Goal: Information Seeking & Learning: Learn about a topic

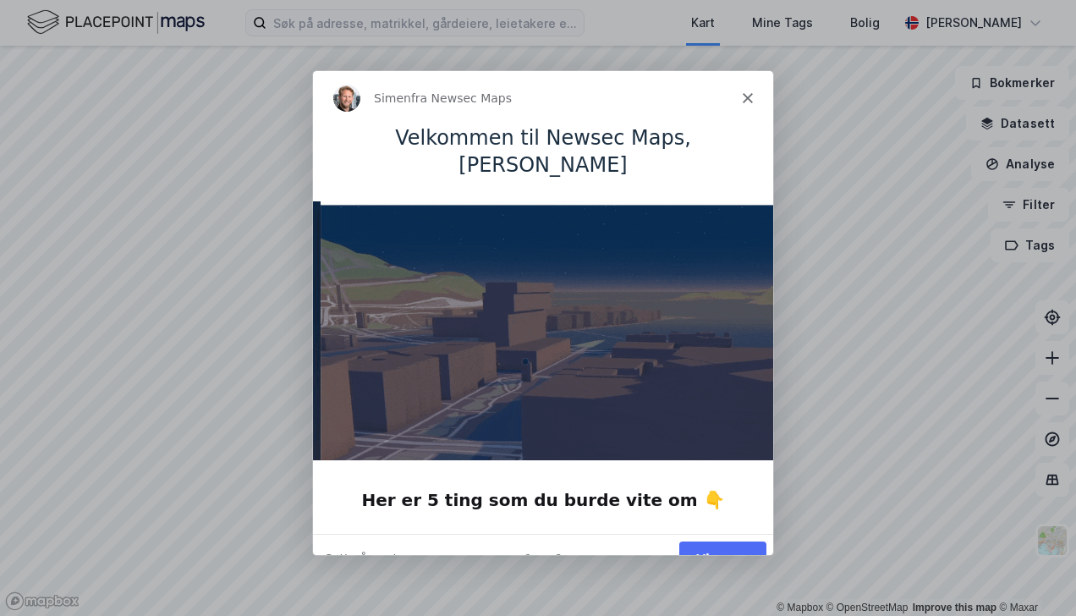
click at [729, 540] on button "Vis meg" at bounding box center [721, 557] width 87 height 35
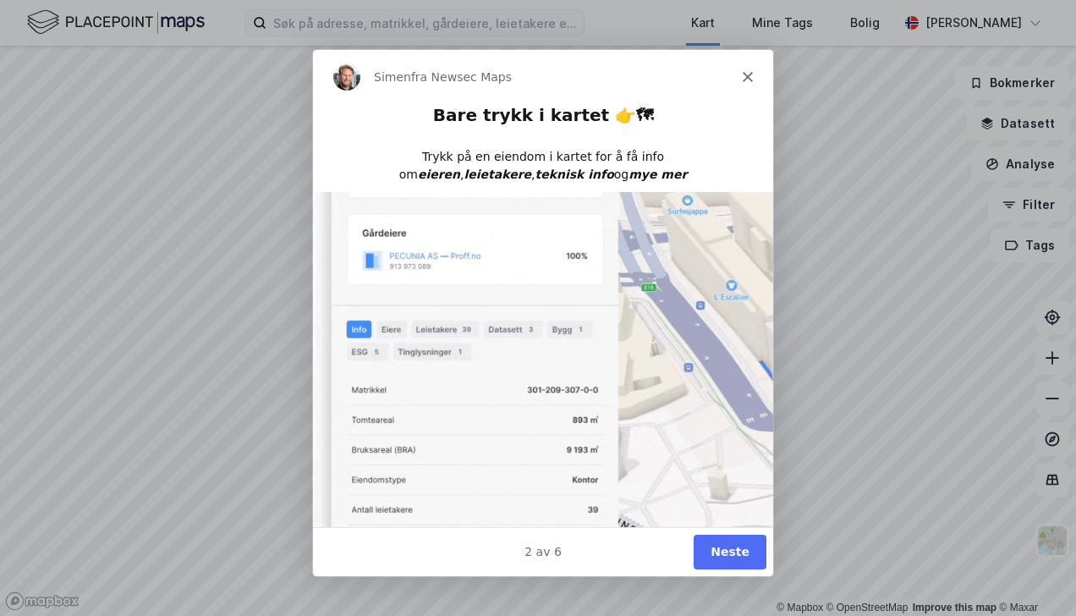
click at [730, 549] on button "Neste" at bounding box center [729, 551] width 73 height 35
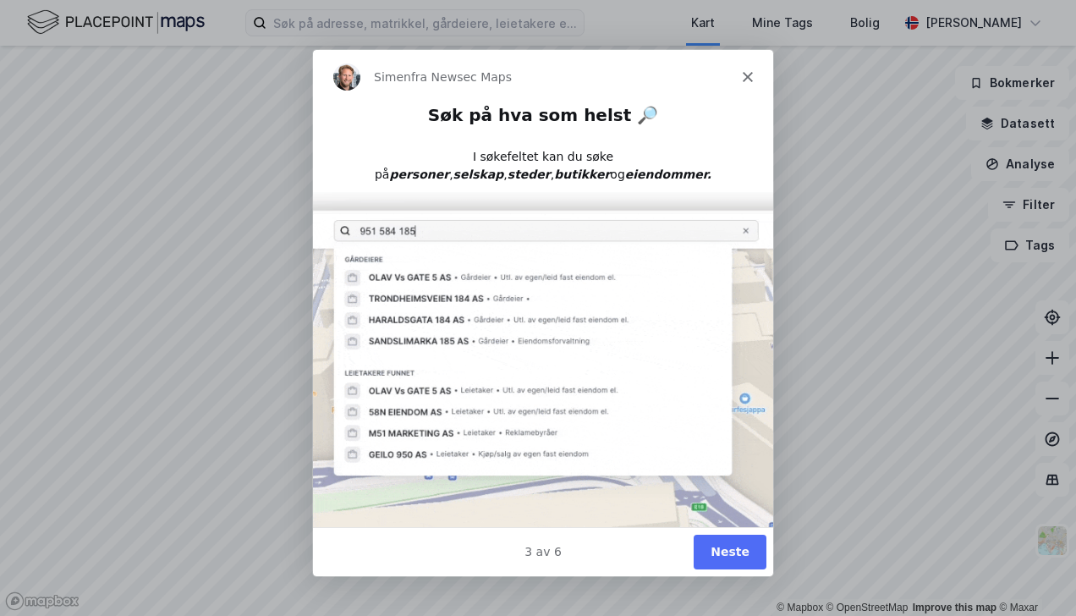
click at [730, 549] on button "Neste" at bounding box center [729, 551] width 73 height 35
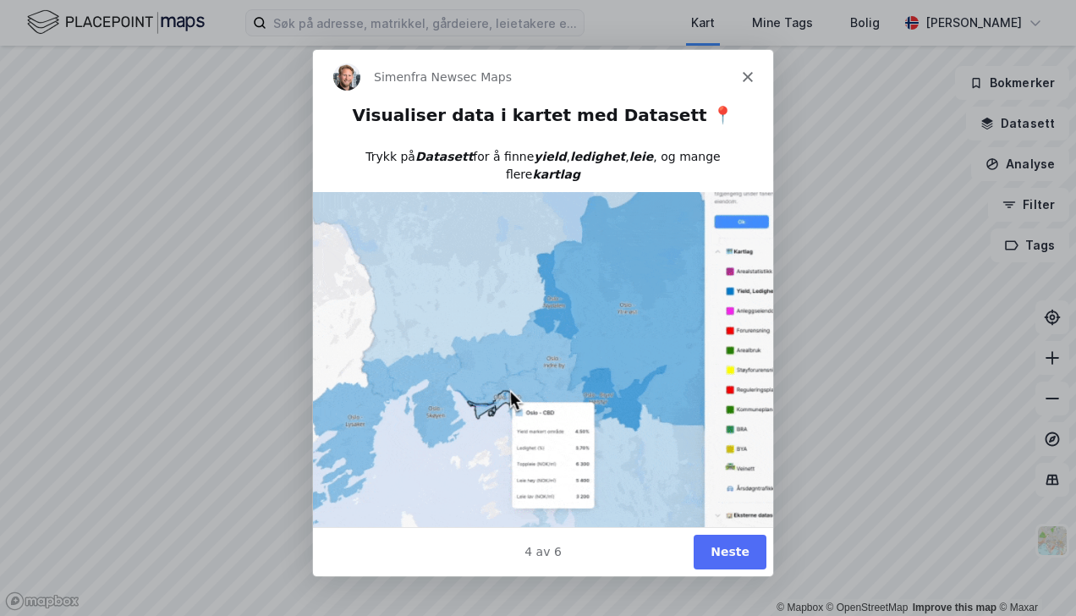
click at [730, 549] on button "Neste" at bounding box center [729, 551] width 73 height 35
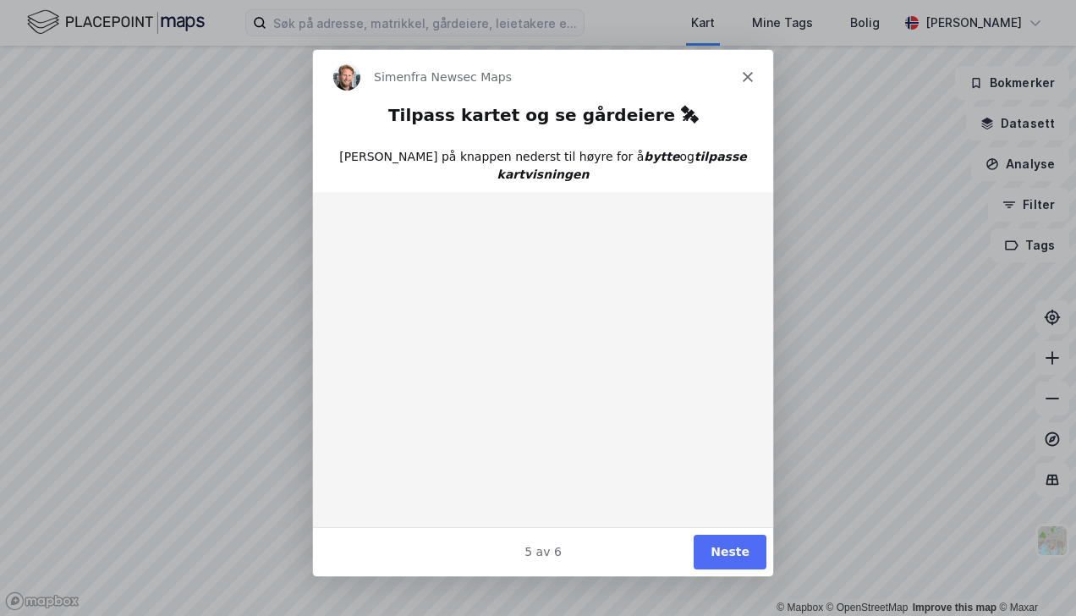
click at [736, 552] on button "Neste" at bounding box center [729, 551] width 73 height 35
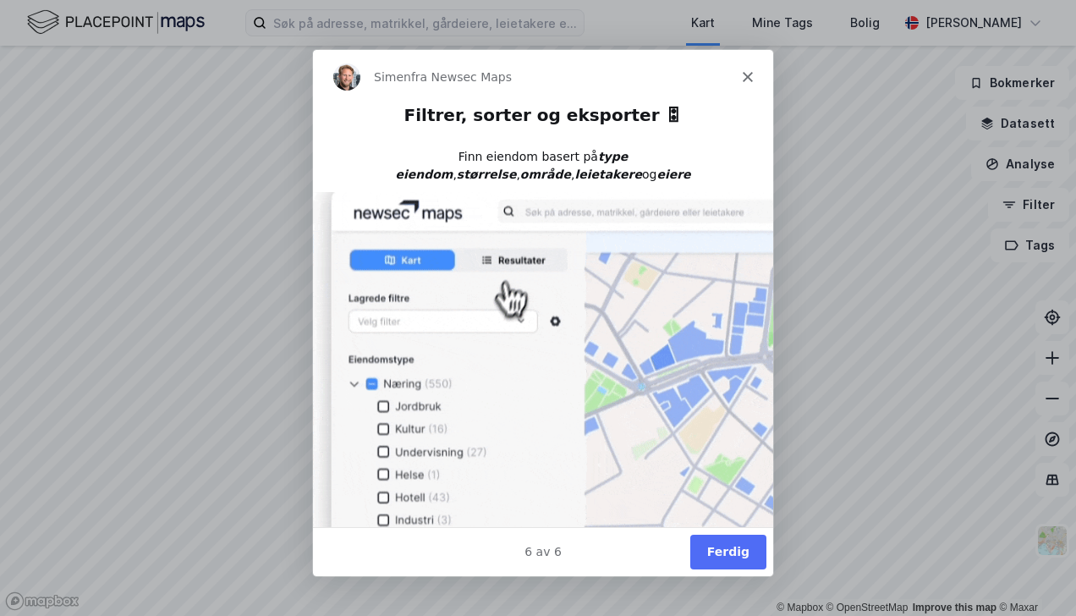
click at [732, 552] on button "Ferdig" at bounding box center [727, 551] width 76 height 35
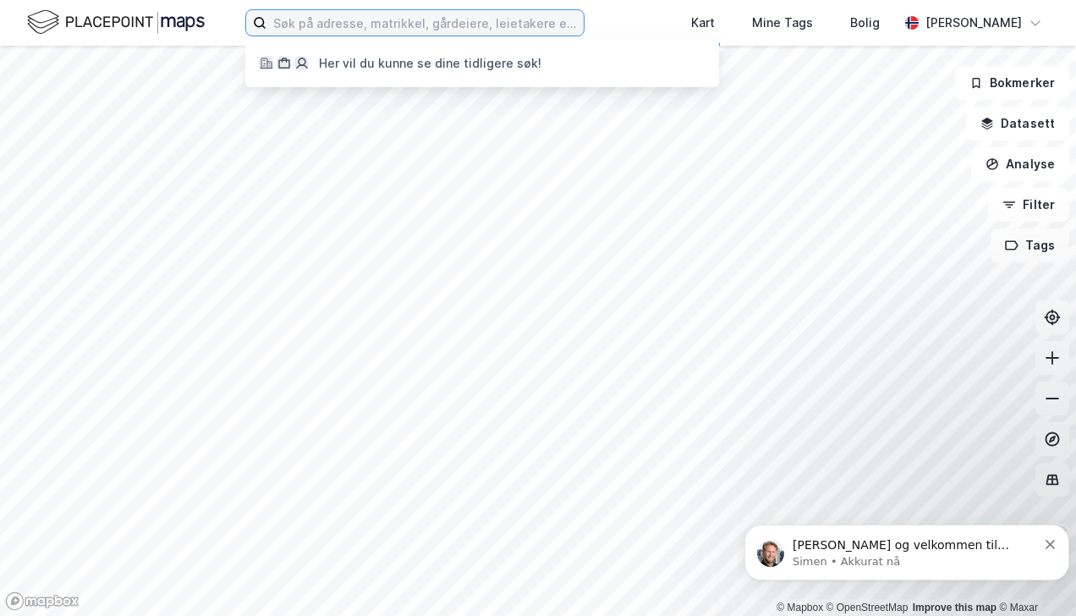
click at [290, 22] on input at bounding box center [424, 22] width 317 height 25
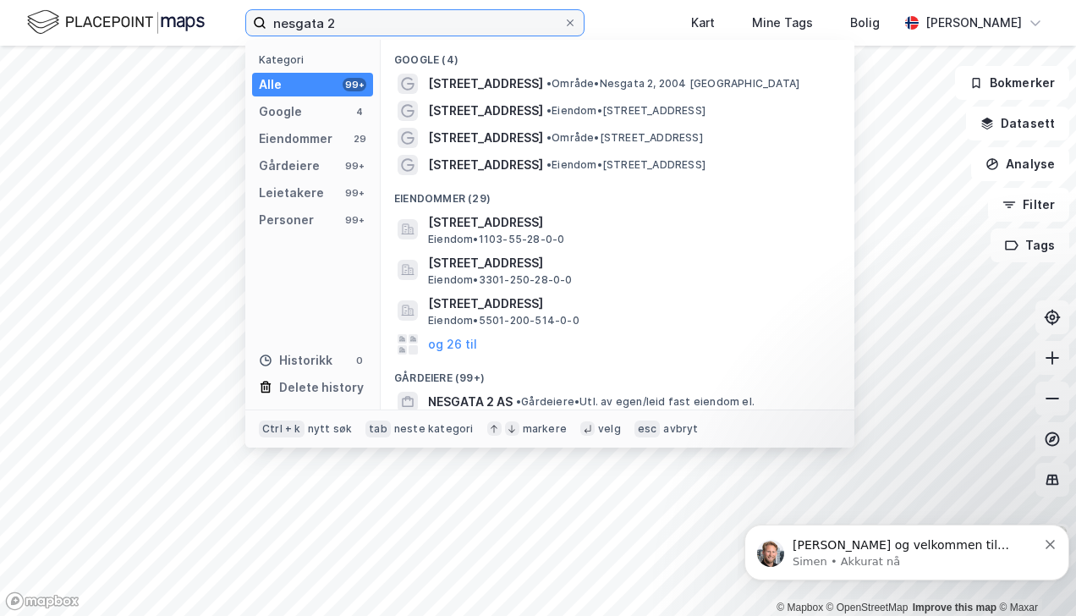
type input "nesgata 2"
click at [484, 107] on span "Nesgata 2" at bounding box center [485, 111] width 115 height 20
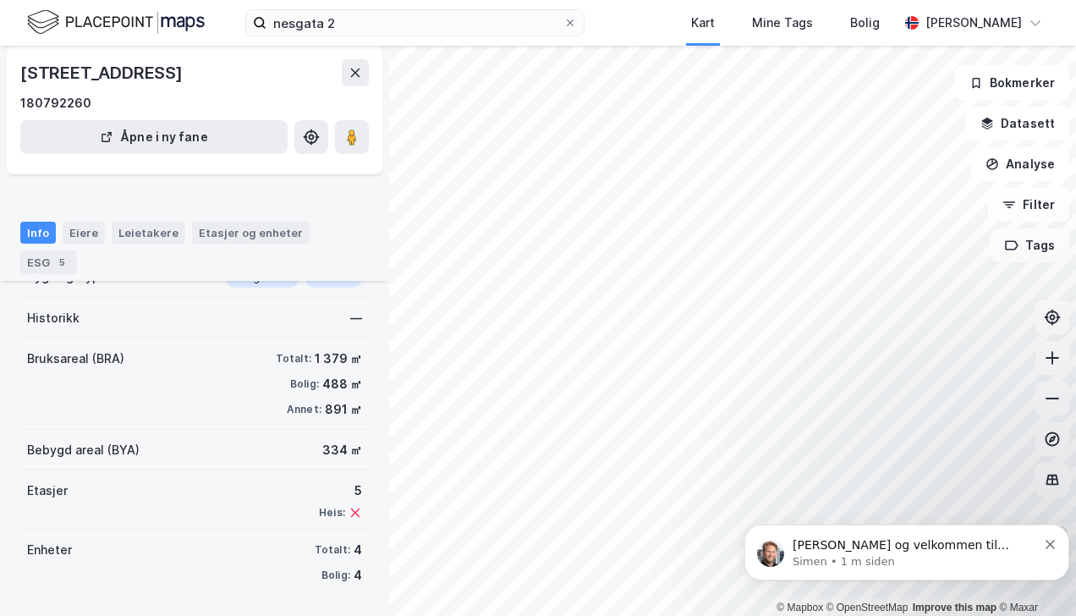
scroll to position [145, 0]
click at [73, 230] on div "Eiere" at bounding box center [84, 233] width 42 height 22
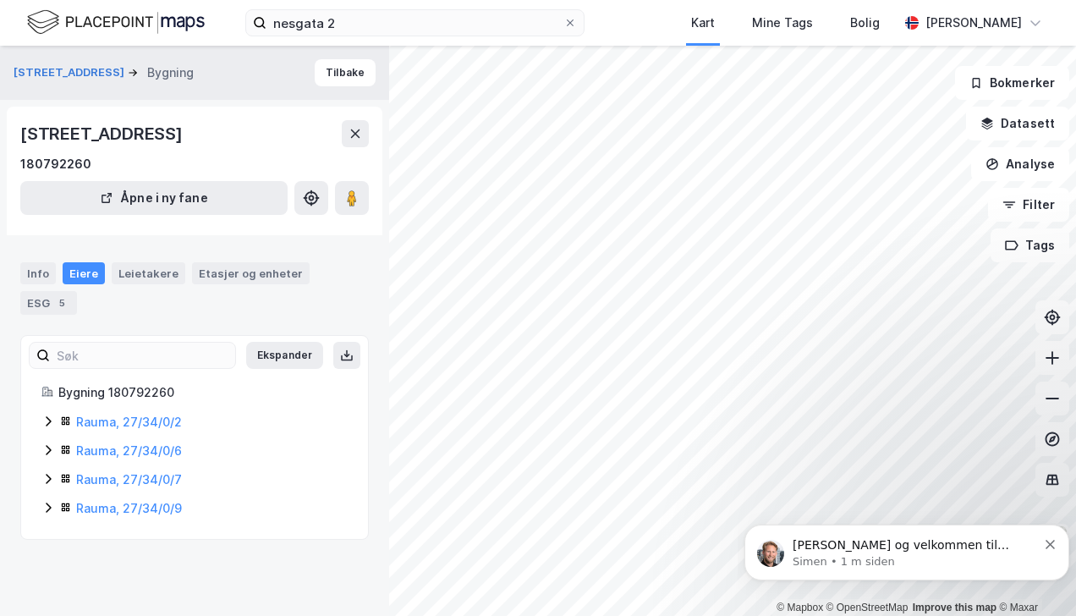
click at [132, 284] on div "Leietakere" at bounding box center [149, 273] width 74 height 22
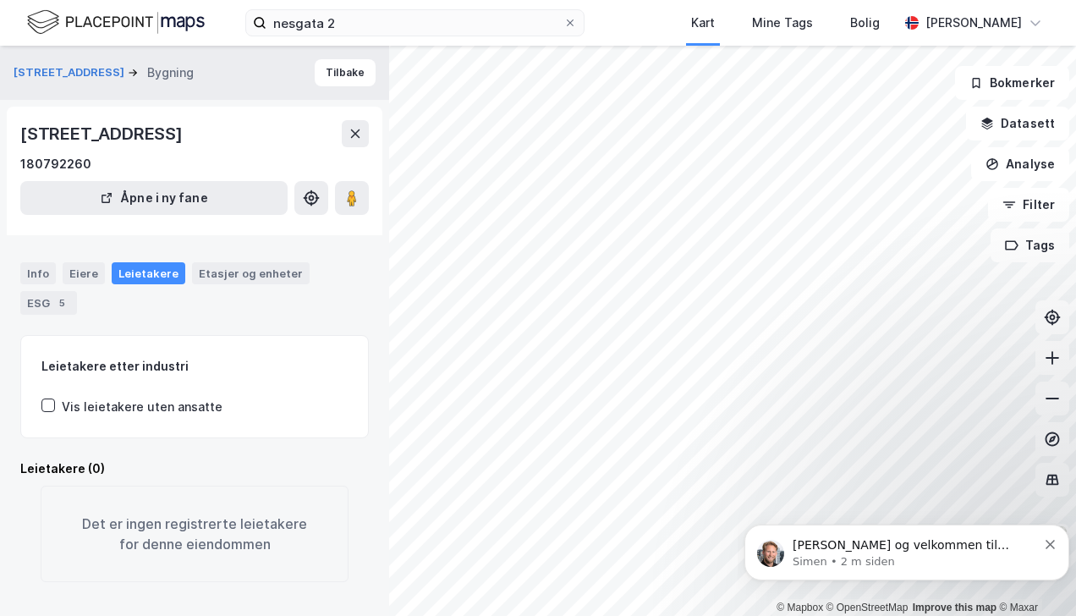
scroll to position [32, 0]
click at [51, 399] on icon at bounding box center [48, 405] width 12 height 12
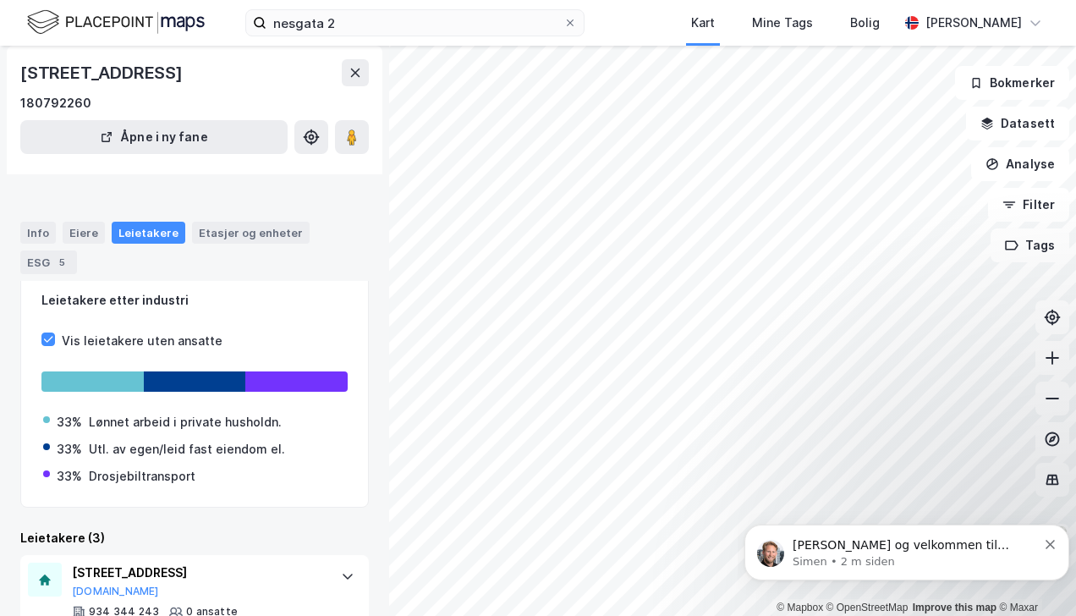
scroll to position [0, 0]
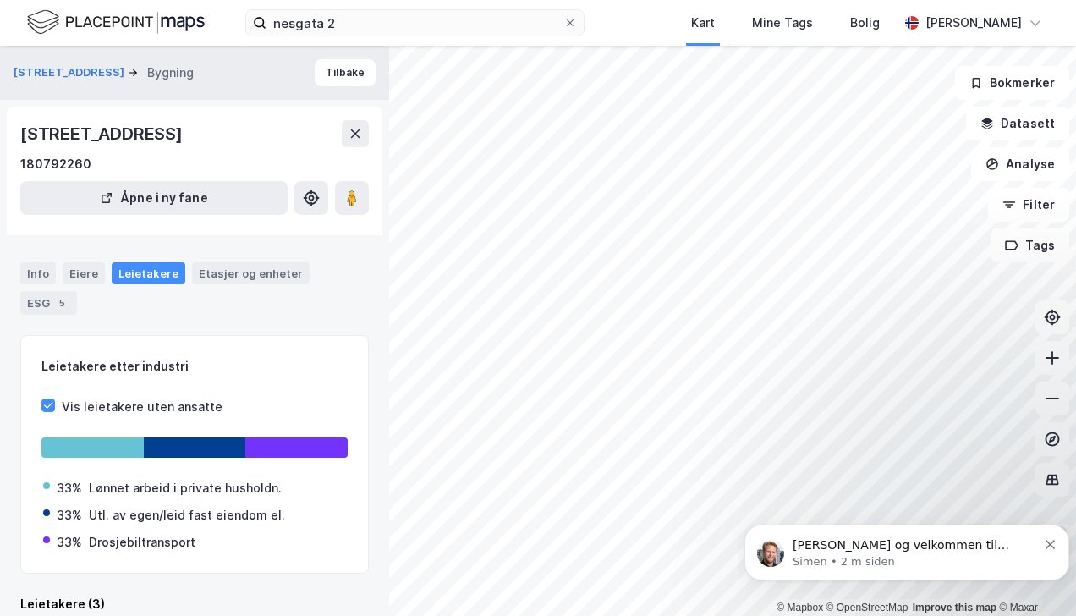
click at [215, 281] on div "Etasjer og enheter" at bounding box center [251, 273] width 104 height 15
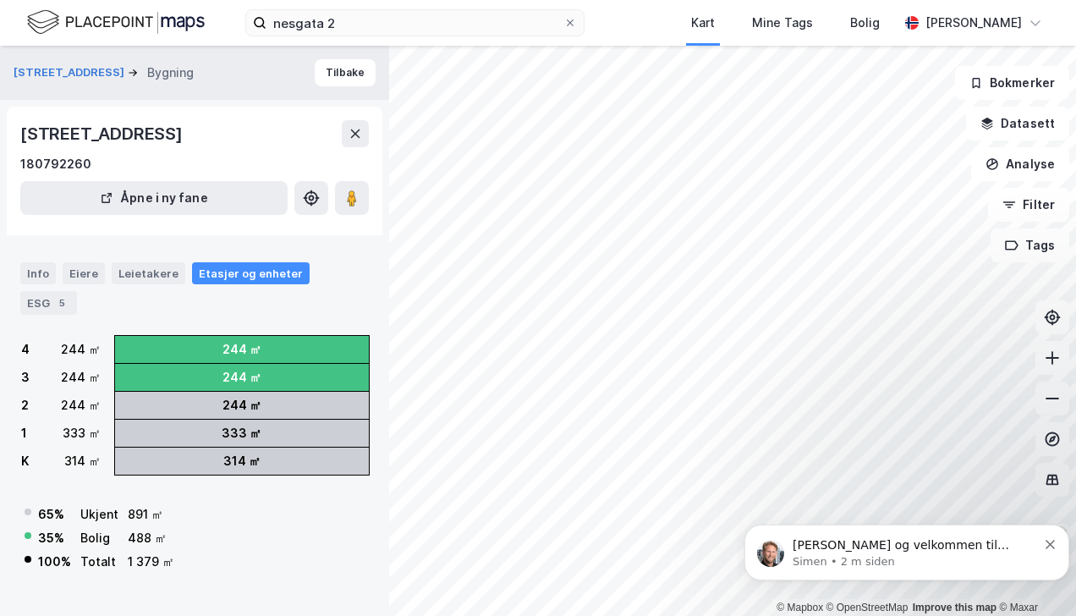
click at [75, 284] on div "Eiere" at bounding box center [84, 273] width 42 height 22
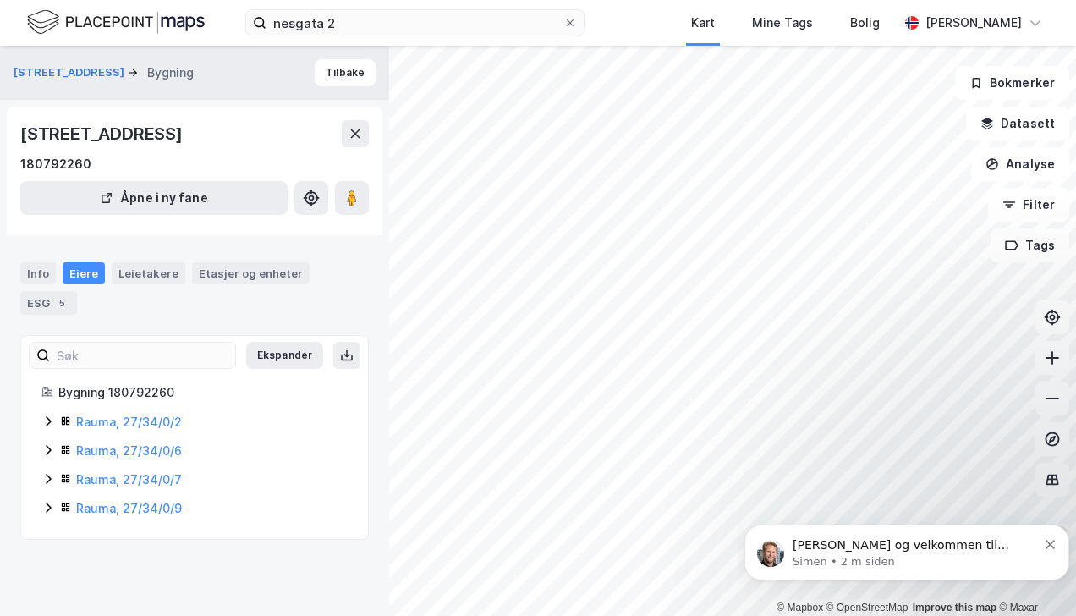
click at [1053, 540] on icon "Dismiss notification" at bounding box center [1049, 544] width 9 height 9
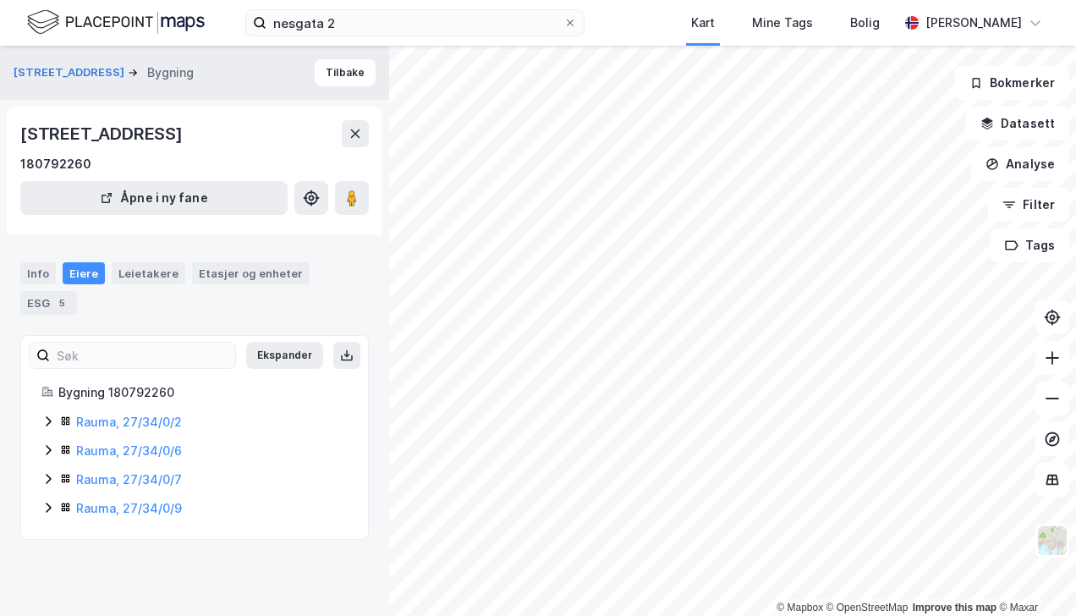
click at [1028, 123] on button "Datasett" at bounding box center [1017, 124] width 103 height 34
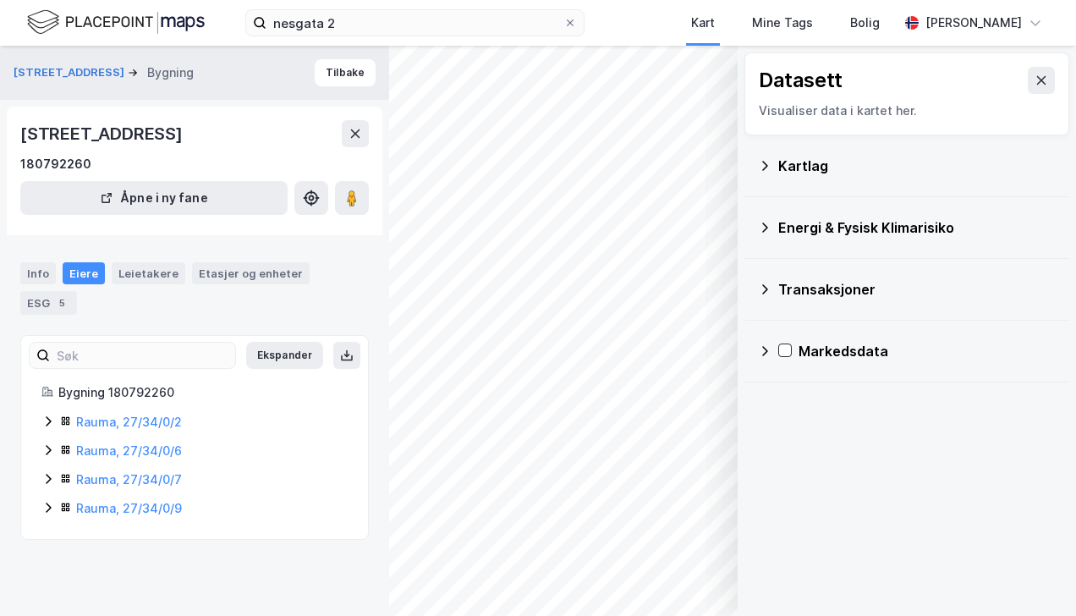
click at [849, 227] on div "Energi & Fysisk Klimarisiko" at bounding box center [916, 227] width 277 height 20
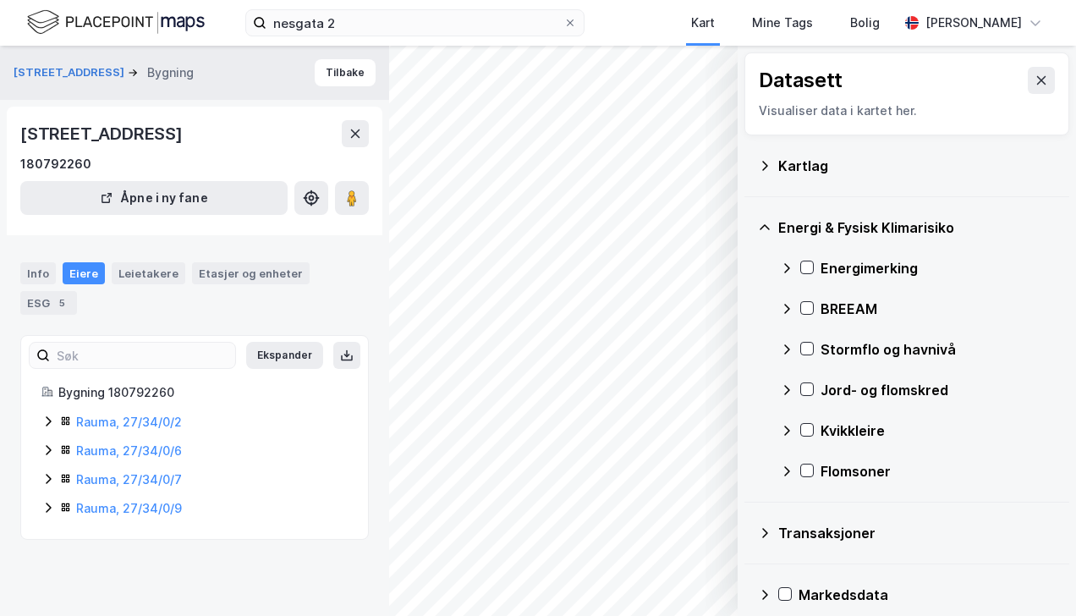
click at [814, 268] on div "Energimerking" at bounding box center [918, 268] width 276 height 41
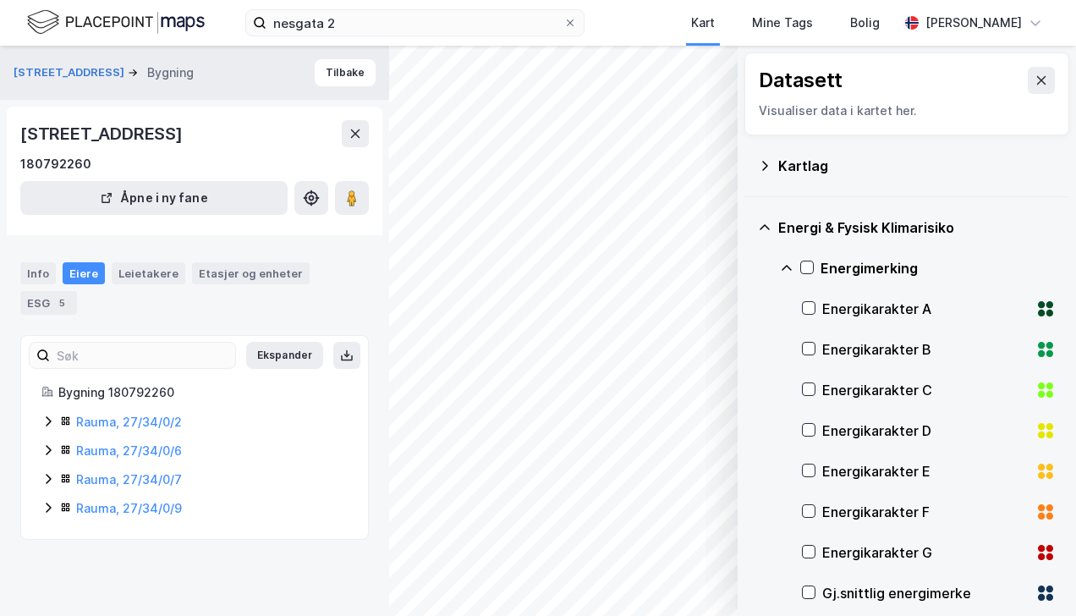
click at [806, 261] on icon at bounding box center [807, 267] width 12 height 12
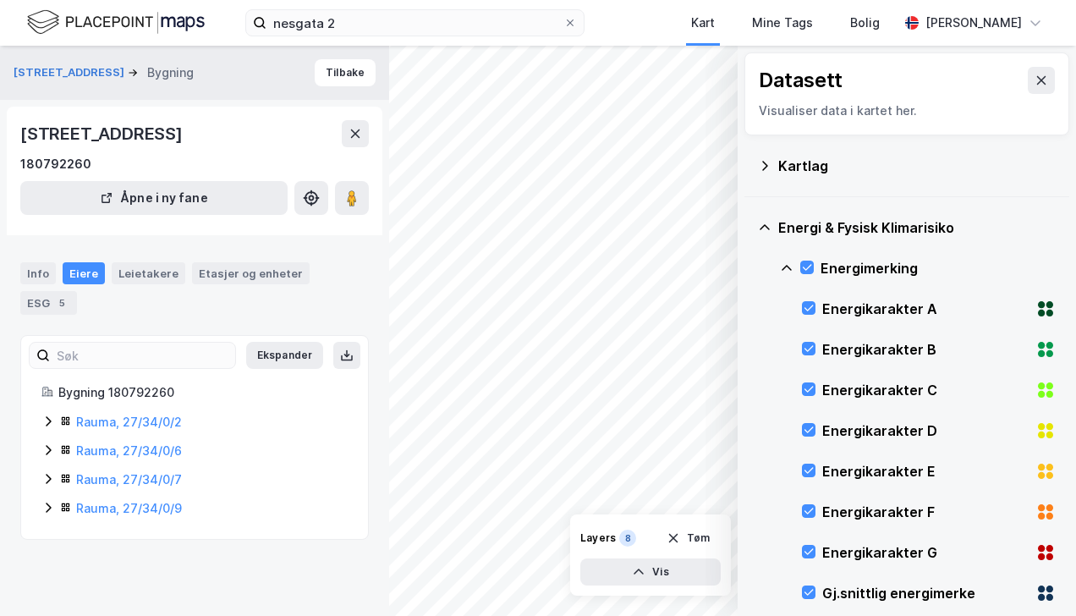
click at [808, 262] on icon at bounding box center [807, 267] width 12 height 12
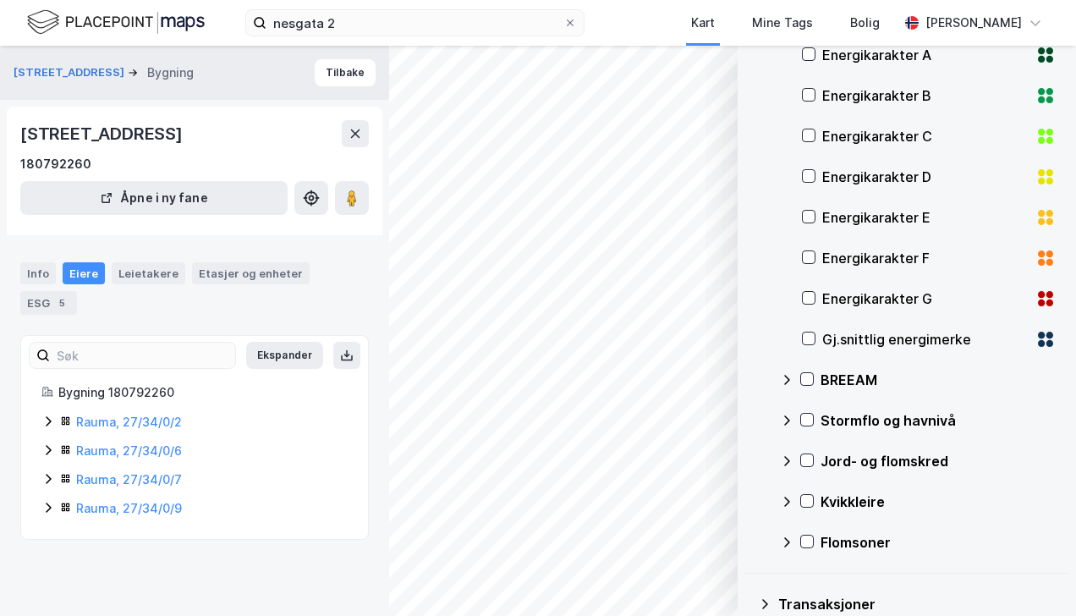
scroll to position [85, 0]
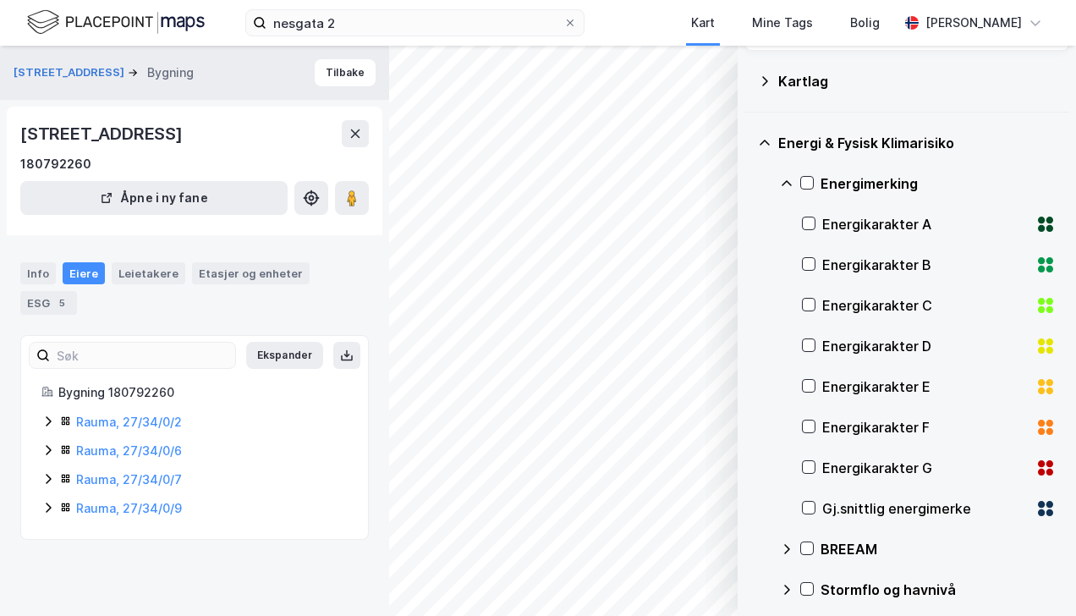
click at [790, 139] on div "Energi & Fysisk Klimarisiko" at bounding box center [916, 143] width 277 height 20
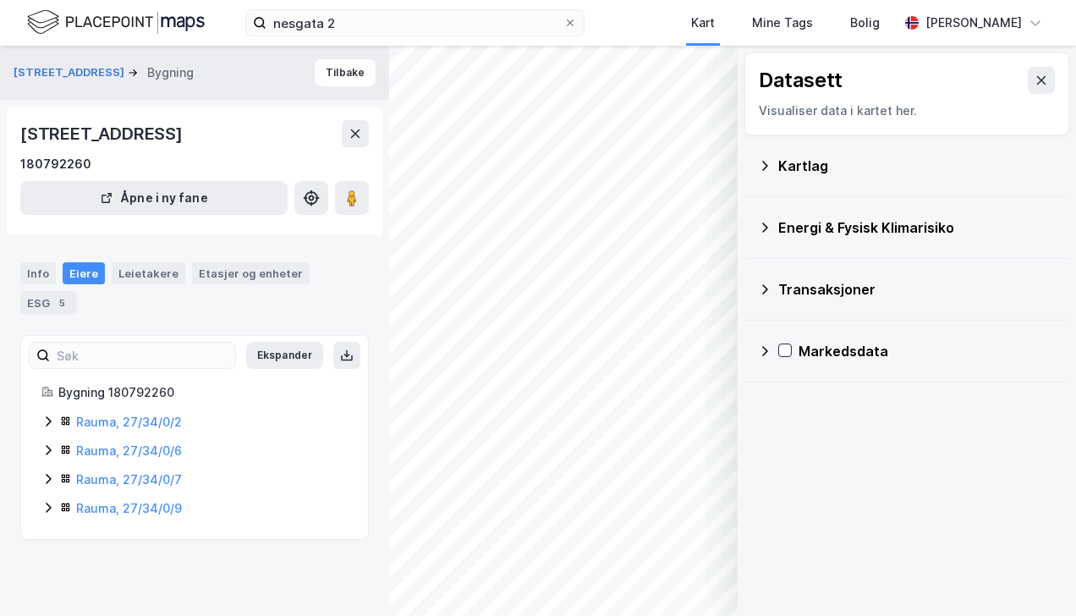
scroll to position [0, 0]
click at [802, 229] on div "Energi & Fysisk Klimarisiko" at bounding box center [916, 227] width 277 height 20
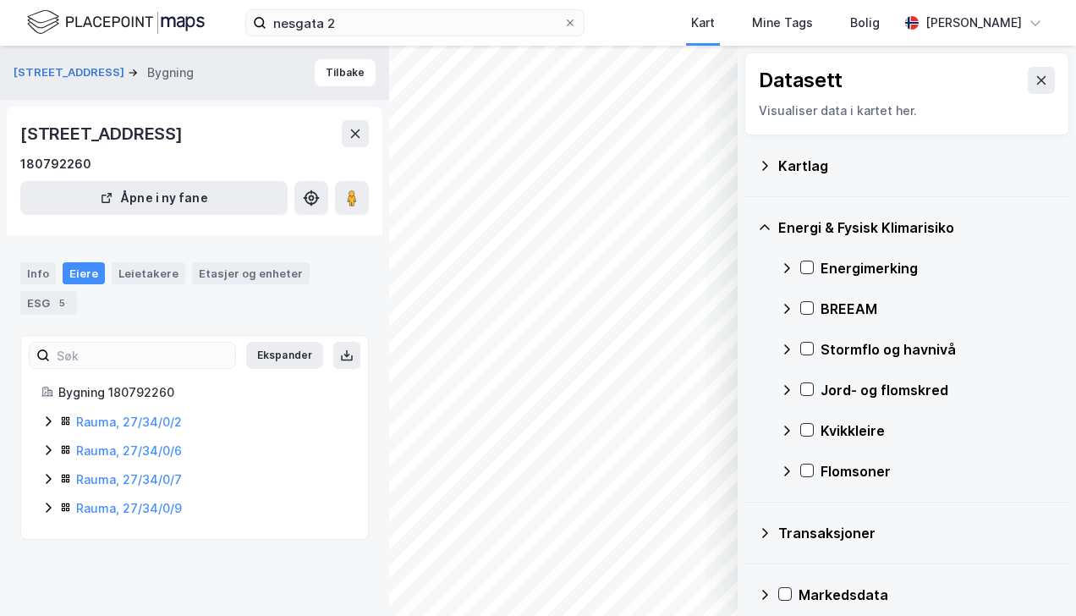
click at [810, 267] on icon at bounding box center [807, 267] width 12 height 12
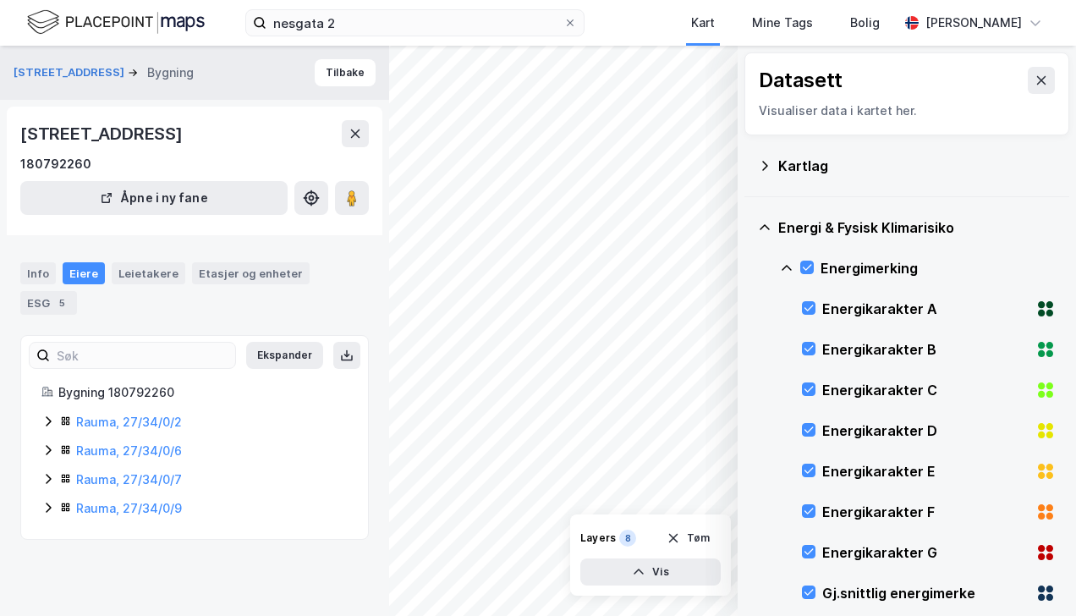
click at [61, 129] on div "[STREET_ADDRESS]" at bounding box center [103, 133] width 166 height 27
click at [768, 166] on icon at bounding box center [765, 166] width 14 height 14
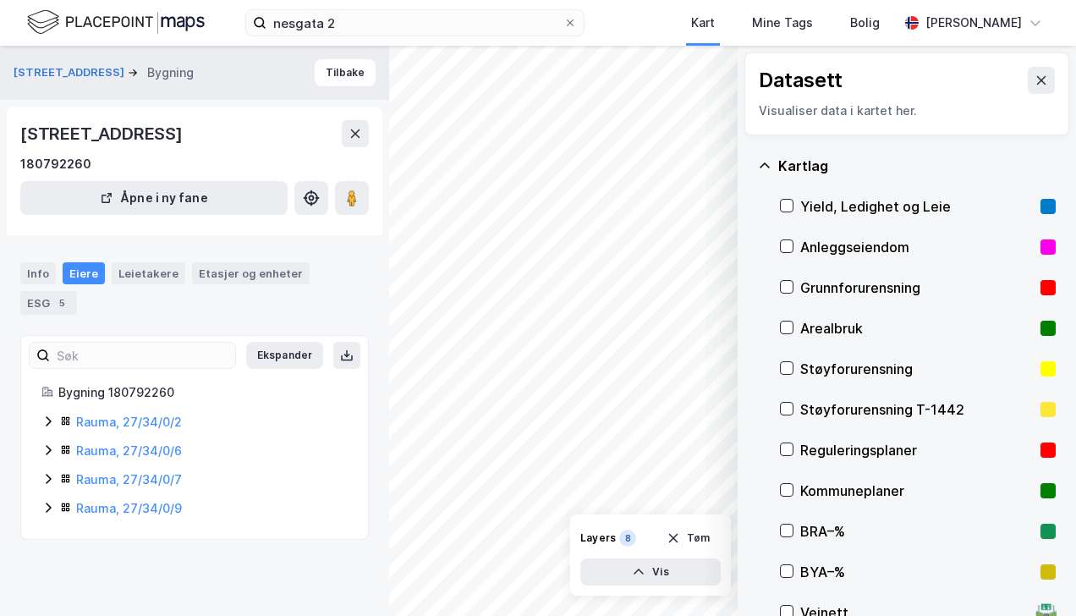
click at [785, 323] on icon at bounding box center [787, 327] width 12 height 12
click at [785, 326] on icon at bounding box center [787, 327] width 12 height 12
click at [773, 162] on div "Kartlag" at bounding box center [907, 165] width 298 height 41
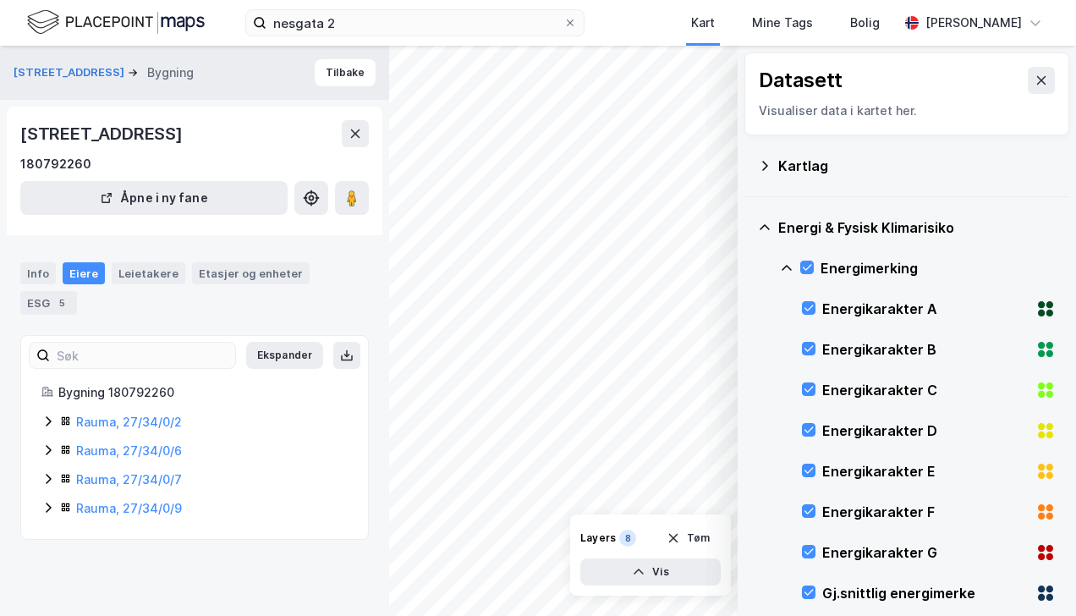
click at [760, 223] on icon at bounding box center [765, 228] width 14 height 14
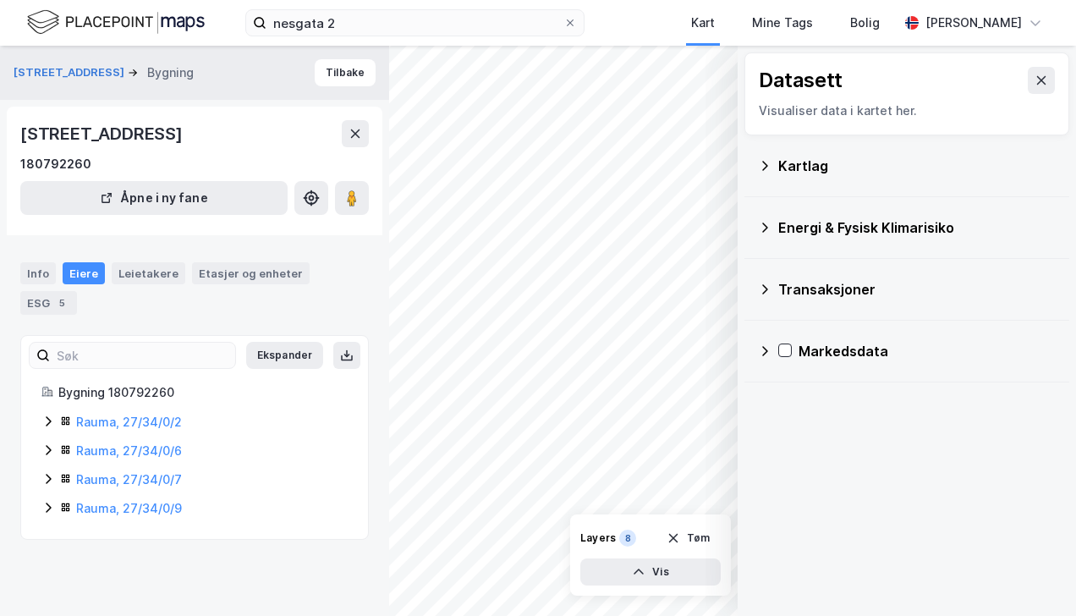
click at [798, 284] on div "Transaksjoner" at bounding box center [916, 289] width 277 height 20
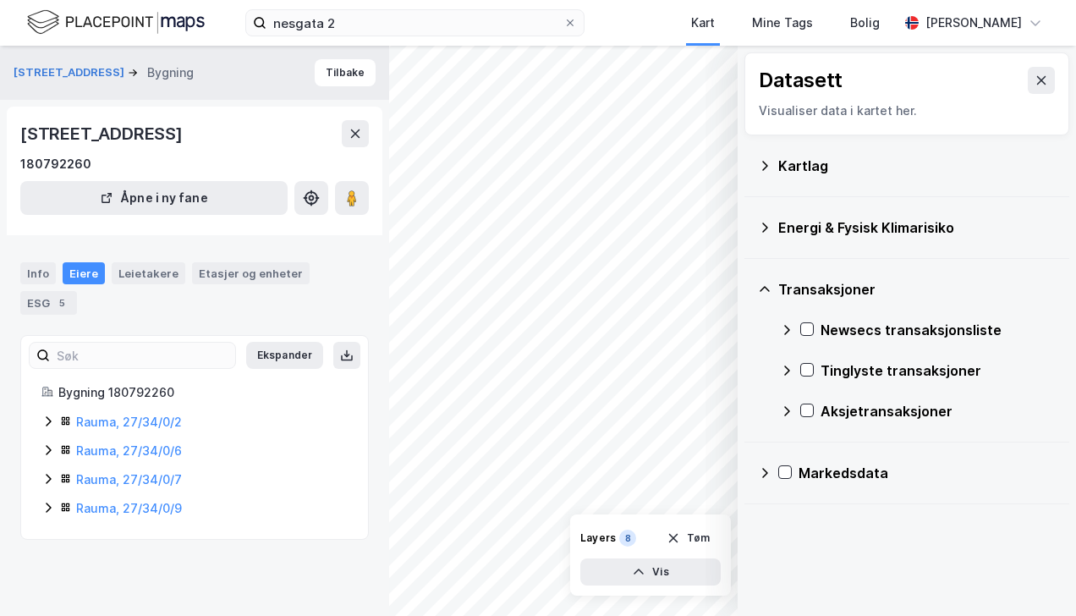
click at [810, 409] on icon at bounding box center [807, 410] width 12 height 12
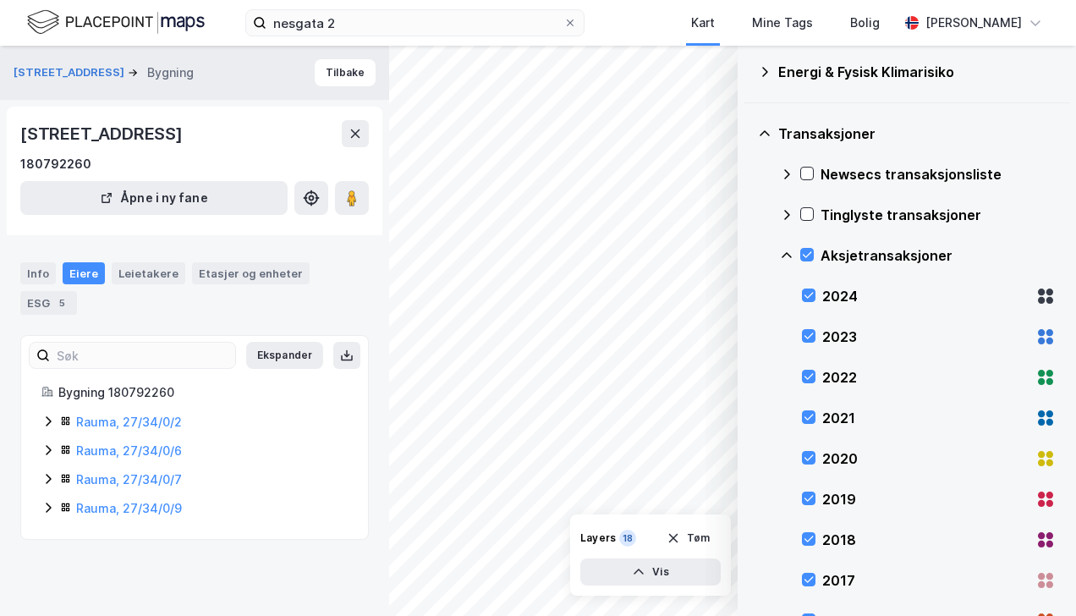
scroll to position [85, 0]
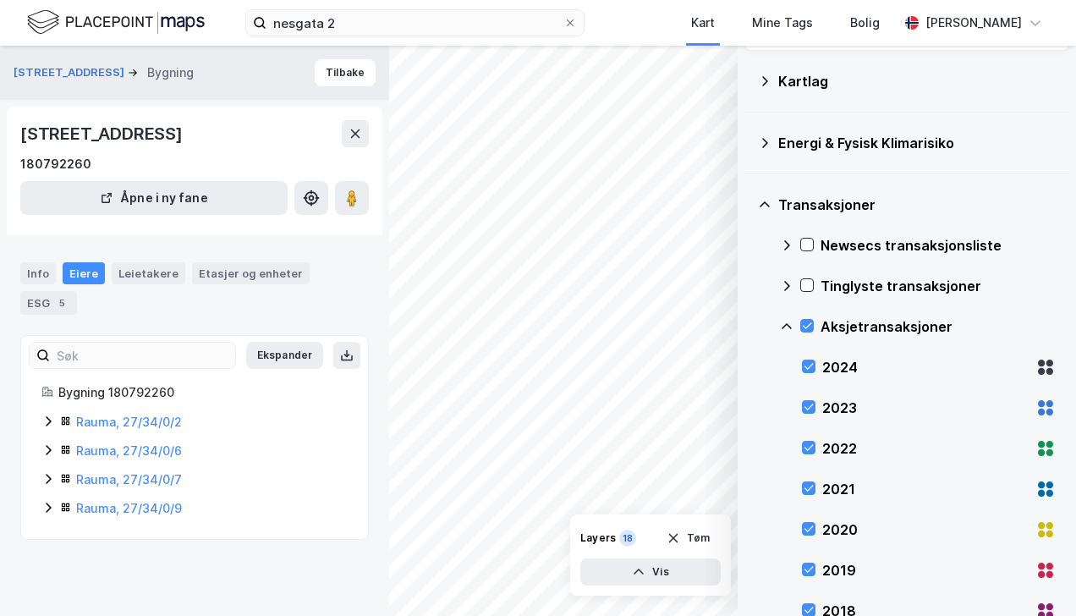
click at [835, 364] on div "2024" at bounding box center [925, 367] width 206 height 20
click at [835, 365] on div "2024" at bounding box center [925, 367] width 206 height 20
click at [835, 369] on div "2024" at bounding box center [925, 367] width 206 height 20
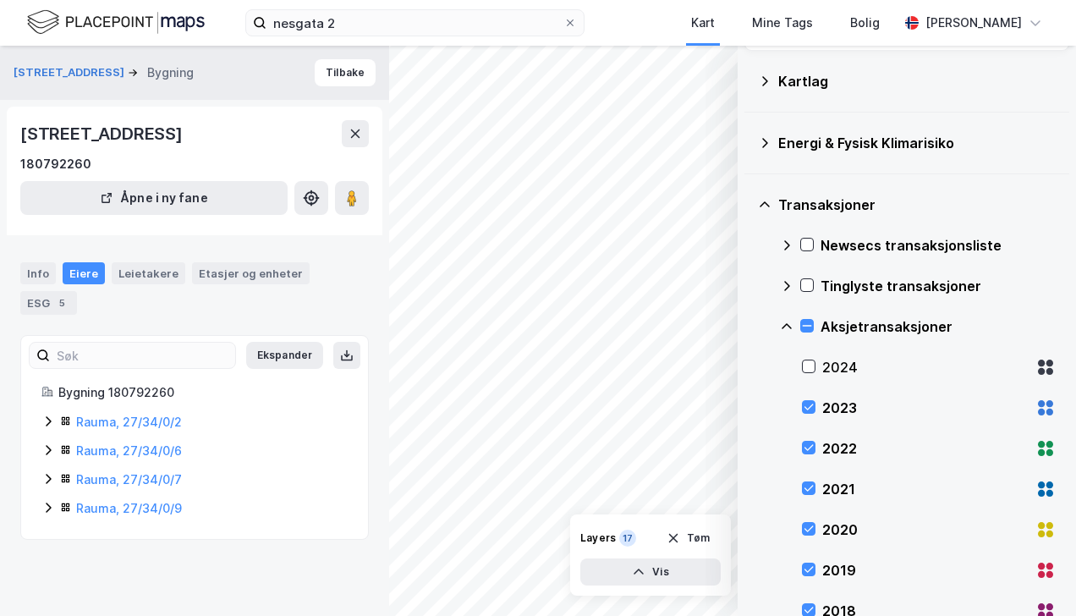
click at [763, 140] on icon at bounding box center [765, 143] width 14 height 14
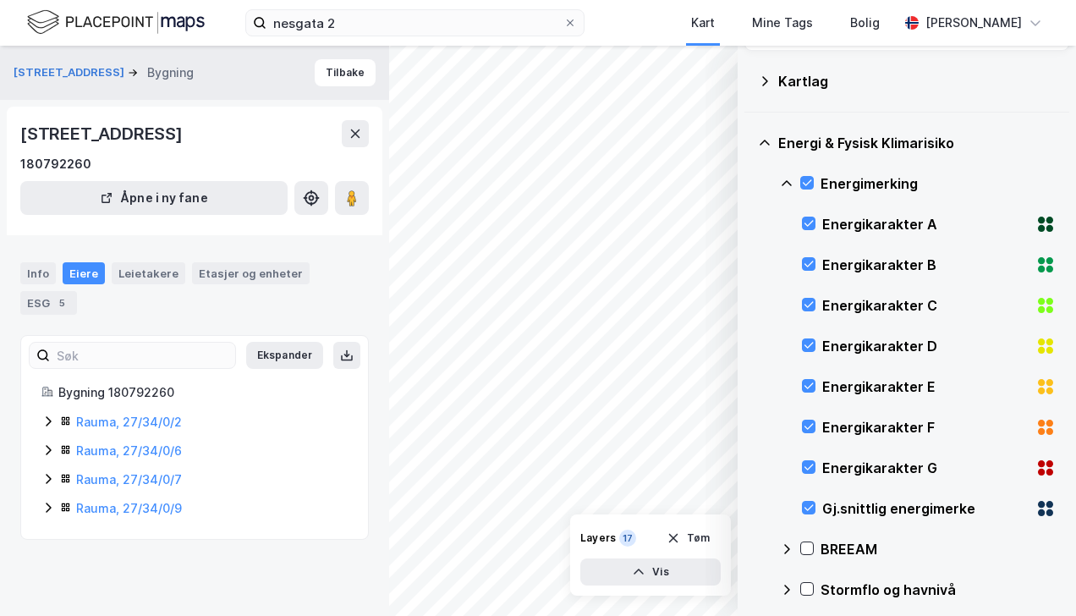
click at [766, 144] on icon at bounding box center [765, 143] width 14 height 14
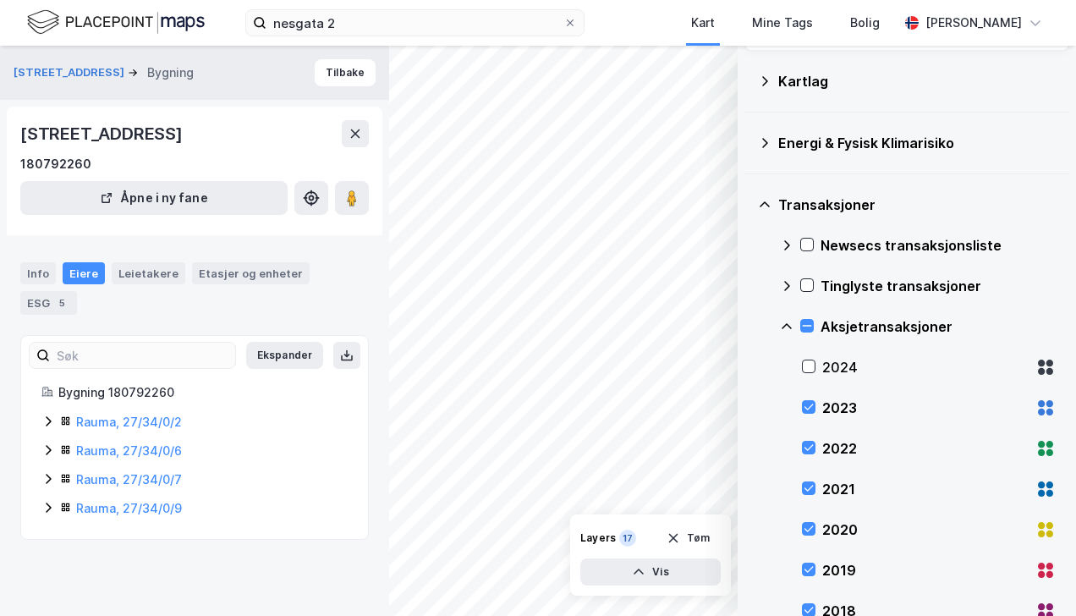
click at [765, 142] on icon at bounding box center [765, 143] width 14 height 14
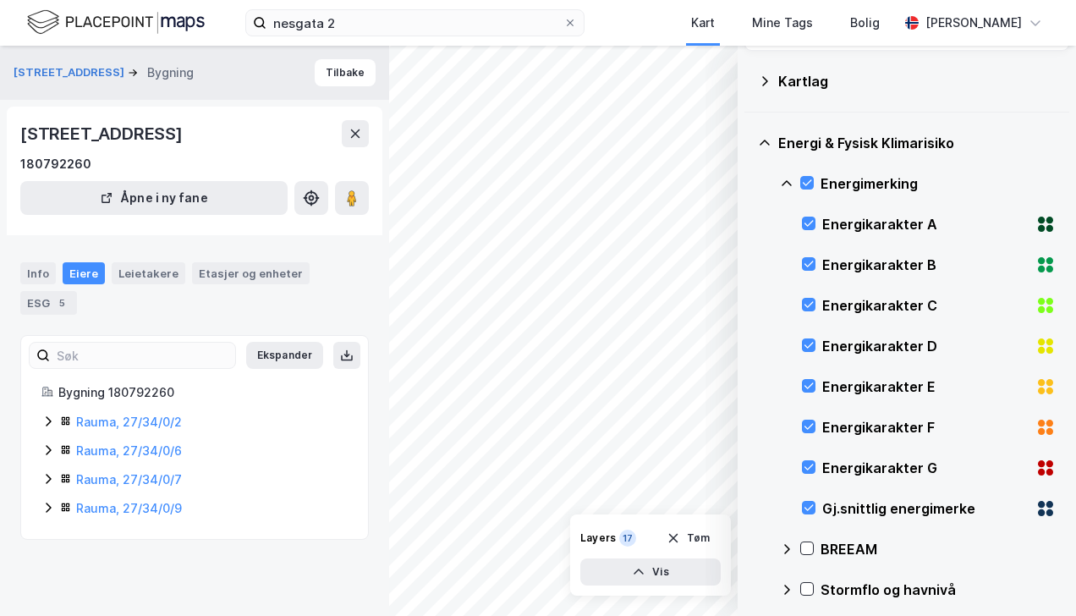
click at [791, 181] on icon at bounding box center [787, 184] width 14 height 14
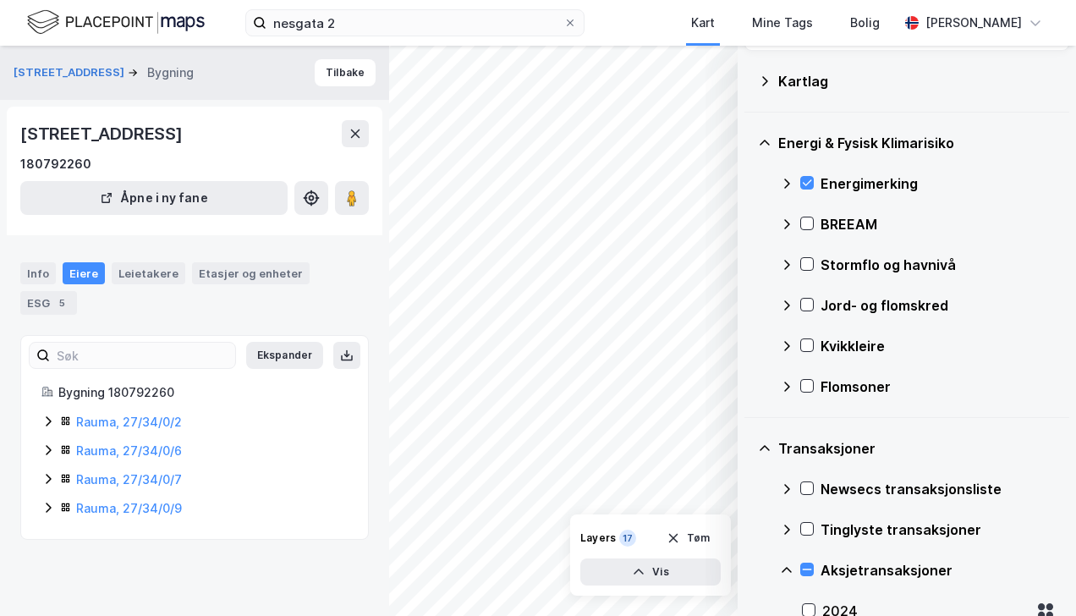
click at [807, 179] on icon at bounding box center [807, 183] width 12 height 12
click at [810, 258] on icon at bounding box center [807, 264] width 12 height 12
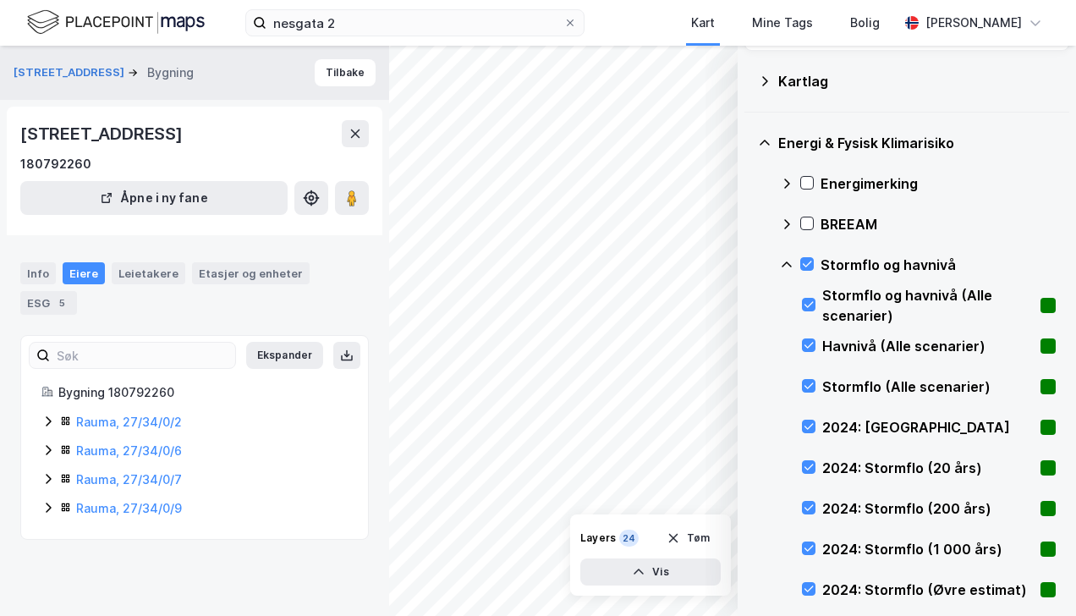
click at [805, 266] on icon at bounding box center [807, 264] width 9 height 6
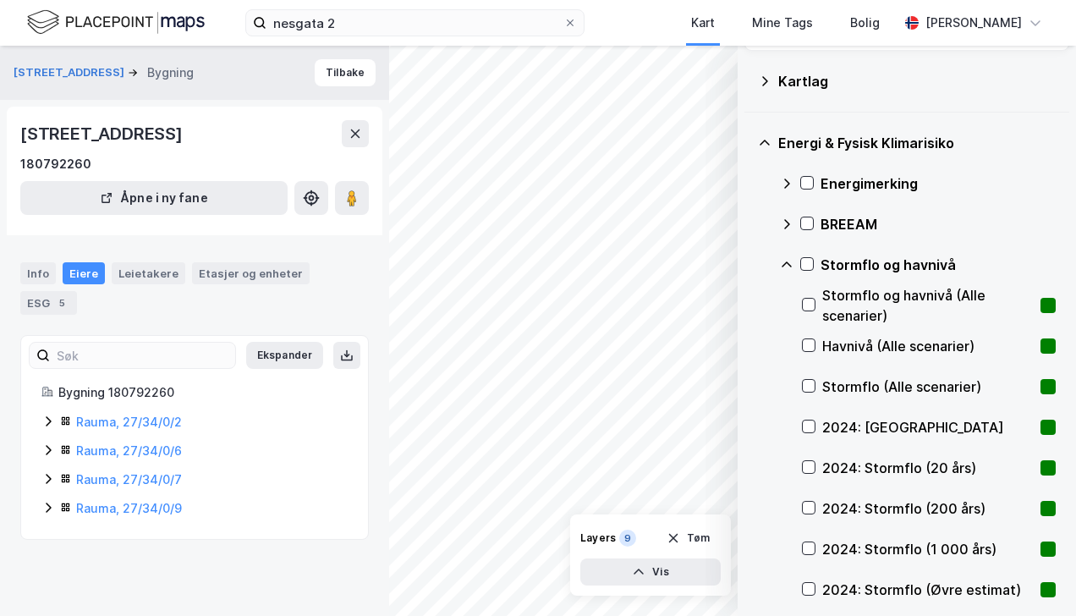
click at [765, 140] on icon at bounding box center [765, 142] width 10 height 5
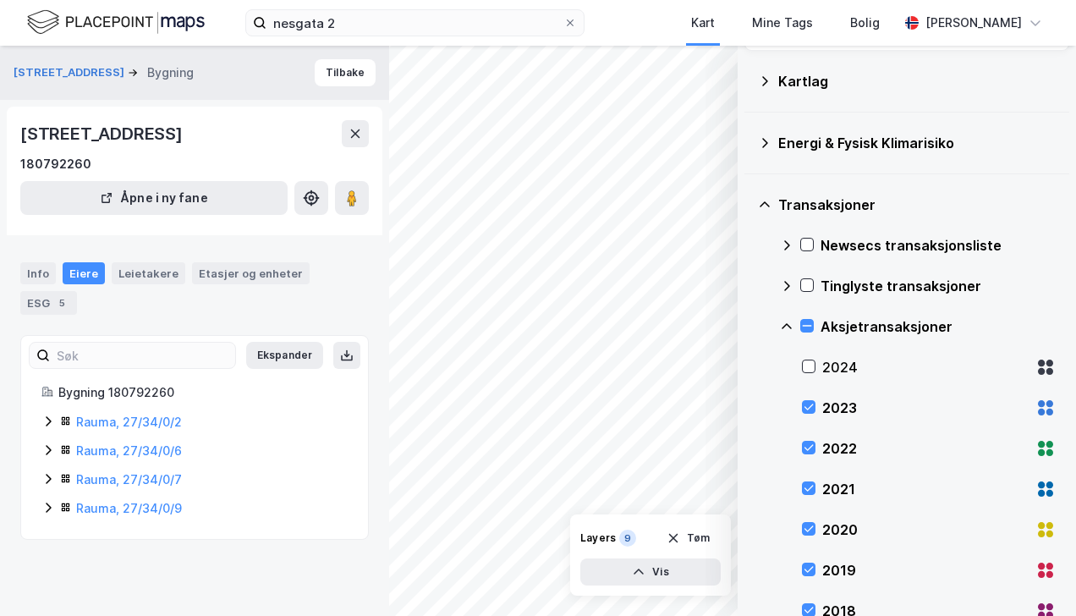
click at [815, 366] on div at bounding box center [809, 366] width 14 height 14
click at [806, 322] on icon at bounding box center [807, 326] width 12 height 12
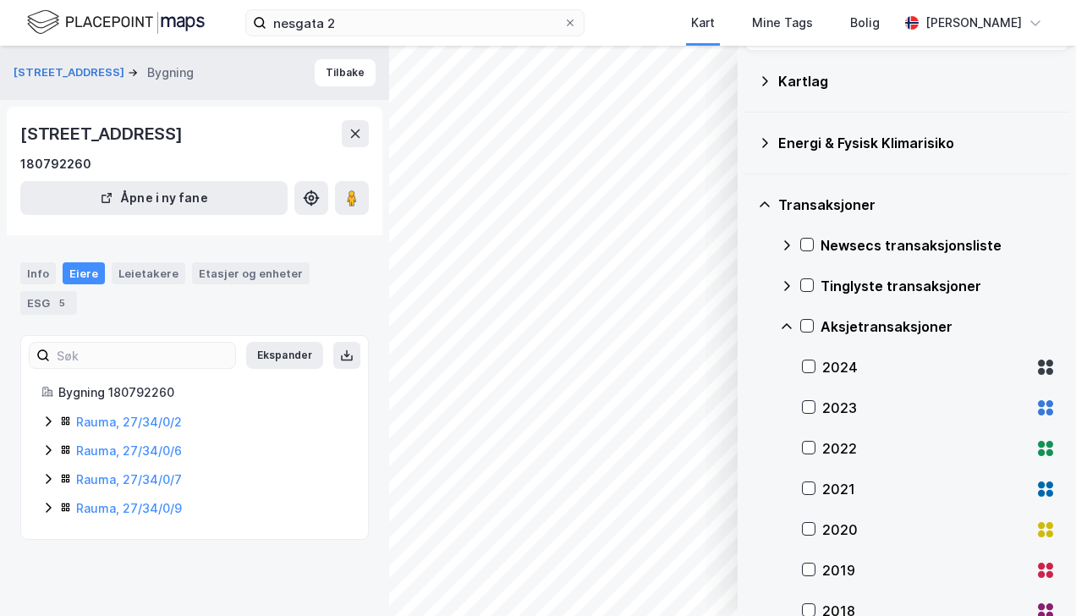
click at [812, 281] on icon at bounding box center [807, 285] width 12 height 12
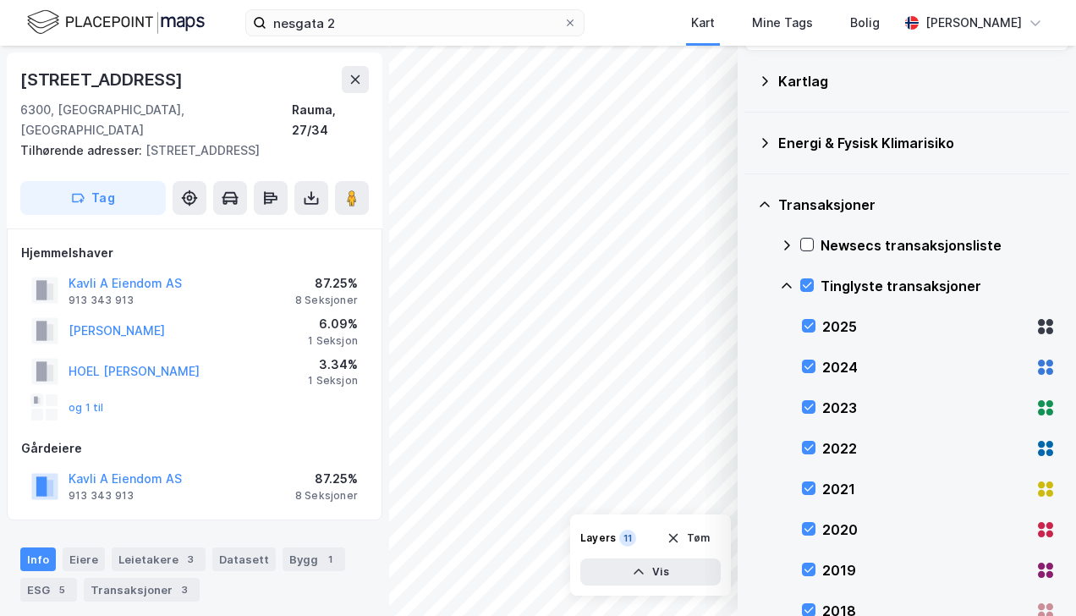
scroll to position [2, 0]
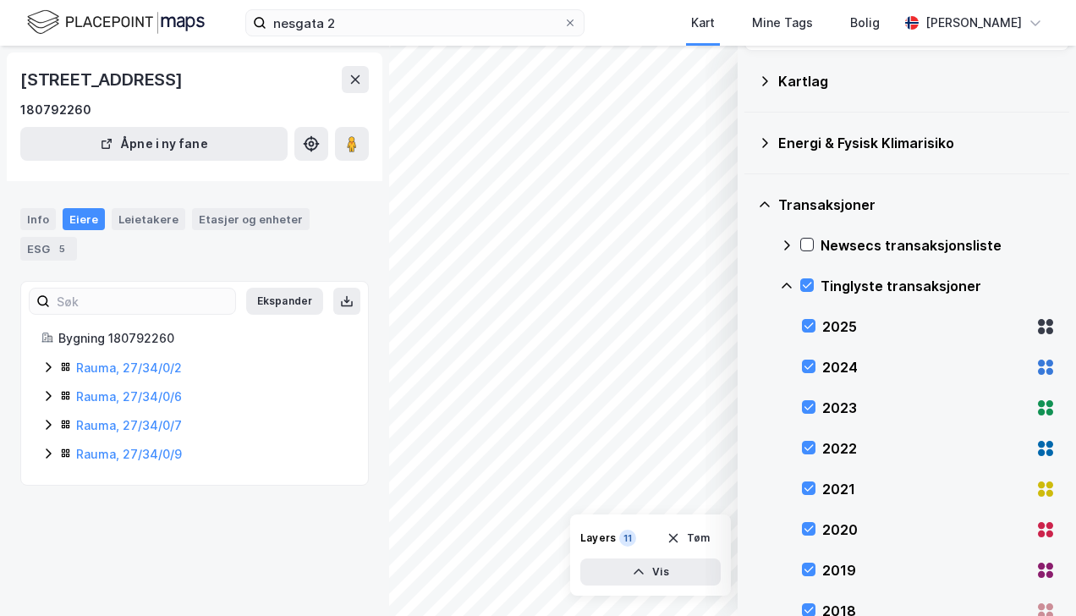
click at [763, 80] on icon at bounding box center [765, 81] width 14 height 14
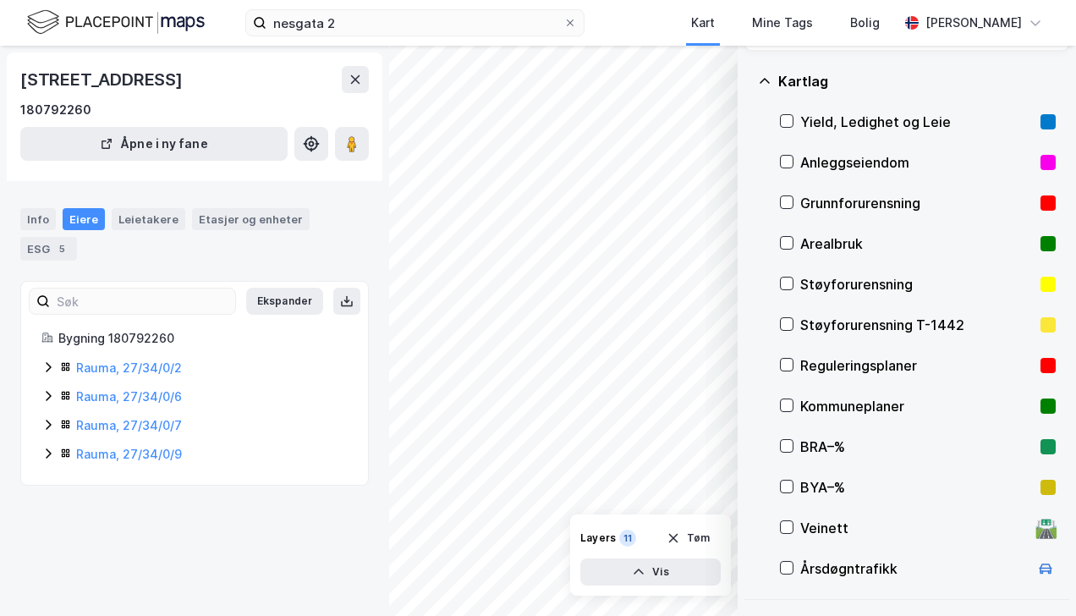
click at [763, 81] on icon at bounding box center [765, 81] width 14 height 14
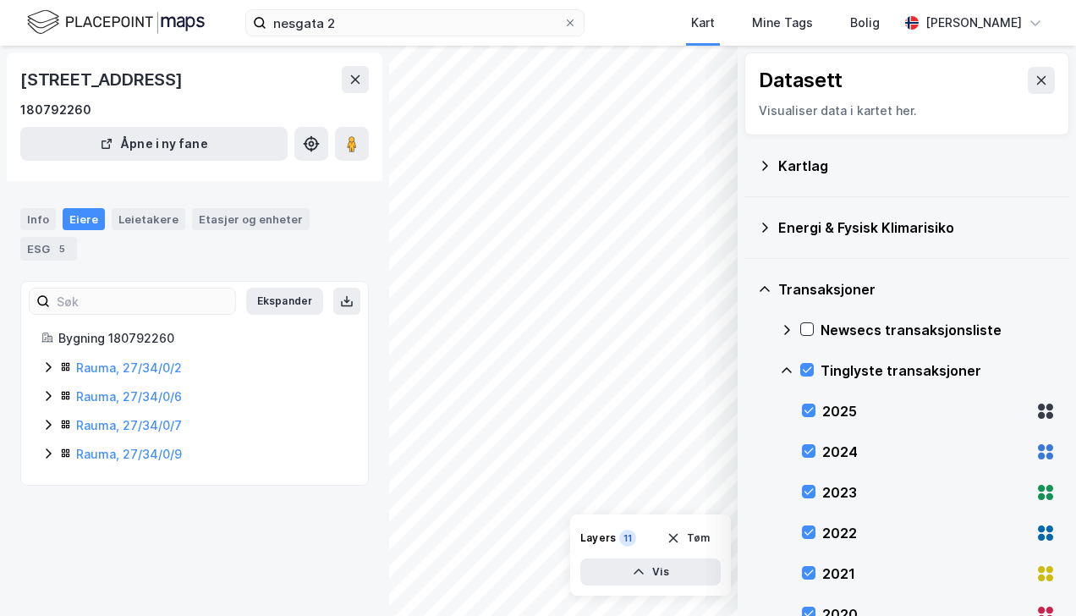
click at [1034, 74] on icon at bounding box center [1041, 81] width 14 height 14
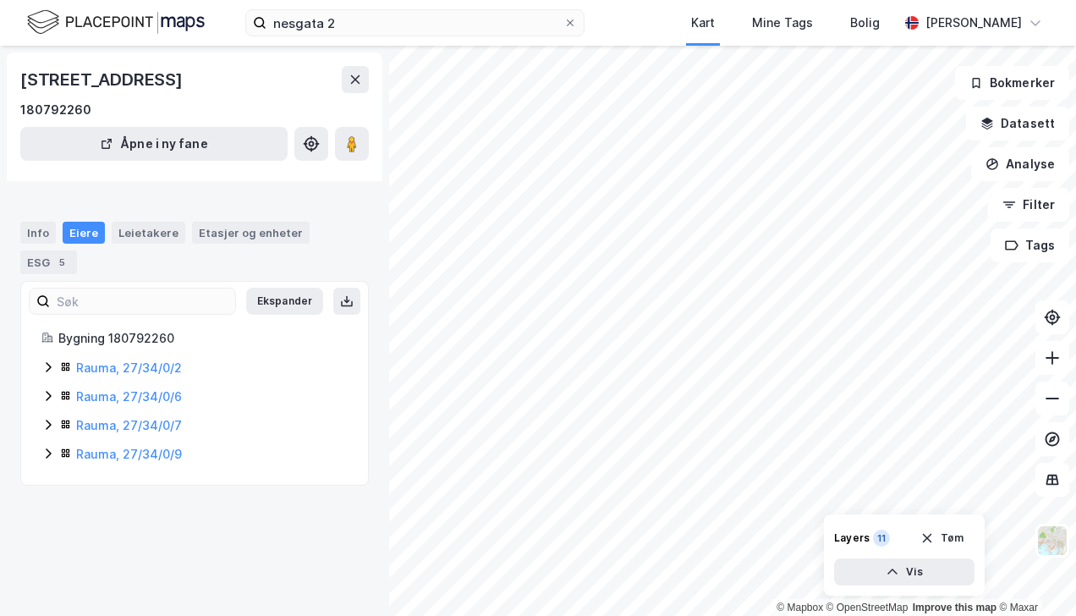
click at [174, 161] on button "Åpne i ny fane" at bounding box center [153, 144] width 267 height 34
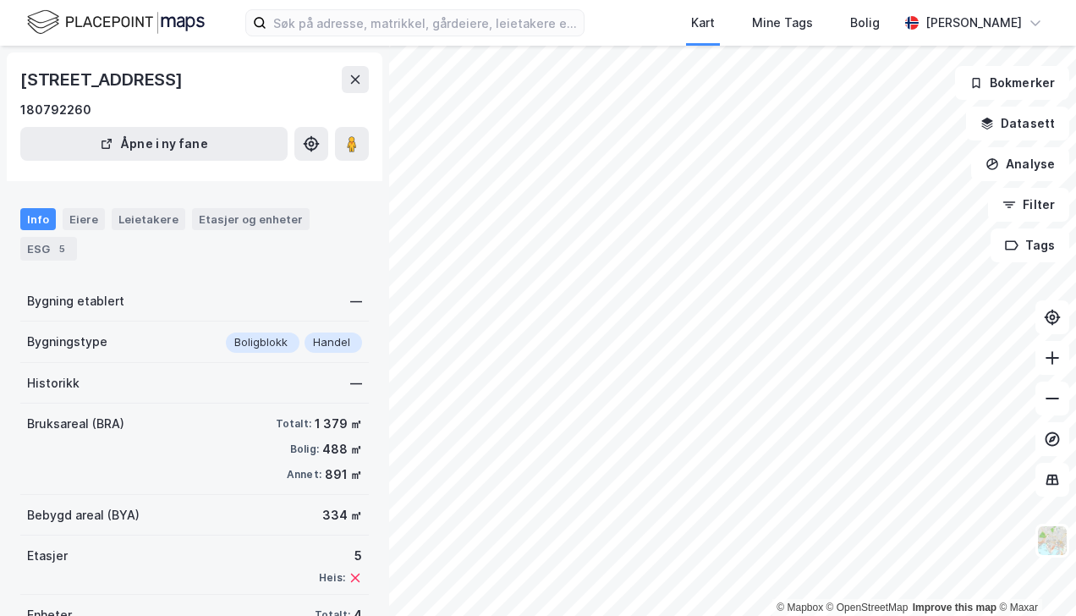
click at [79, 22] on img at bounding box center [116, 23] width 178 height 30
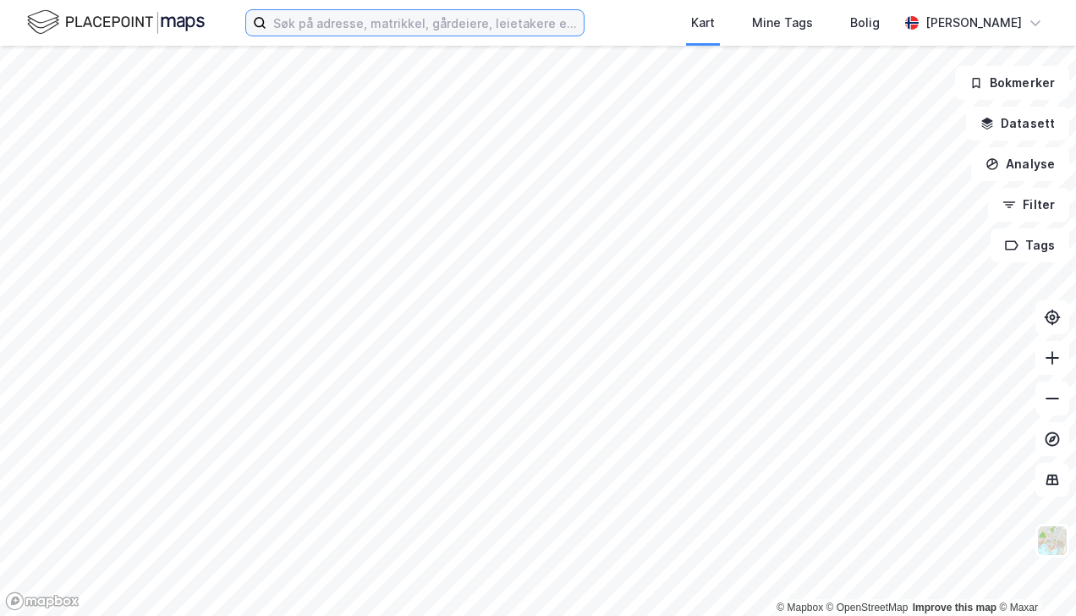
click at [326, 33] on input at bounding box center [424, 22] width 317 height 25
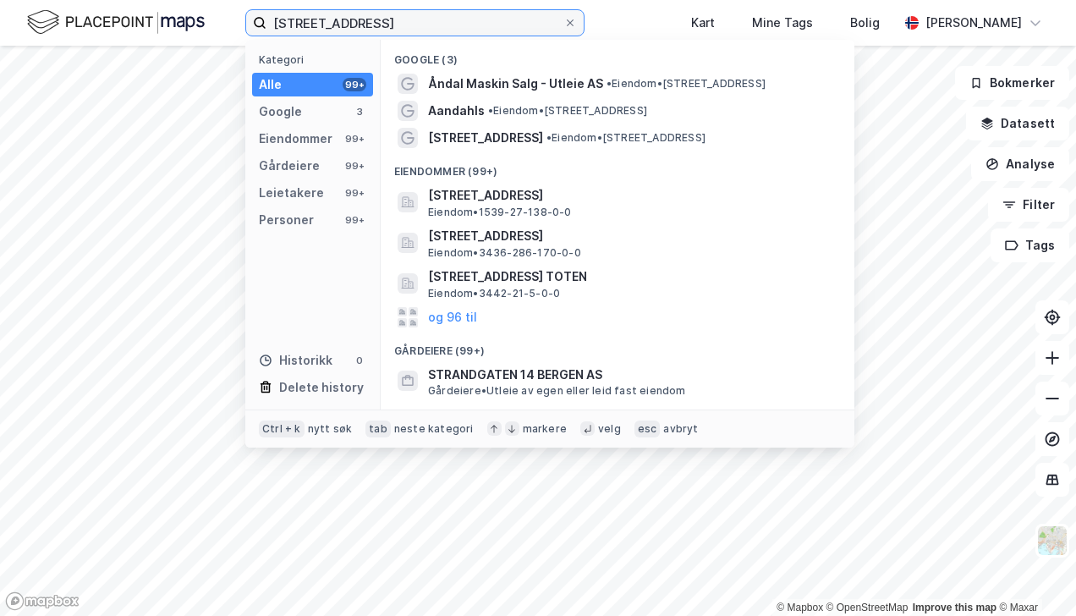
type input "strandgata 14, åndal"
click at [507, 200] on span "Strandgata 14, 6300, ÅNDALSNES, RAUMA" at bounding box center [631, 195] width 406 height 20
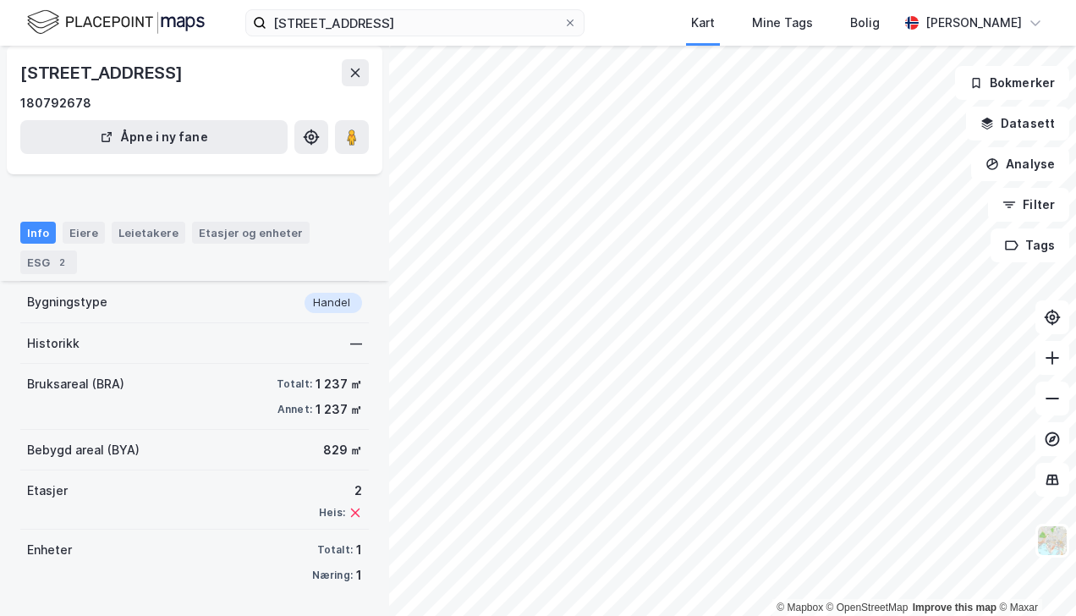
scroll to position [120, 0]
click at [250, 237] on div "Etasjer og enheter" at bounding box center [251, 232] width 104 height 15
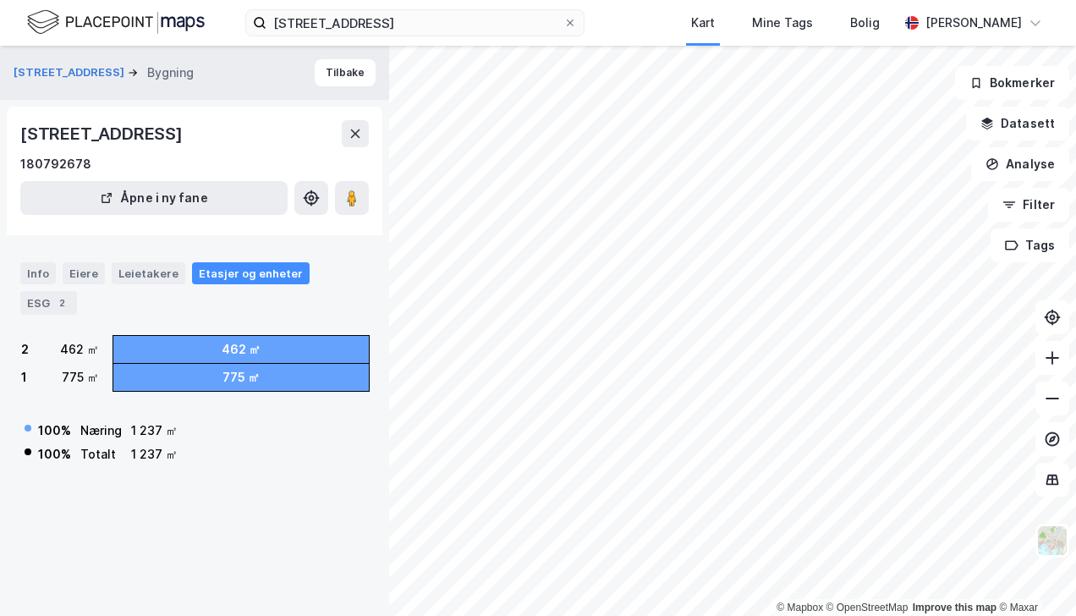
click at [157, 284] on div "Leietakere" at bounding box center [149, 273] width 74 height 22
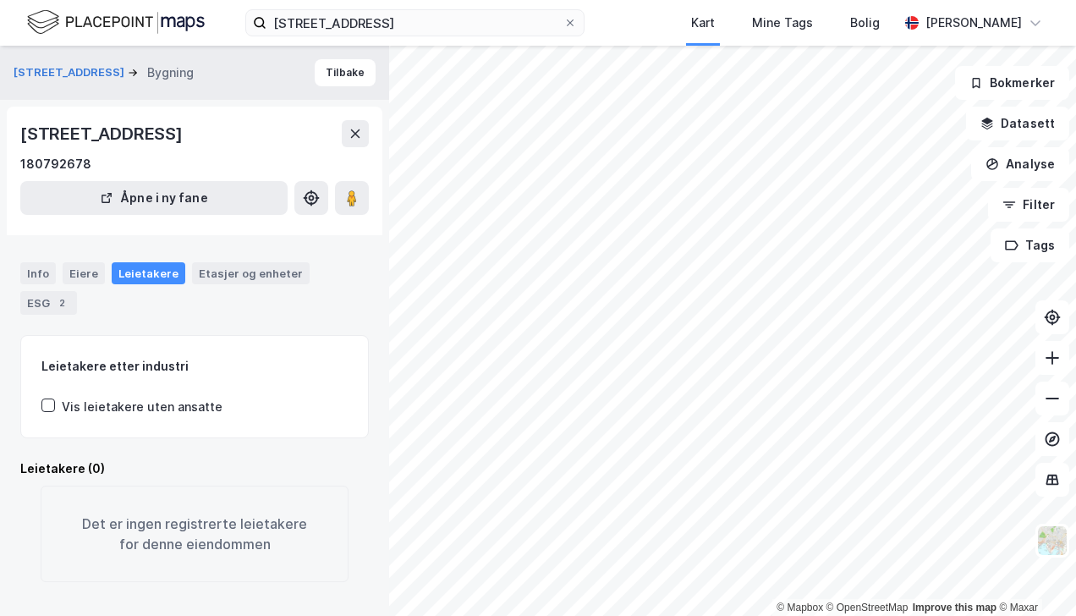
scroll to position [32, 0]
click at [74, 269] on div "Eiere" at bounding box center [84, 273] width 42 height 22
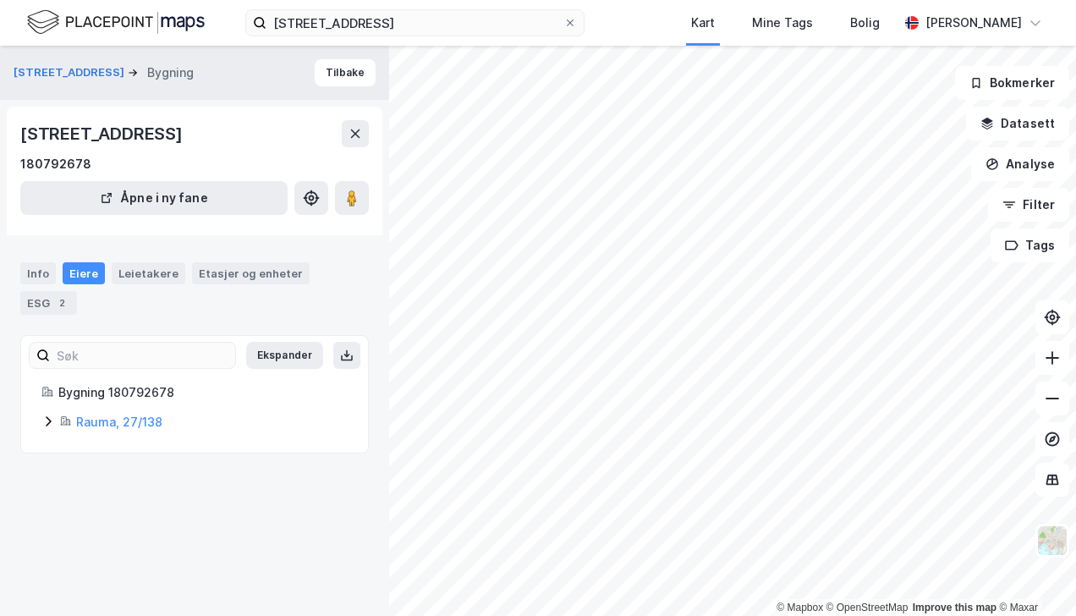
click at [95, 429] on link "Rauma, 27/138" at bounding box center [119, 421] width 86 height 14
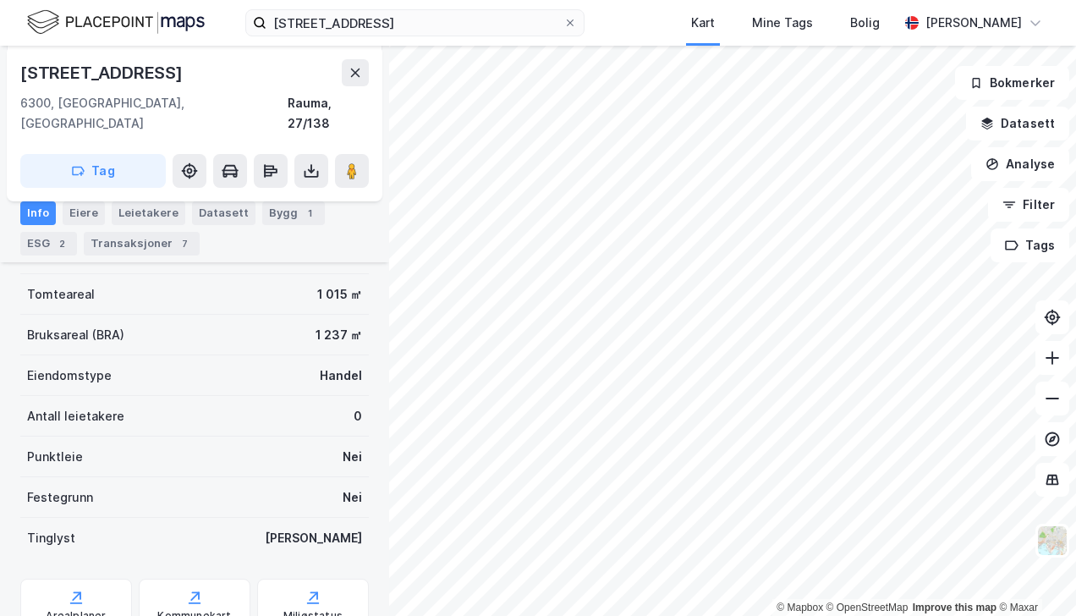
scroll to position [304, 0]
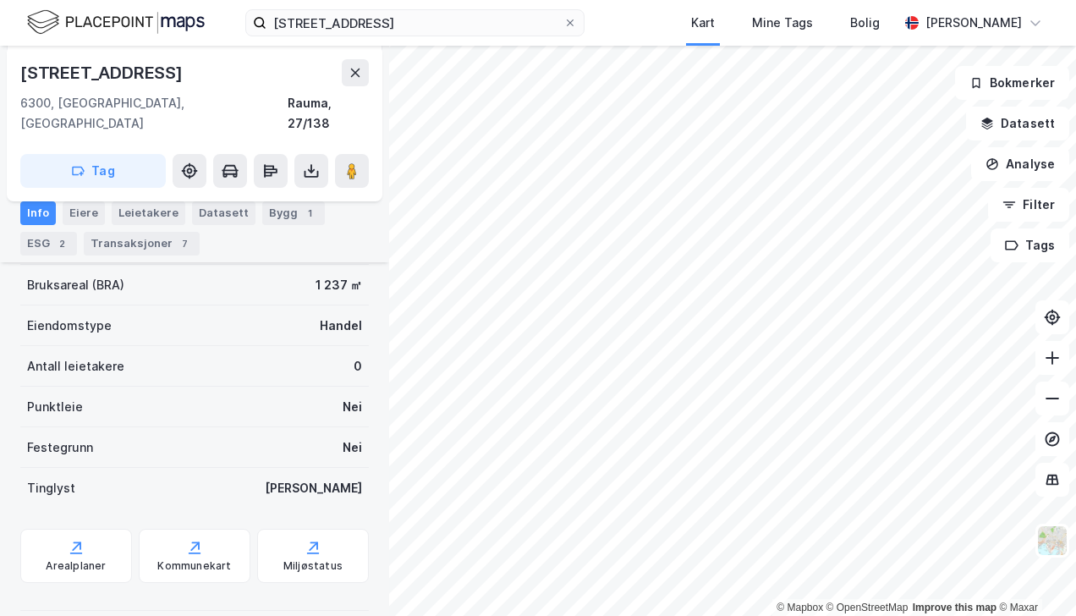
click at [61, 531] on div "Arealplaner" at bounding box center [76, 556] width 112 height 54
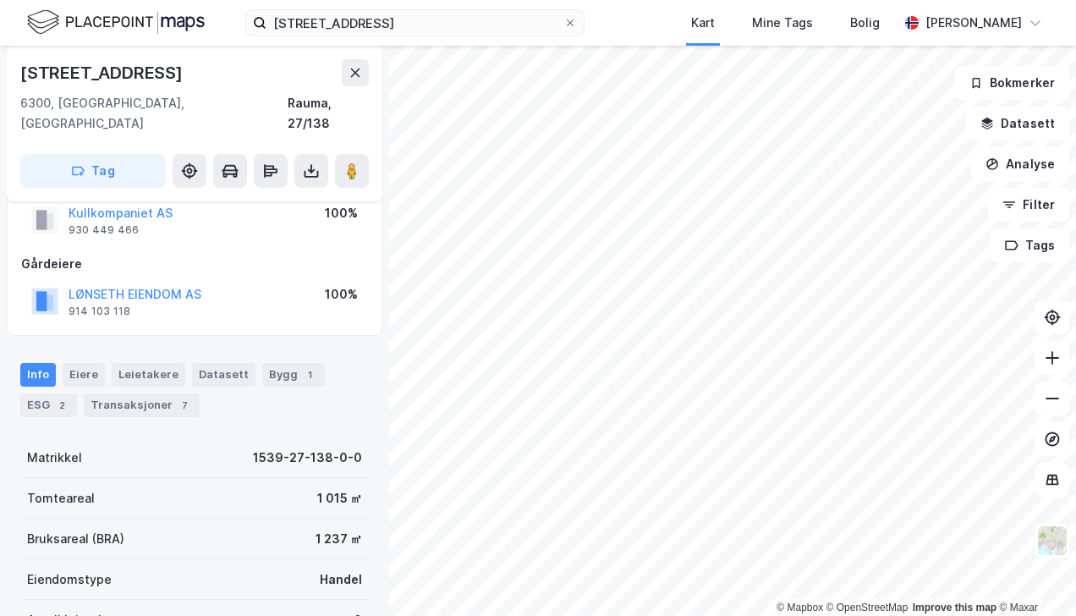
scroll to position [0, 0]
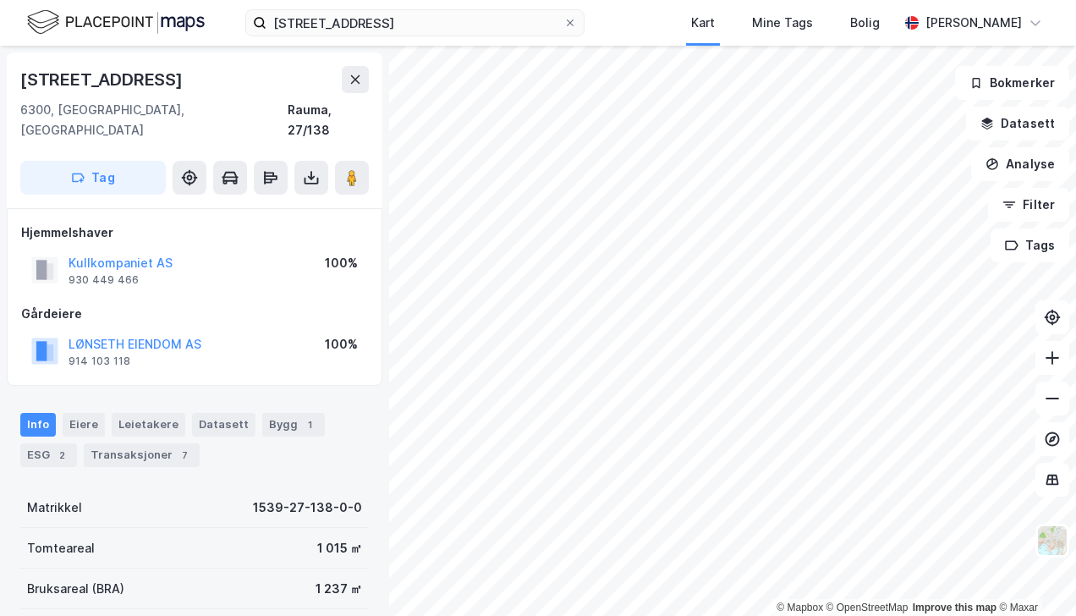
click at [223, 172] on icon at bounding box center [230, 177] width 14 height 10
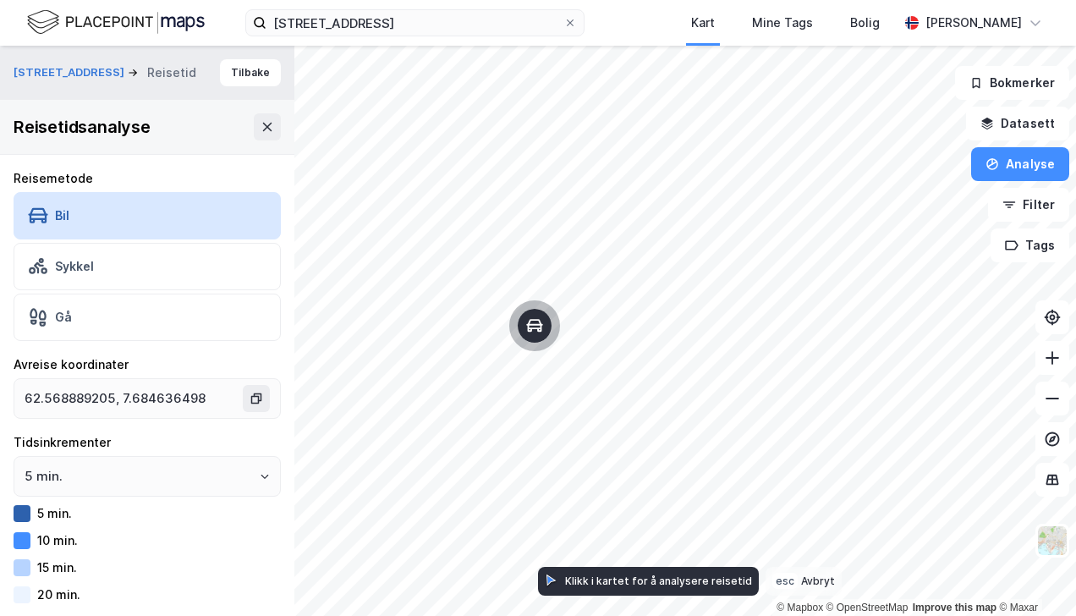
click at [91, 215] on div "Bil" at bounding box center [147, 215] width 267 height 47
click at [591, 582] on div "Klikk i kartet for å analysere reisetid" at bounding box center [658, 580] width 187 height 13
click at [550, 578] on icon at bounding box center [550, 580] width 7 height 8
click at [677, 584] on div "Klikk i kartet for å analysere reisetid" at bounding box center [658, 580] width 187 height 13
click at [21, 512] on div at bounding box center [22, 513] width 17 height 17
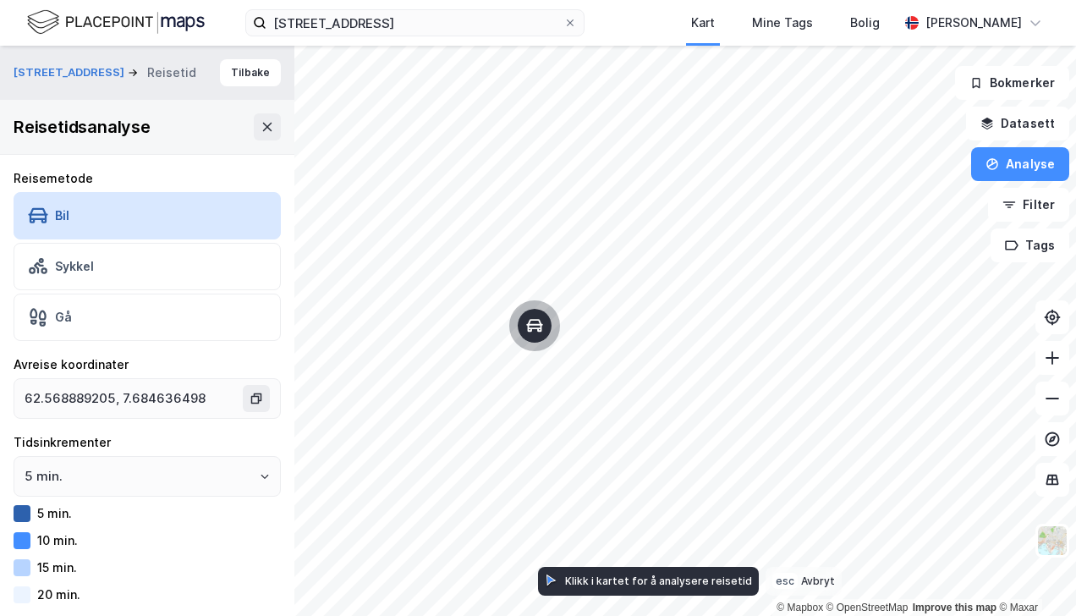
click at [48, 514] on div "5 min." at bounding box center [54, 513] width 35 height 14
click at [261, 473] on icon "Open" at bounding box center [265, 475] width 8 height 4
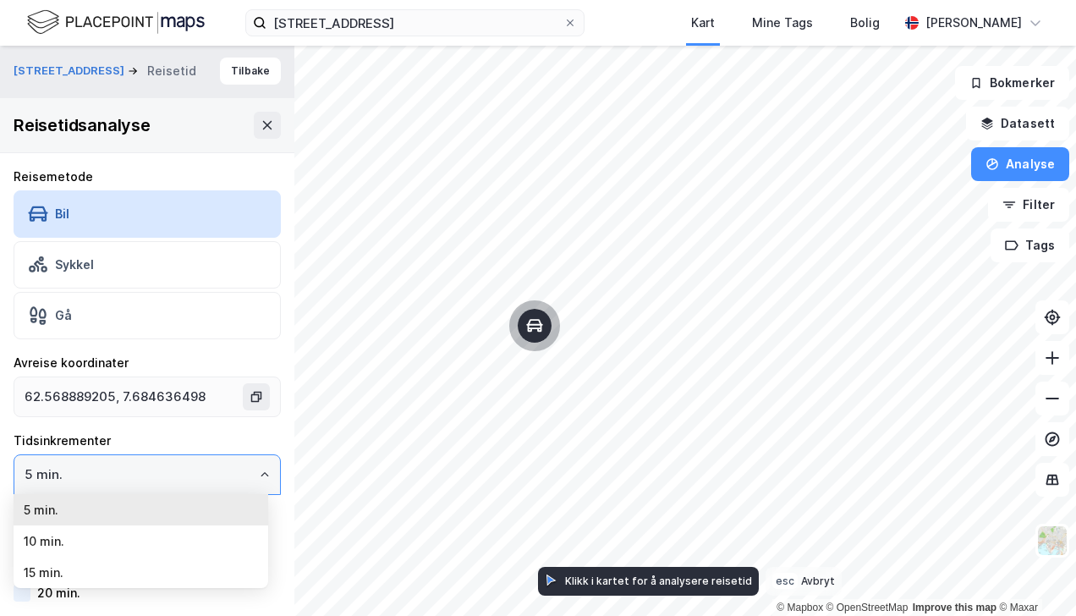
click at [41, 511] on li "5 min." at bounding box center [141, 509] width 255 height 31
click at [50, 475] on input "5 min." at bounding box center [147, 474] width 266 height 39
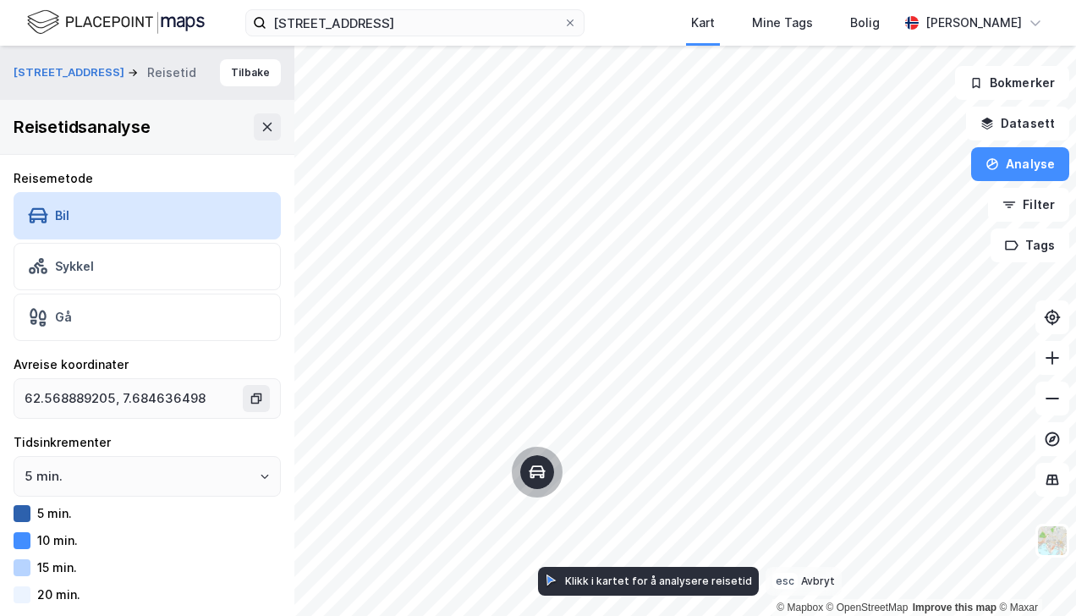
click at [261, 123] on icon at bounding box center [268, 127] width 14 height 14
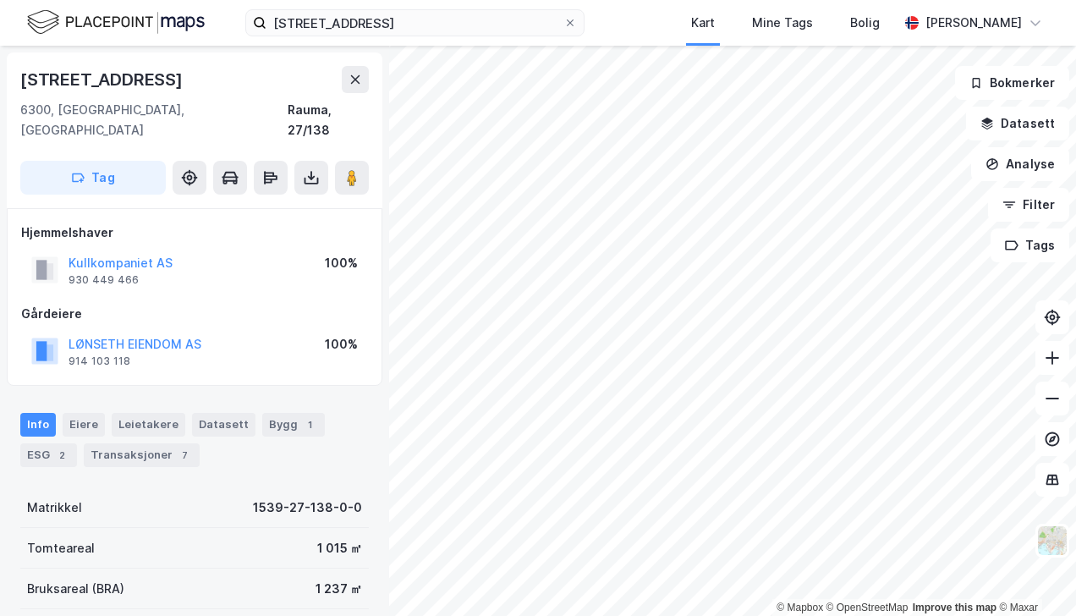
click at [1017, 125] on button "Datasett" at bounding box center [1017, 124] width 103 height 34
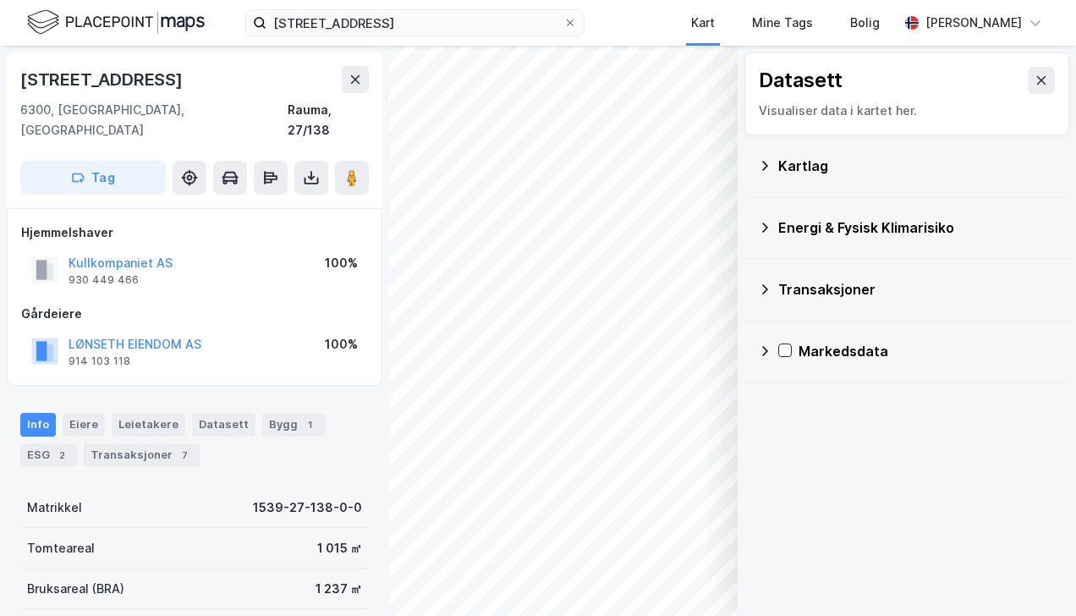
click at [765, 226] on icon at bounding box center [765, 228] width 14 height 14
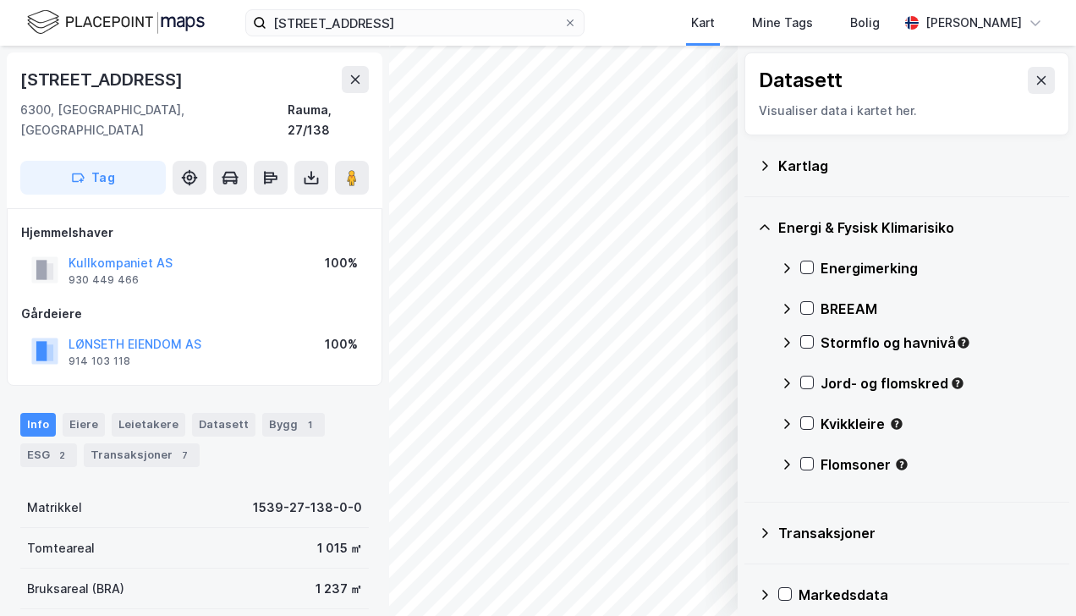
click at [810, 267] on icon at bounding box center [807, 267] width 12 height 12
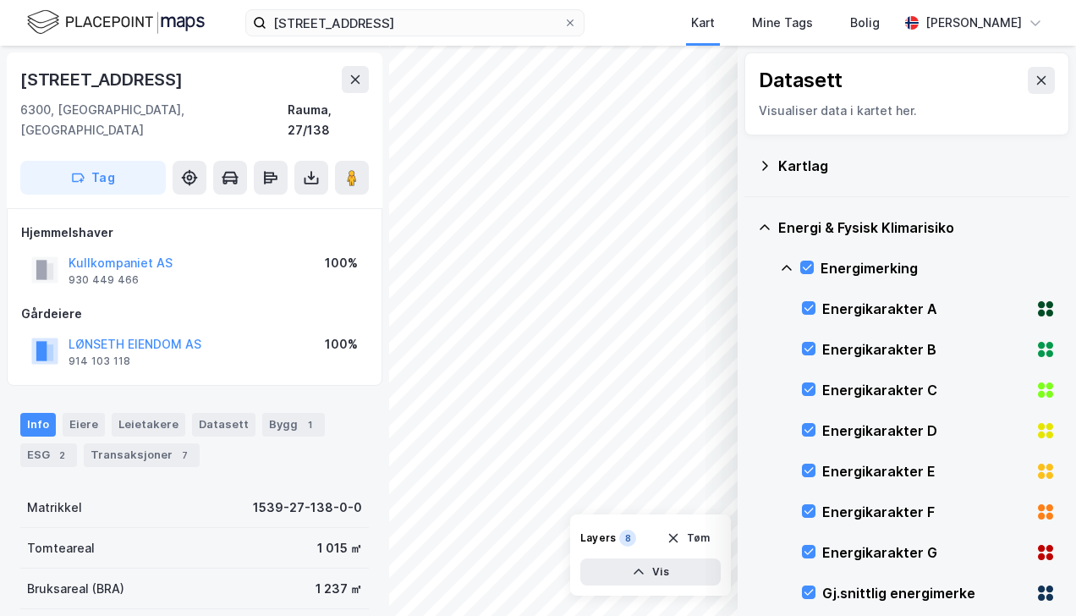
click at [809, 262] on icon at bounding box center [807, 267] width 12 height 12
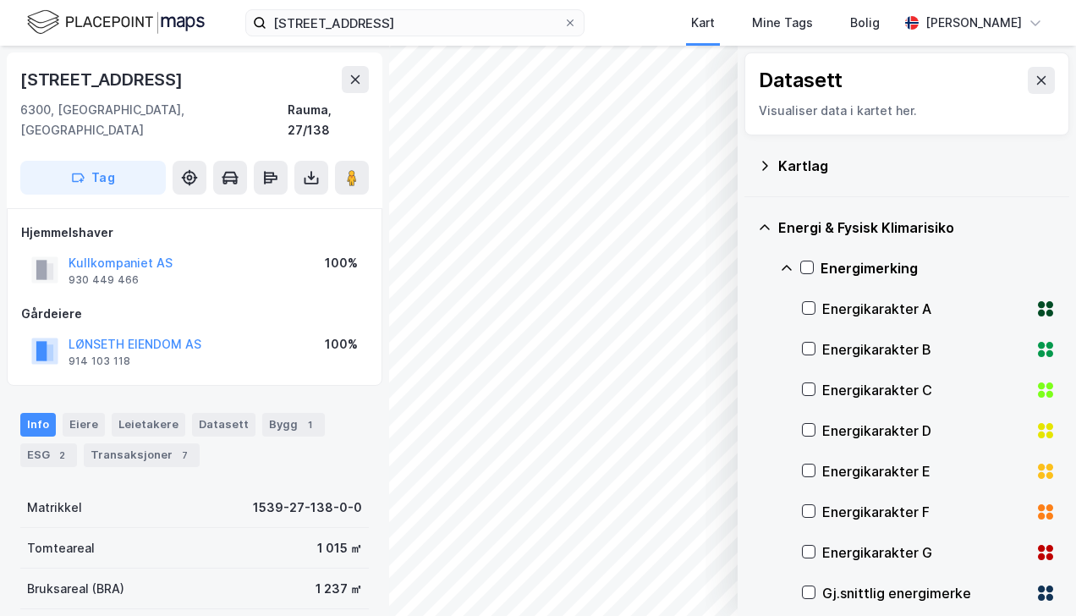
click at [763, 223] on icon at bounding box center [765, 228] width 14 height 14
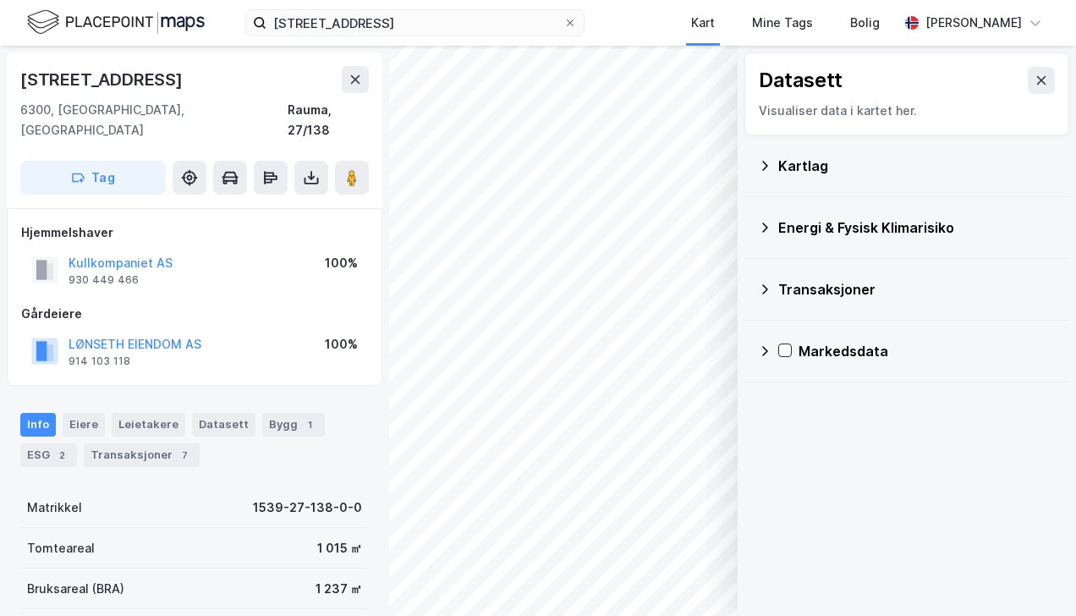
click at [763, 288] on icon at bounding box center [765, 289] width 14 height 14
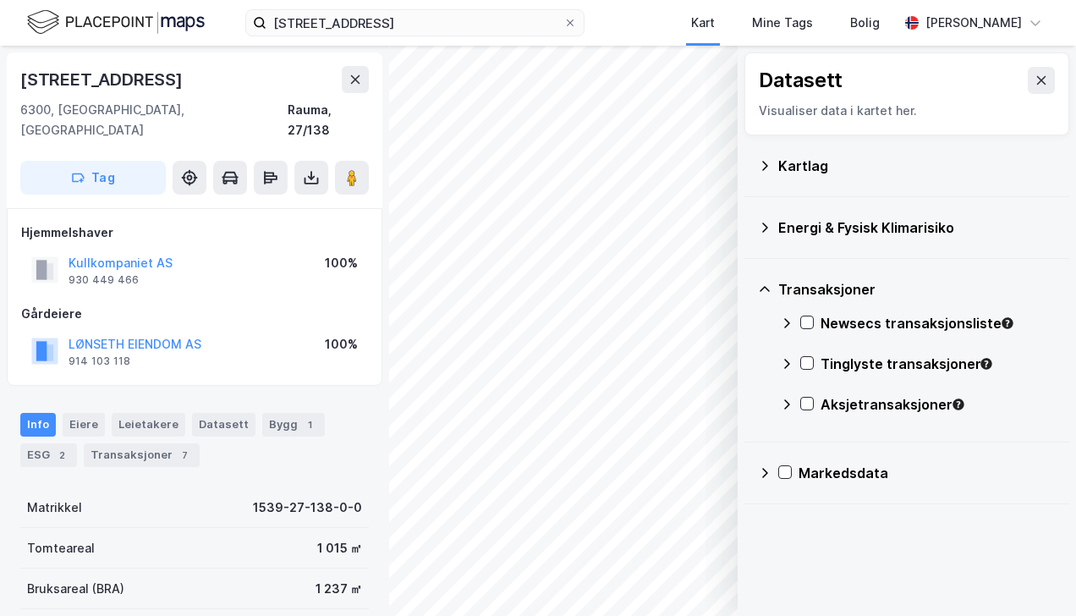
click at [808, 320] on icon at bounding box center [807, 322] width 12 height 12
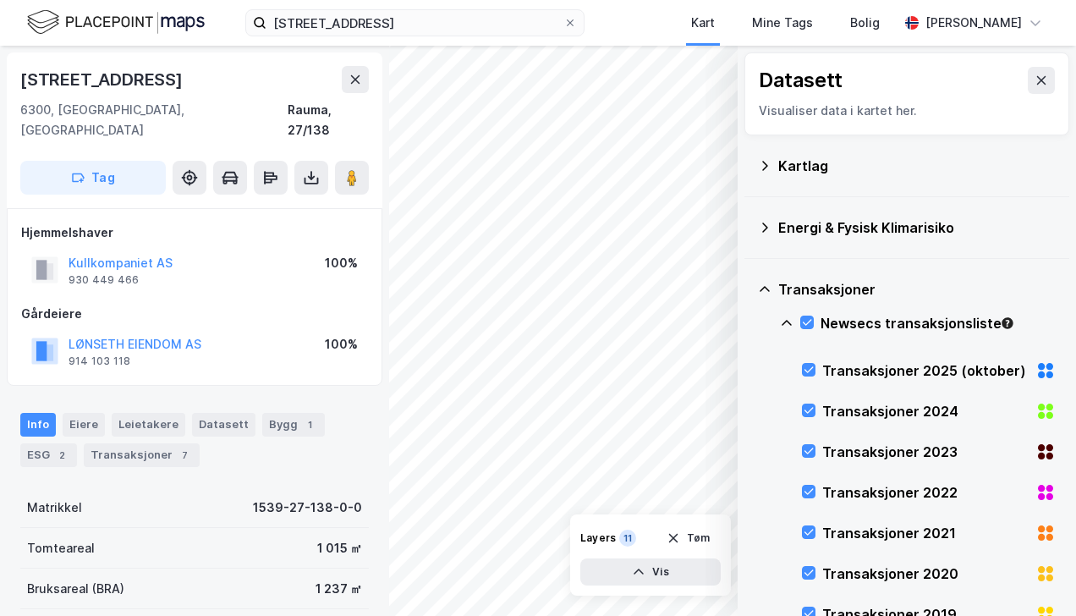
click at [1037, 77] on icon at bounding box center [1041, 80] width 9 height 8
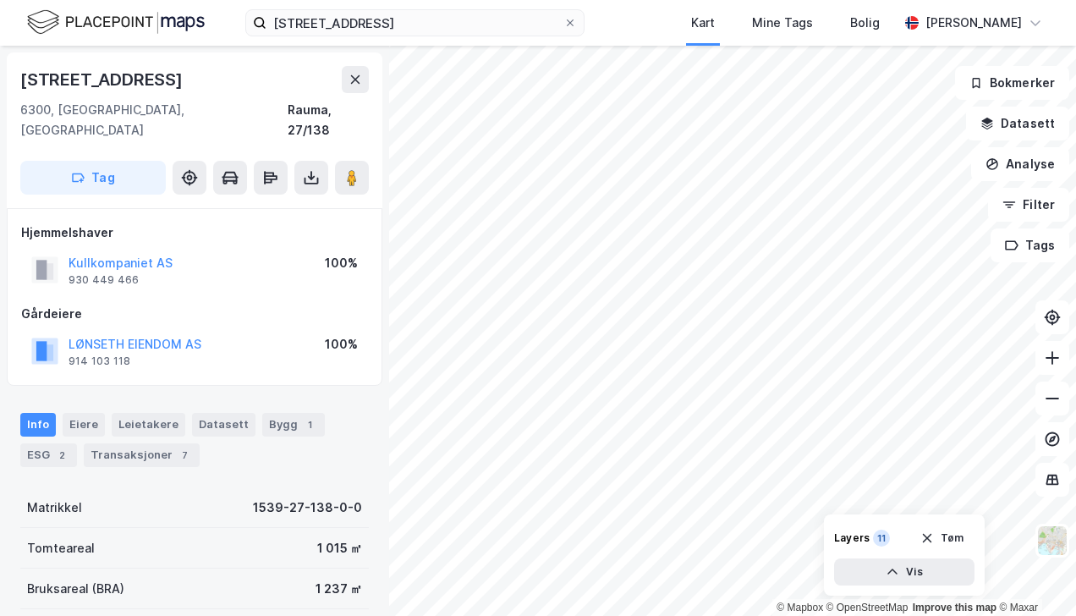
click at [1027, 132] on button "Datasett" at bounding box center [1017, 124] width 103 height 34
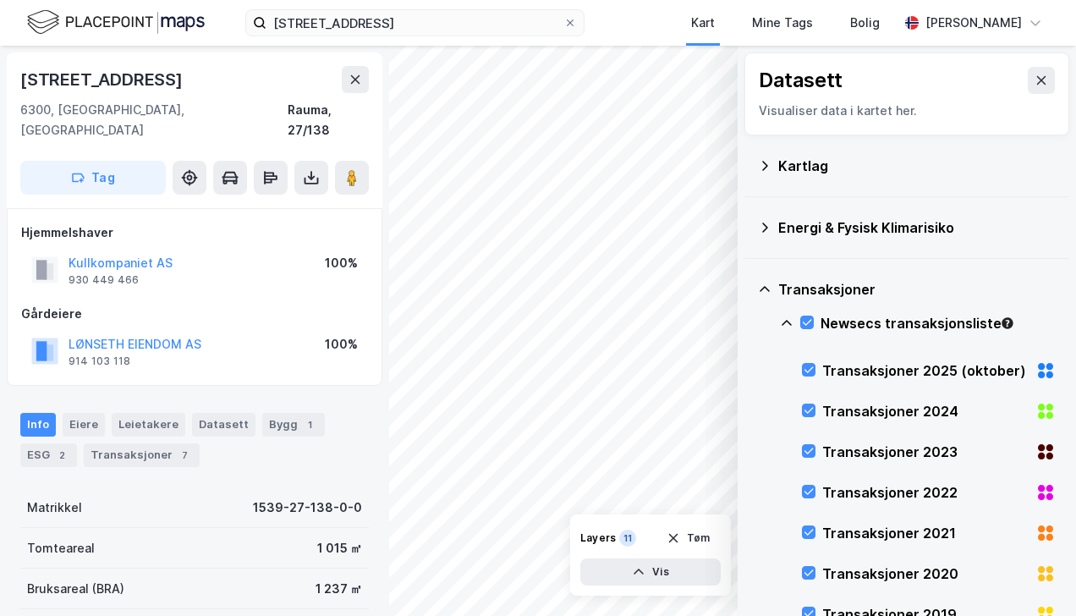
click at [815, 318] on div "Newsecs transaksjonsliste" at bounding box center [918, 330] width 276 height 41
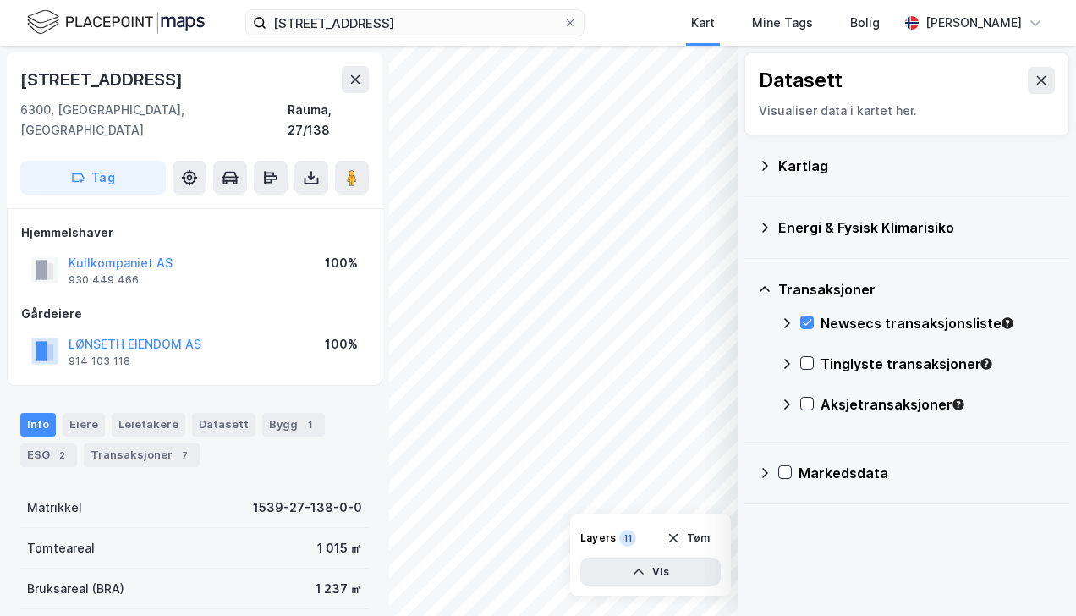
click at [813, 317] on div at bounding box center [807, 322] width 14 height 14
click at [782, 469] on icon at bounding box center [785, 472] width 12 height 12
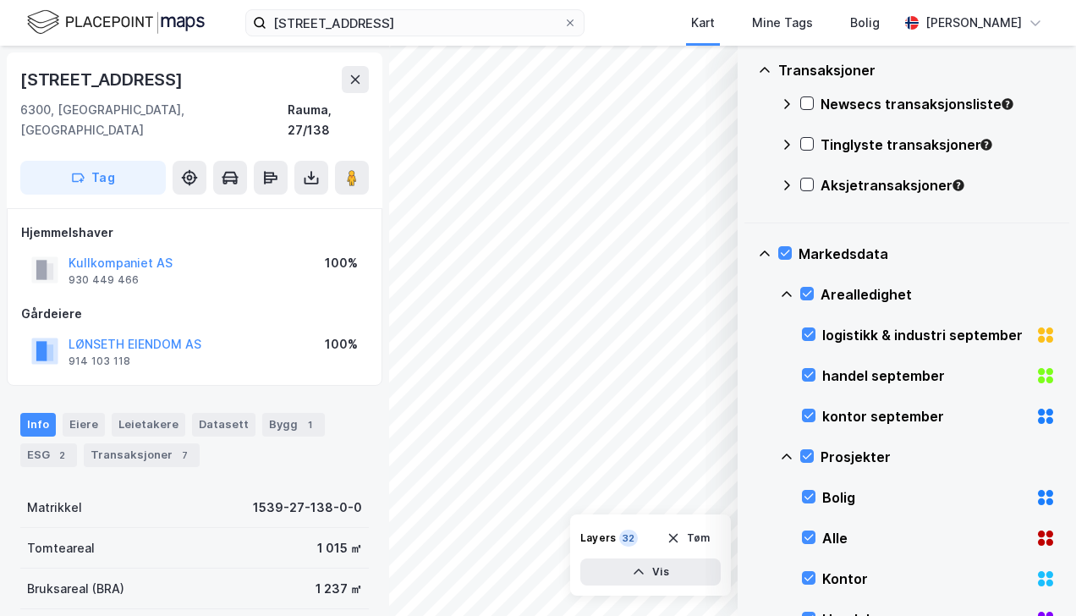
scroll to position [254, 0]
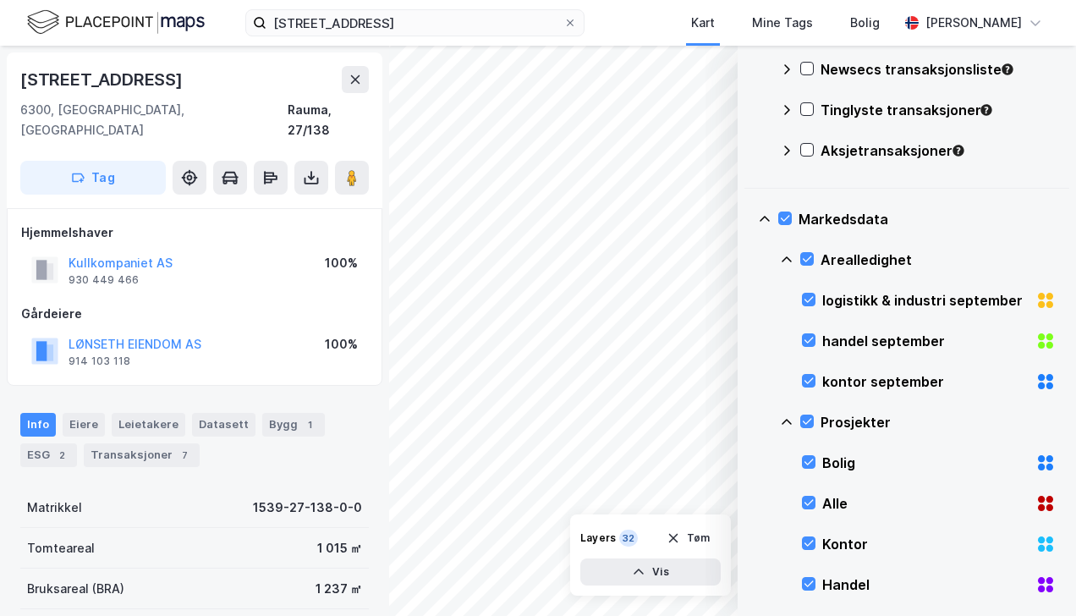
click at [787, 217] on icon at bounding box center [785, 218] width 12 height 12
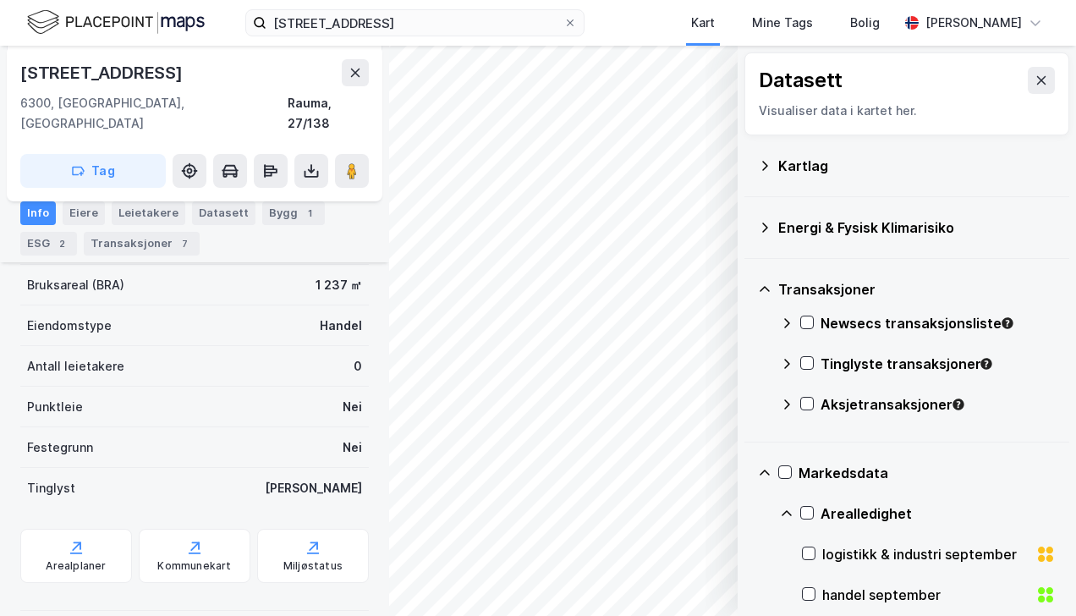
scroll to position [50, 0]
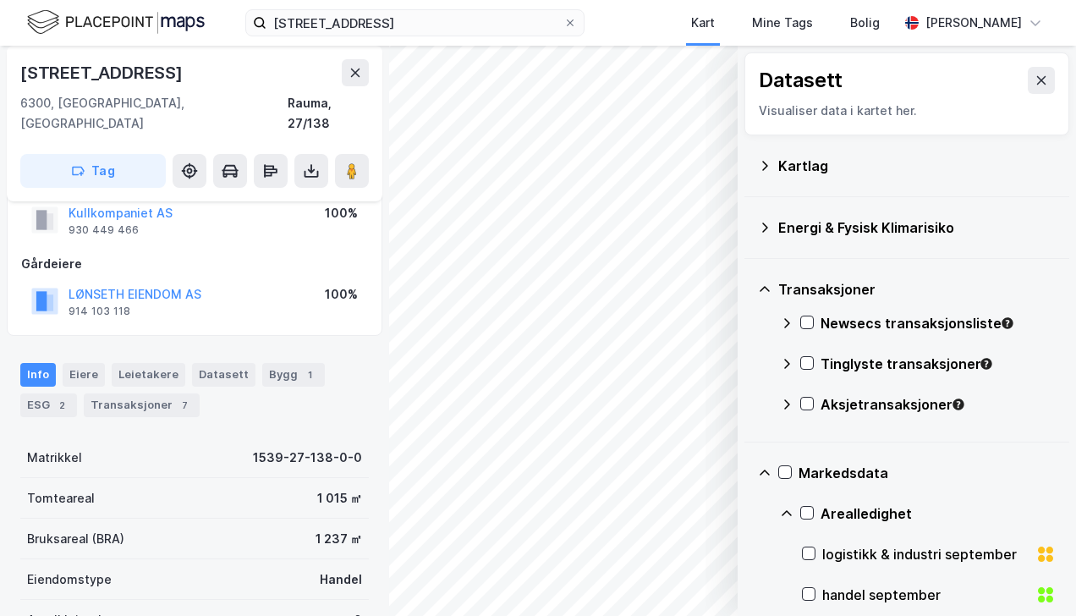
click at [763, 474] on icon at bounding box center [765, 473] width 14 height 14
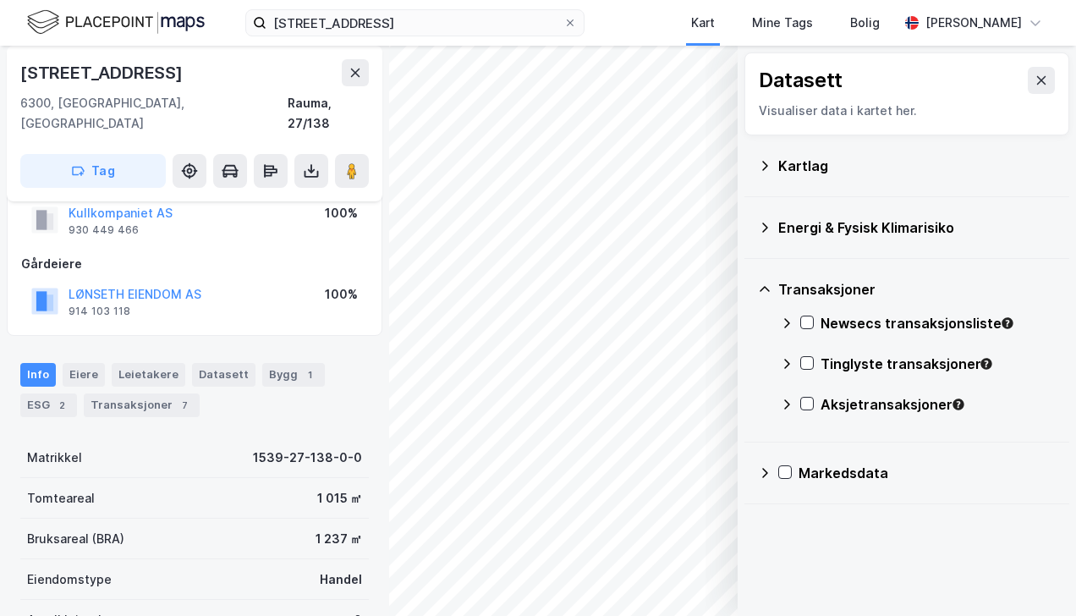
click at [766, 288] on icon at bounding box center [765, 289] width 14 height 14
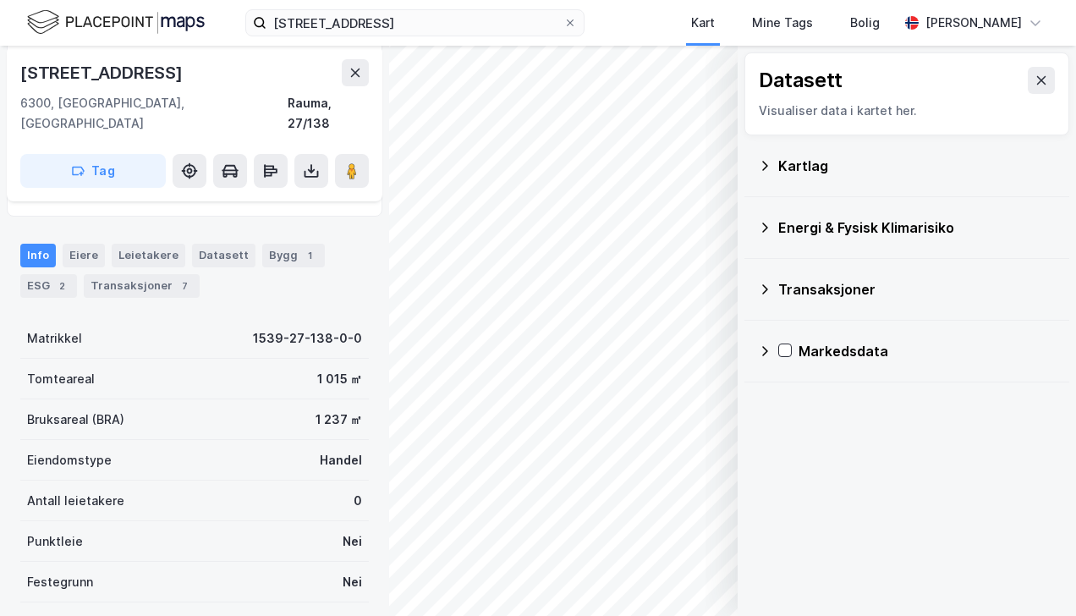
scroll to position [0, 0]
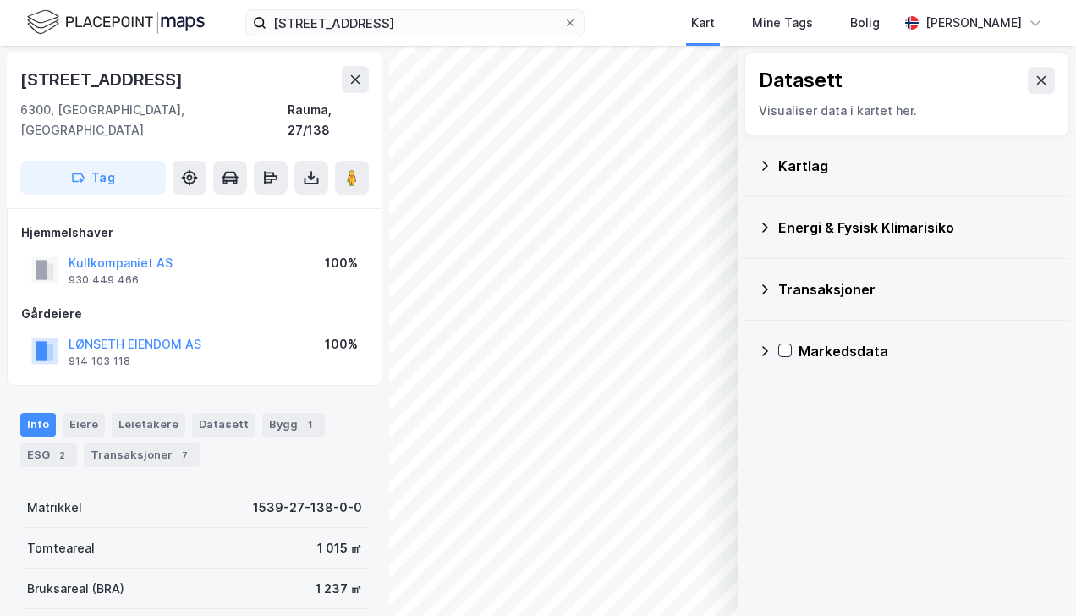
click at [1034, 80] on icon at bounding box center [1041, 81] width 14 height 14
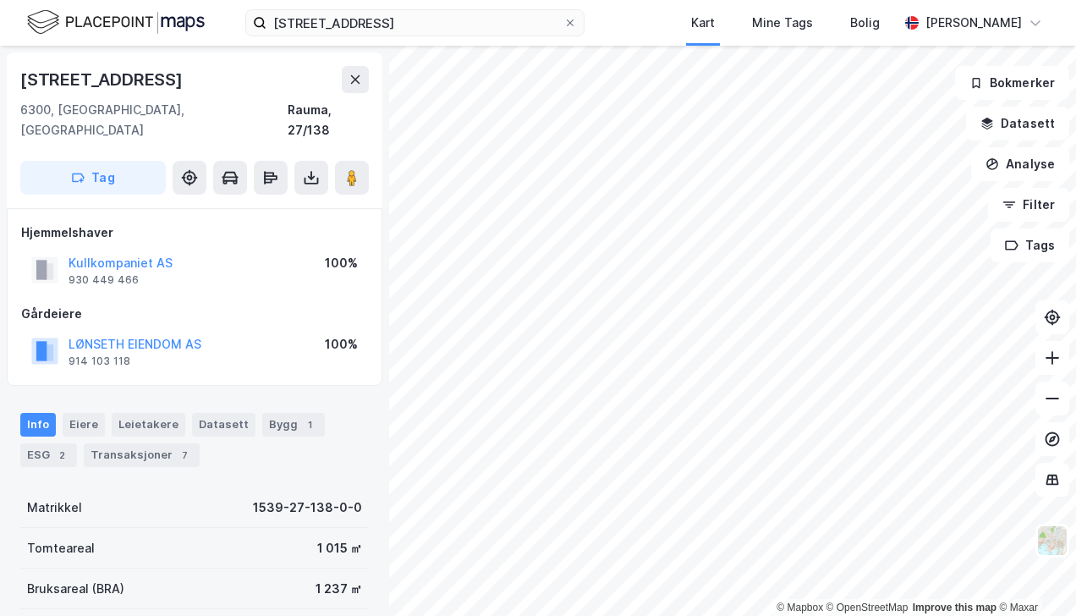
click at [1024, 85] on button "Bokmerker" at bounding box center [1012, 83] width 114 height 34
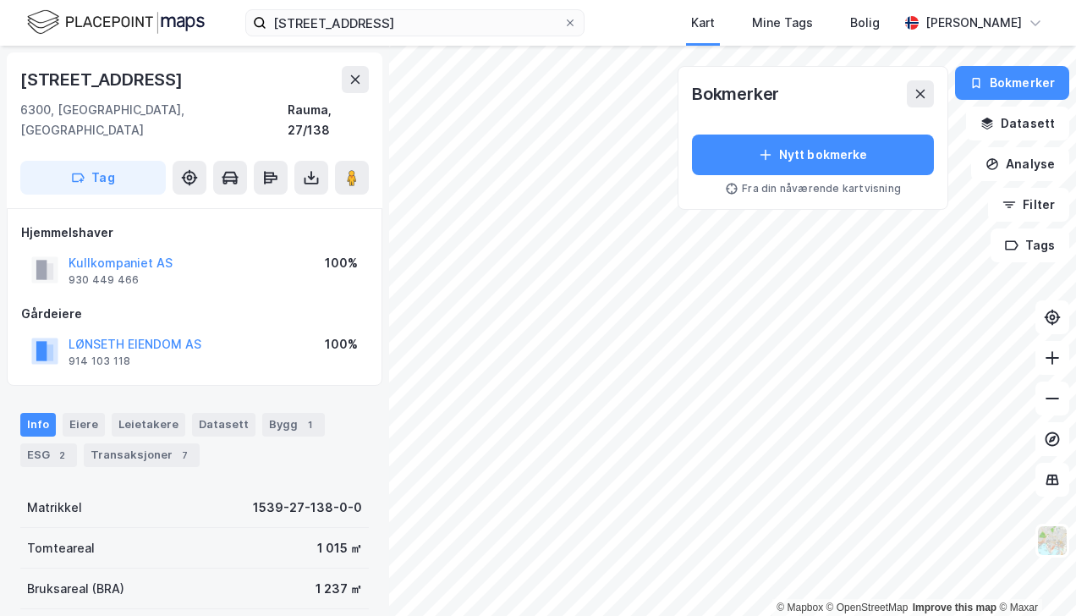
click at [1024, 85] on button "Bokmerker" at bounding box center [1012, 83] width 114 height 34
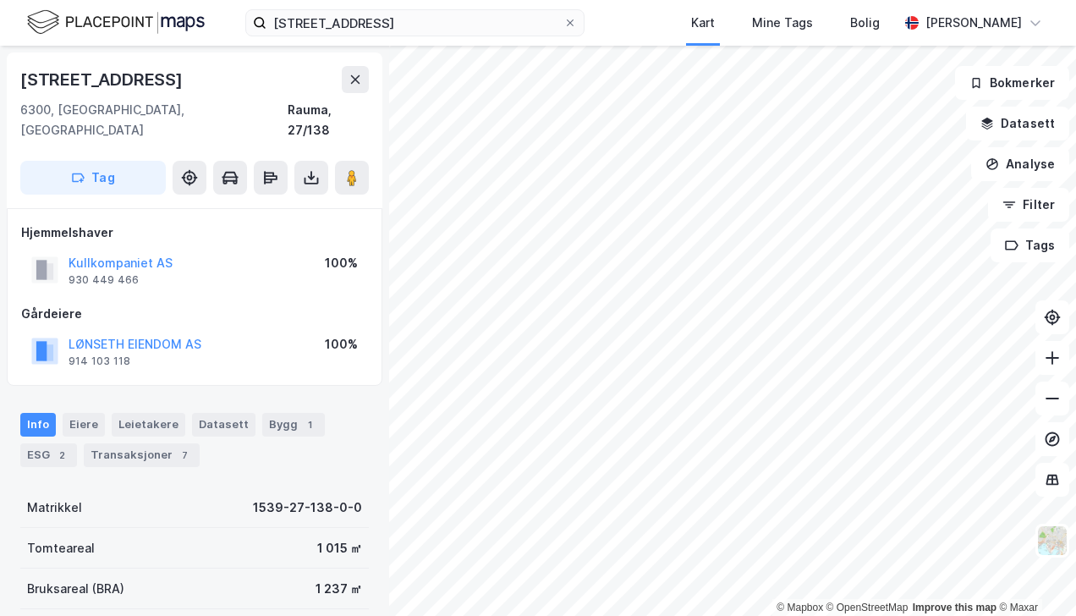
click at [1025, 204] on button "Filter" at bounding box center [1028, 205] width 81 height 34
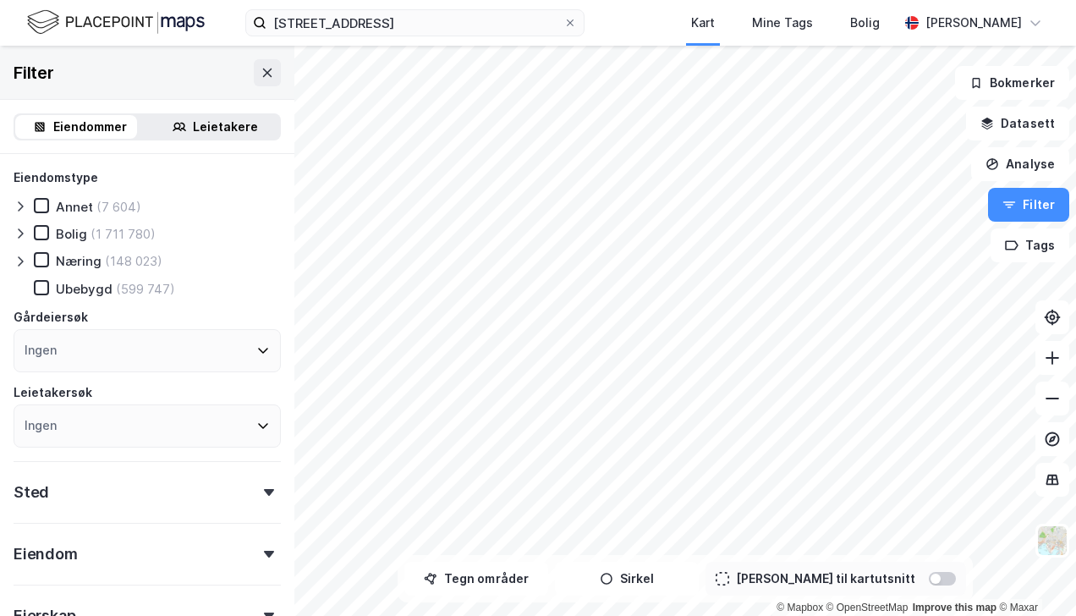
click at [1026, 204] on button "Filter" at bounding box center [1028, 205] width 81 height 34
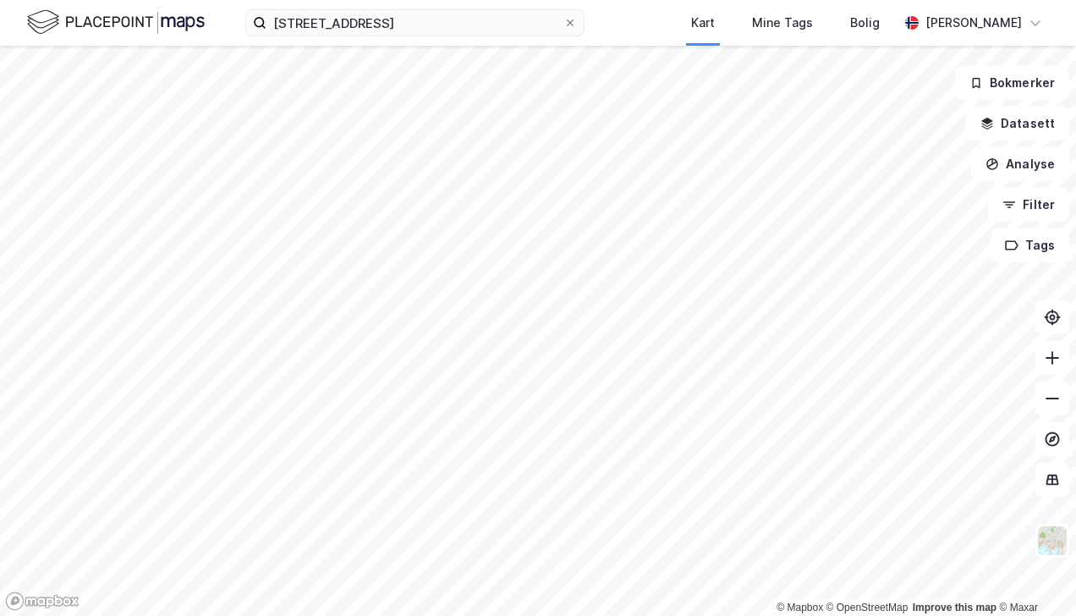
click at [1026, 204] on button "Filter" at bounding box center [1028, 205] width 81 height 34
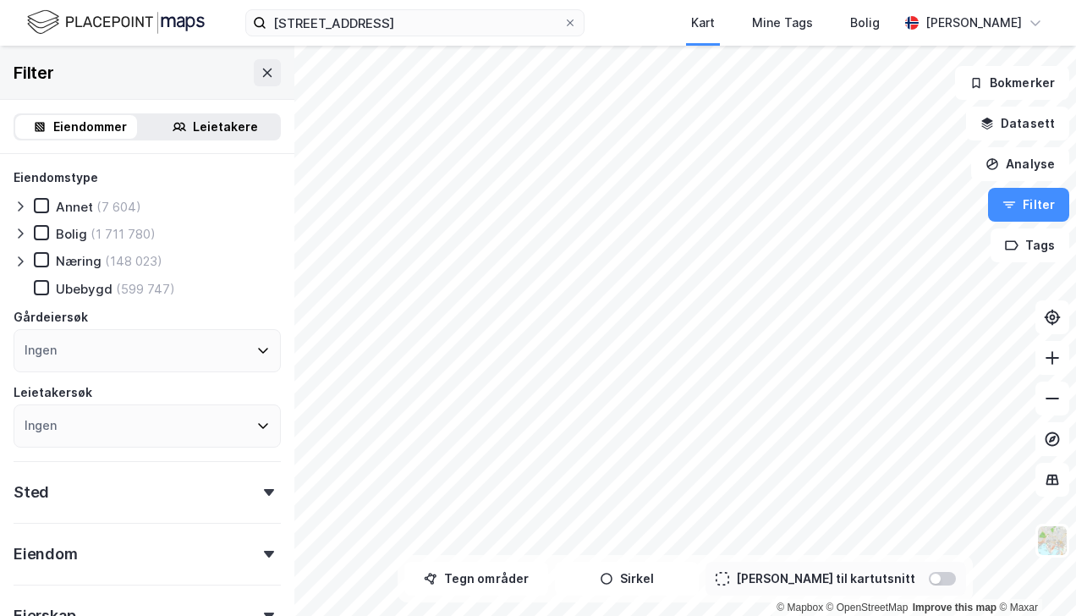
click at [1023, 159] on button "Analyse" at bounding box center [1020, 164] width 98 height 34
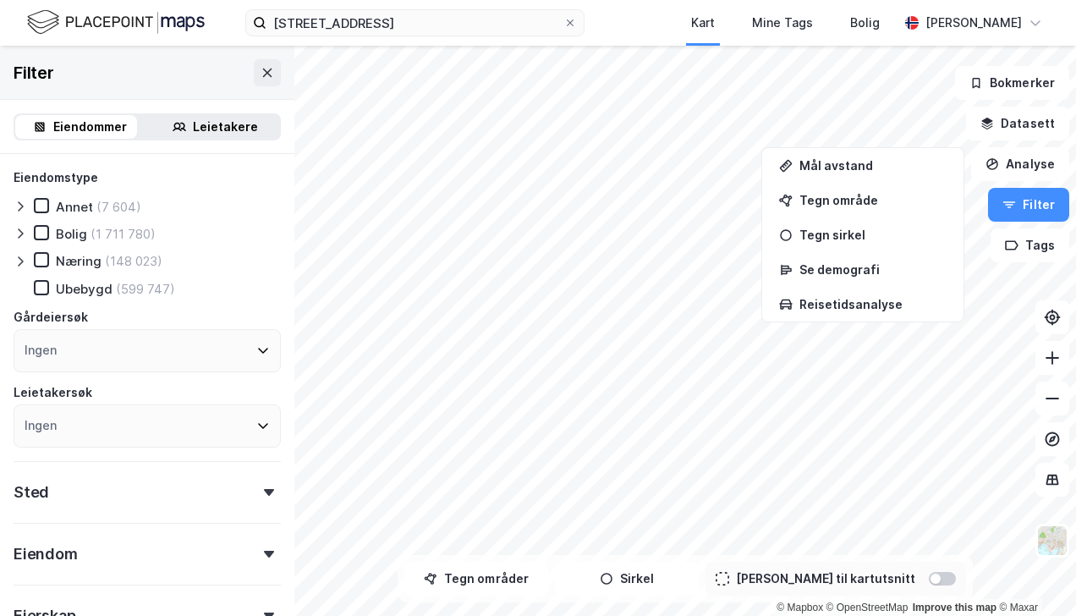
click at [1023, 159] on button "Analyse" at bounding box center [1020, 164] width 98 height 34
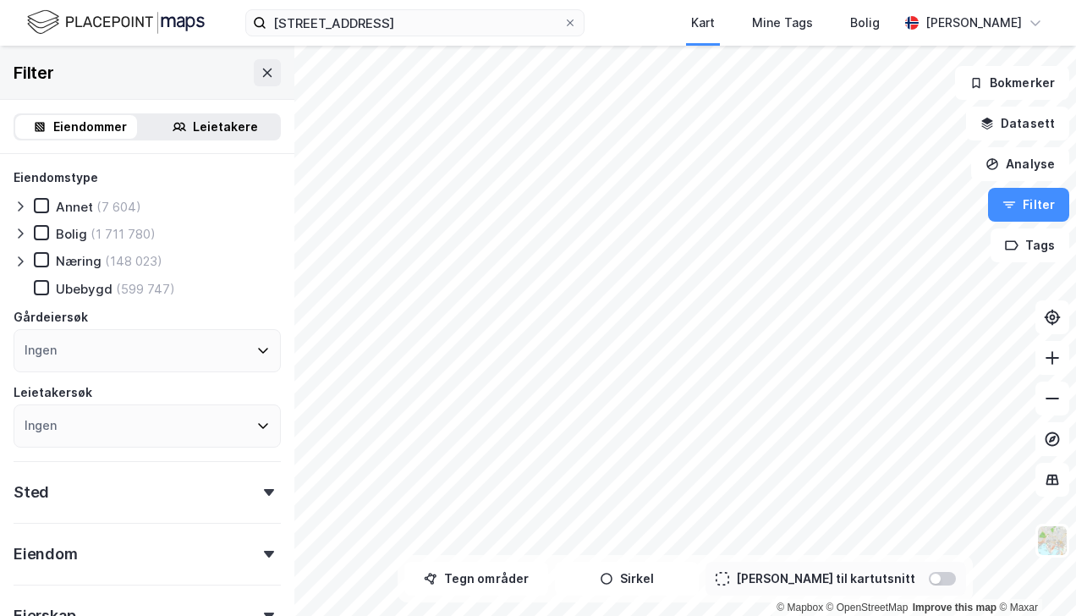
click at [1017, 122] on button "Datasett" at bounding box center [1017, 124] width 103 height 34
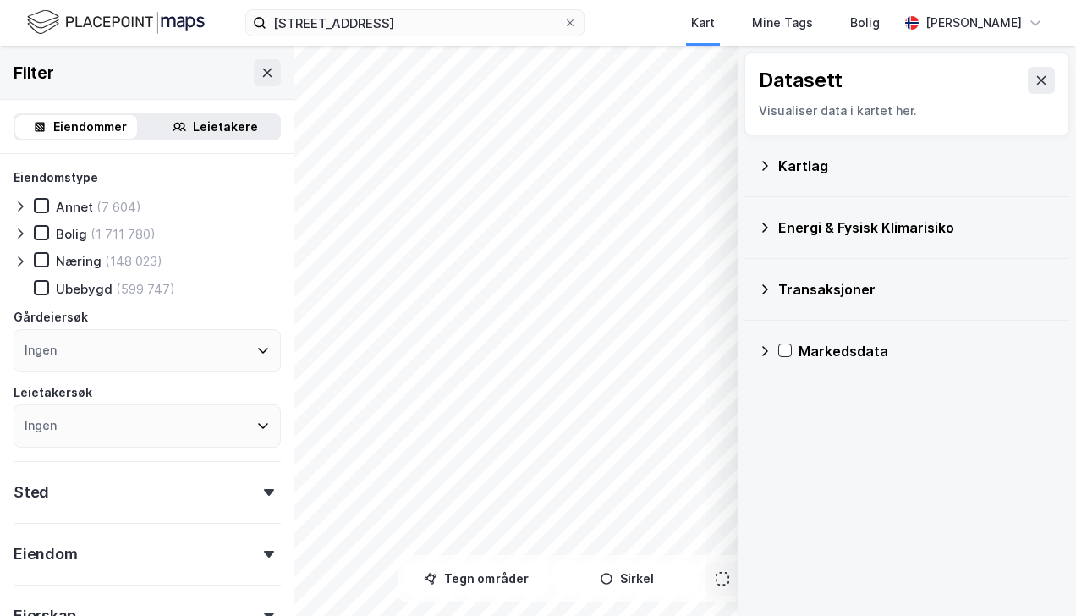
click at [797, 228] on div "Energi & Fysisk Klimarisiko" at bounding box center [916, 227] width 277 height 20
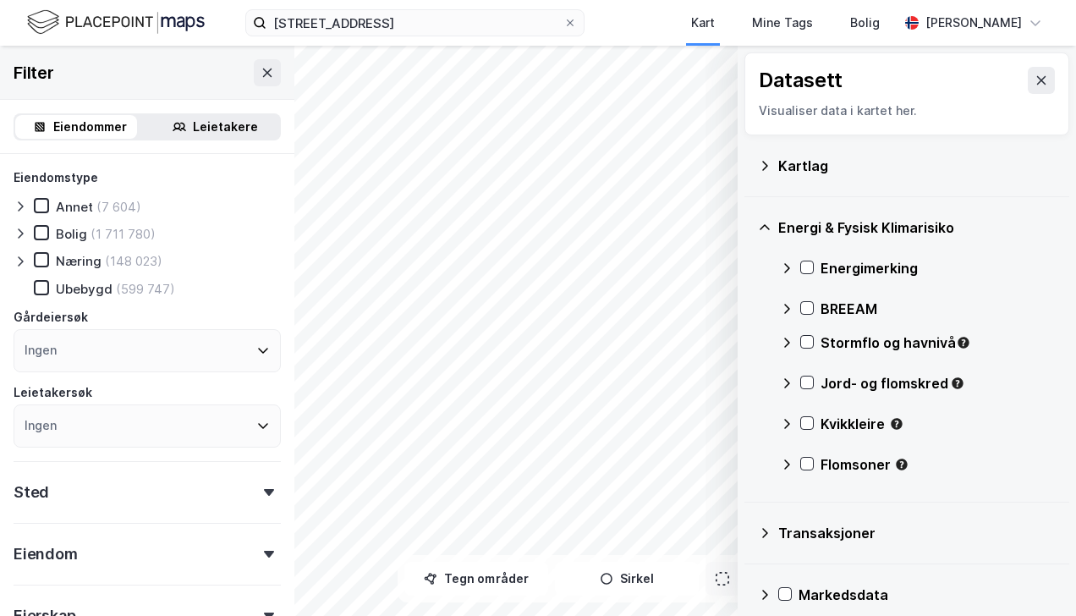
click at [805, 343] on icon at bounding box center [807, 342] width 9 height 6
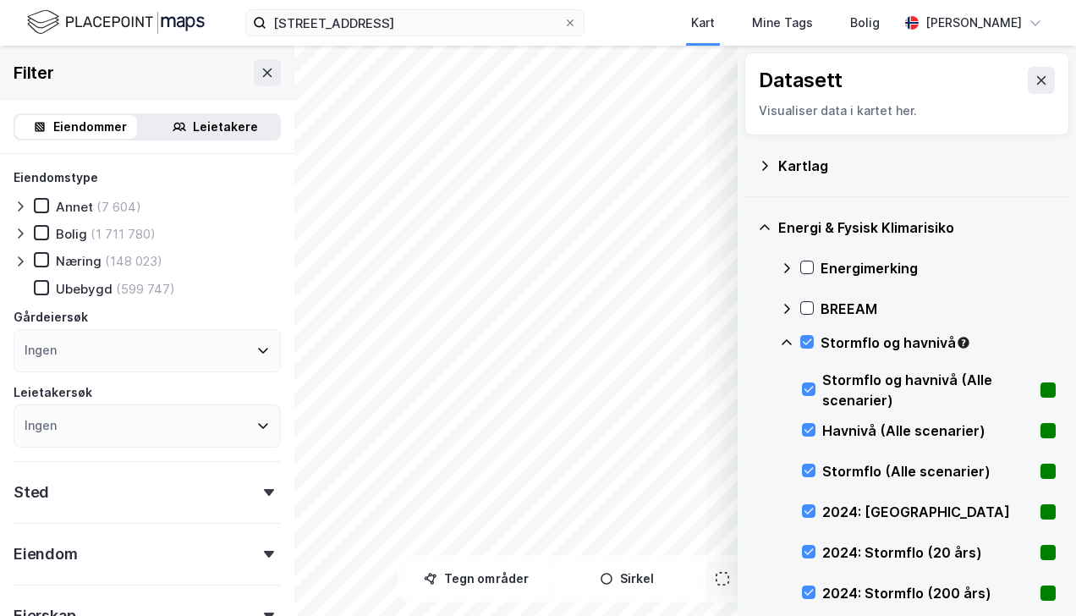
click at [807, 340] on icon at bounding box center [807, 342] width 12 height 12
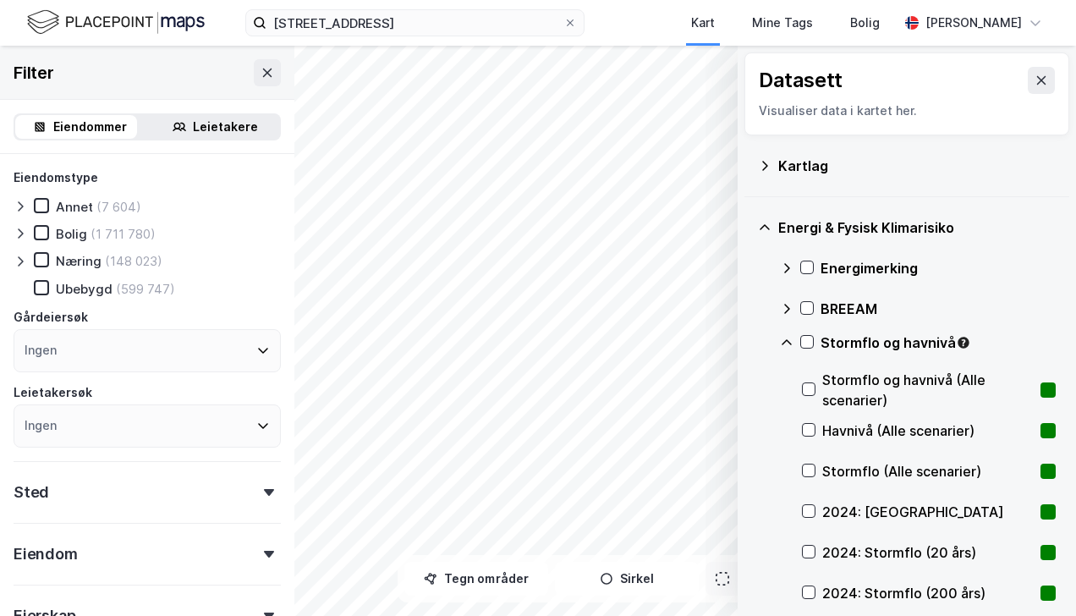
click at [807, 340] on icon at bounding box center [807, 342] width 12 height 12
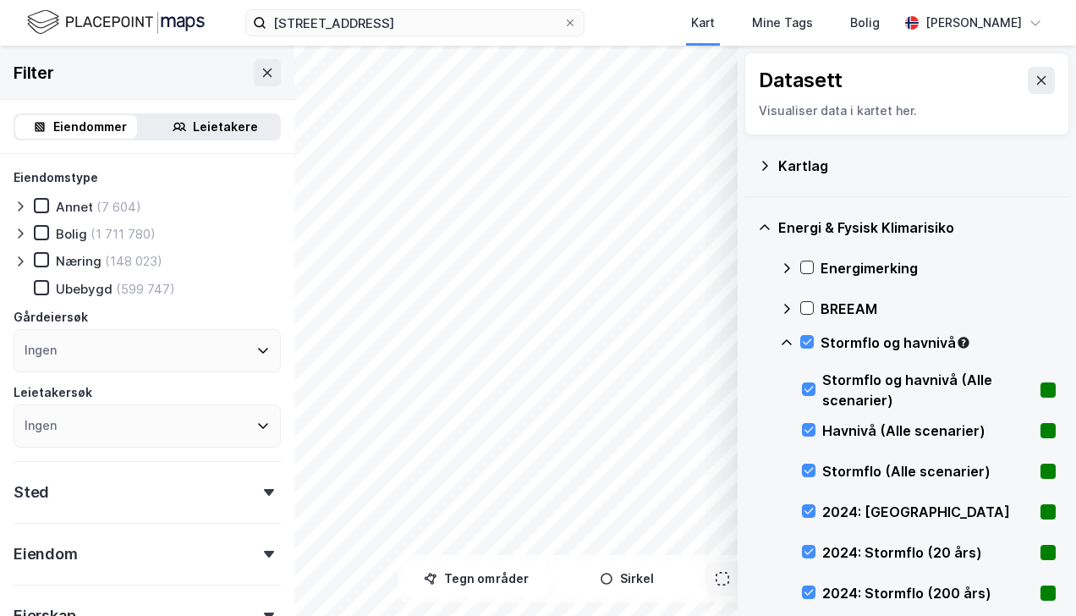
click at [807, 340] on icon at bounding box center [807, 342] width 12 height 12
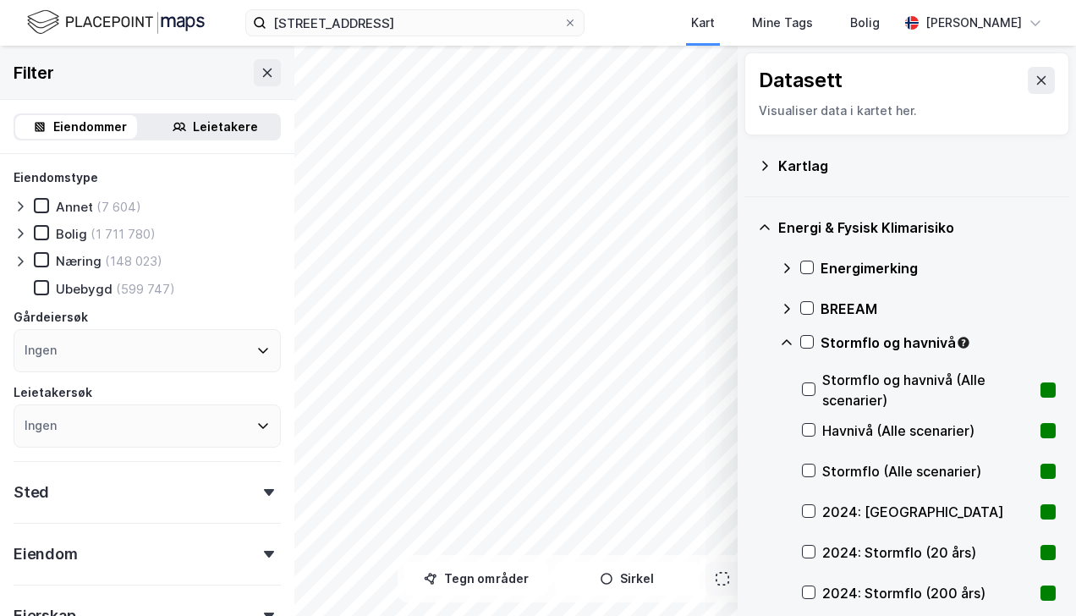
click at [807, 340] on icon at bounding box center [807, 342] width 12 height 12
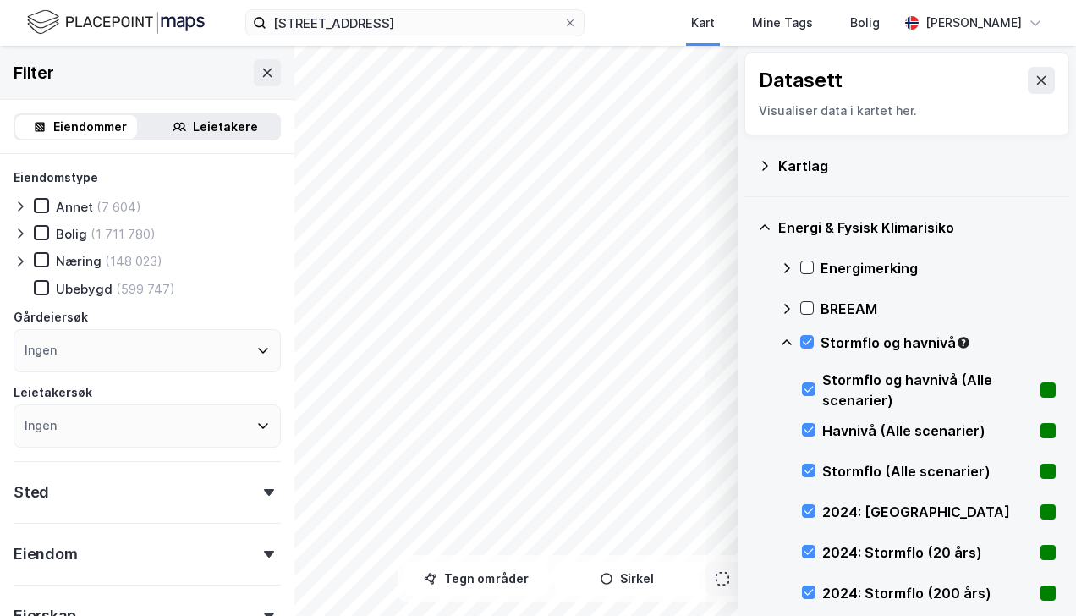
click at [807, 340] on icon at bounding box center [807, 342] width 12 height 12
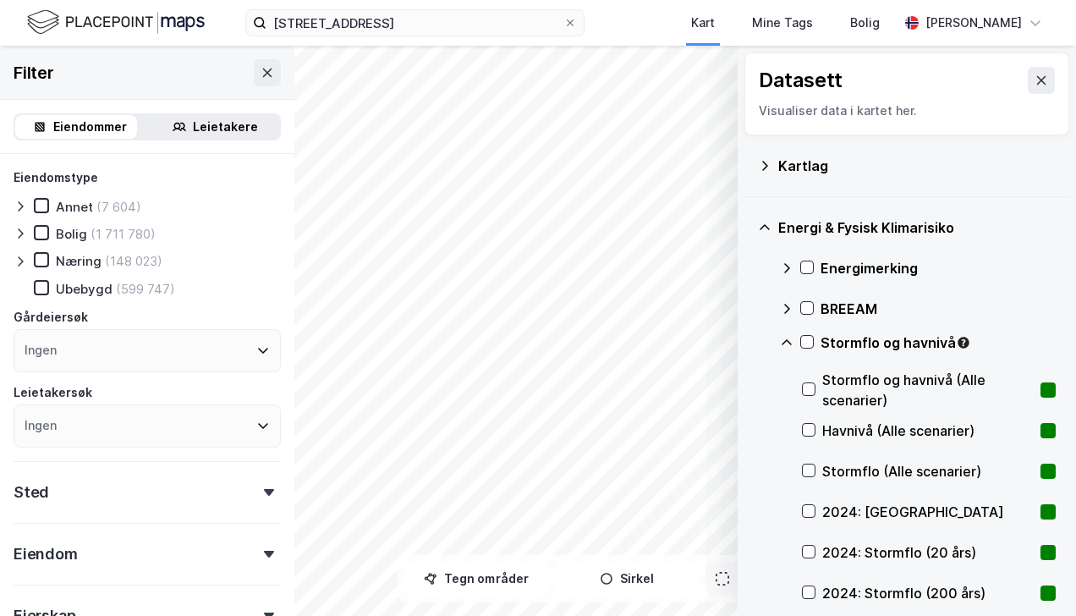
click at [809, 385] on icon at bounding box center [809, 389] width 12 height 12
click at [809, 386] on icon at bounding box center [809, 389] width 12 height 12
click at [805, 509] on icon at bounding box center [809, 511] width 12 height 12
click at [810, 509] on icon at bounding box center [809, 511] width 12 height 12
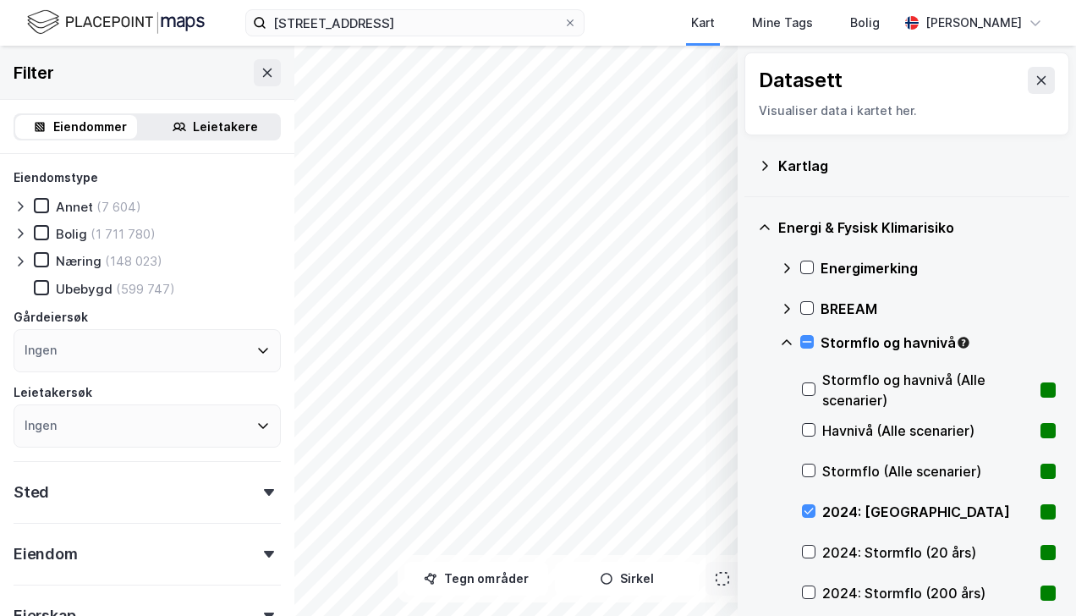
click at [810, 509] on icon at bounding box center [809, 511] width 12 height 12
click at [812, 549] on icon at bounding box center [808, 552] width 9 height 6
click at [808, 585] on div at bounding box center [809, 592] width 14 height 14
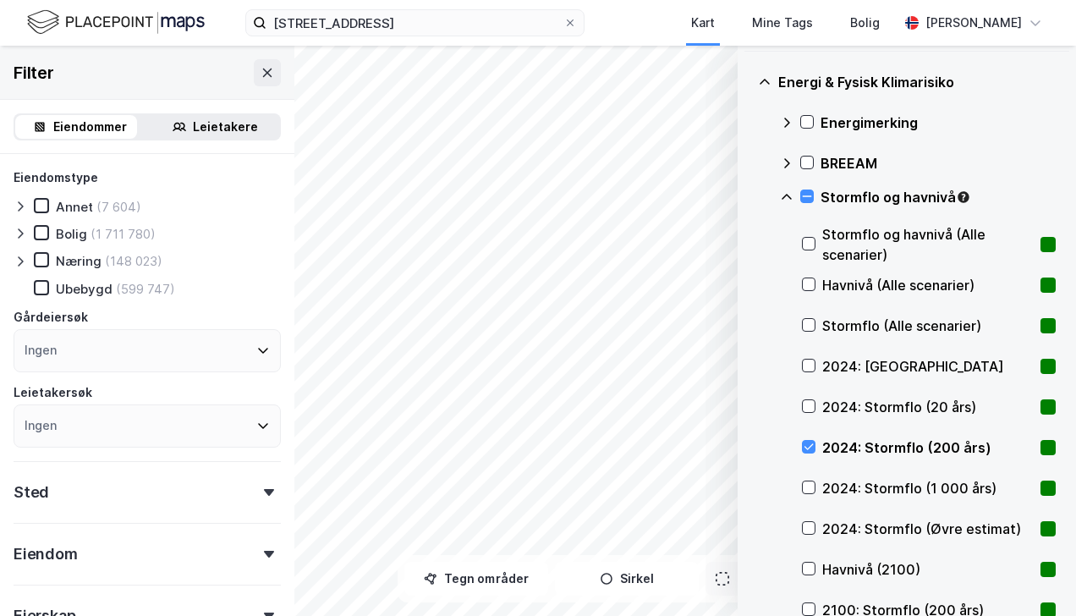
scroll to position [169, 0]
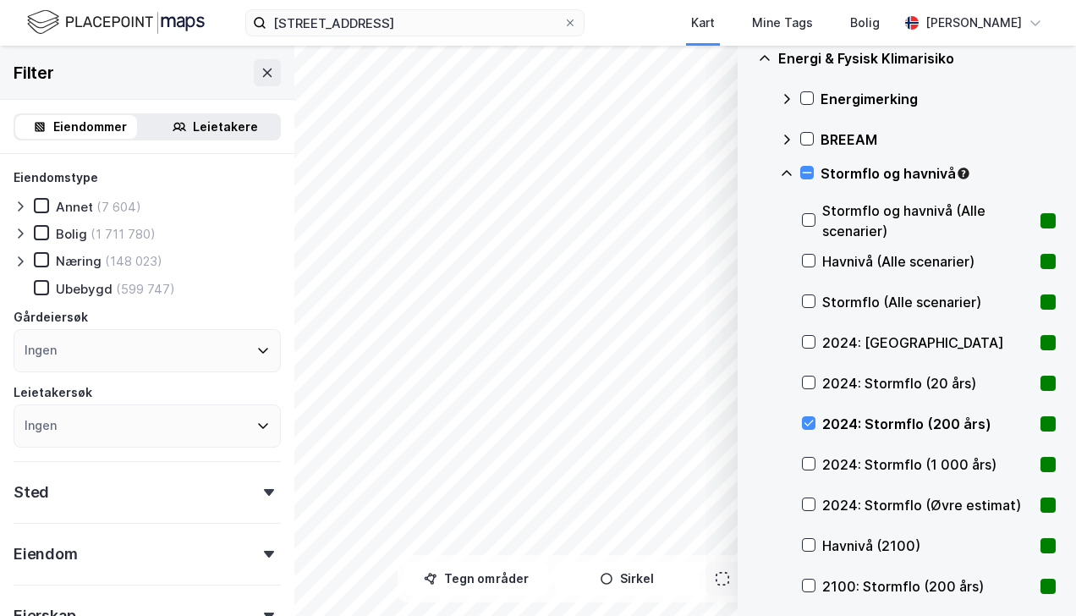
click at [805, 420] on icon at bounding box center [809, 423] width 12 height 12
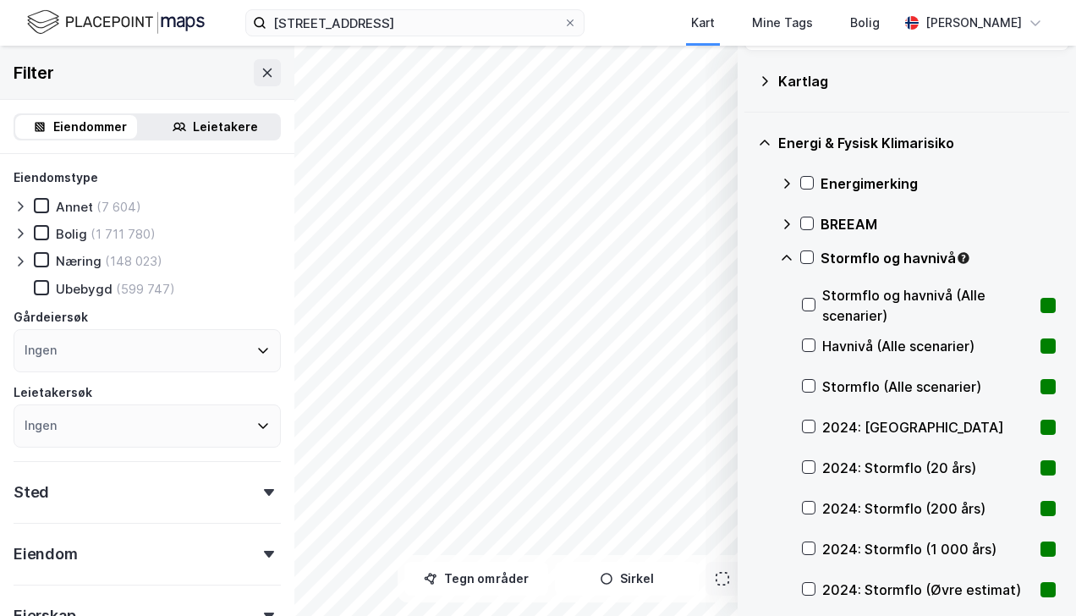
scroll to position [0, 0]
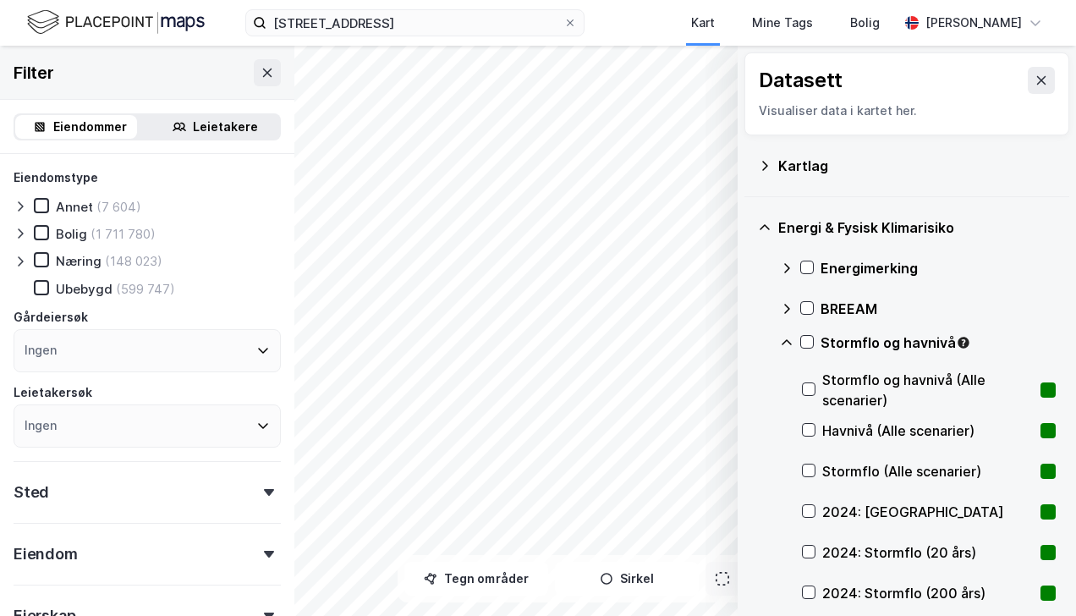
click at [808, 338] on icon at bounding box center [807, 342] width 12 height 12
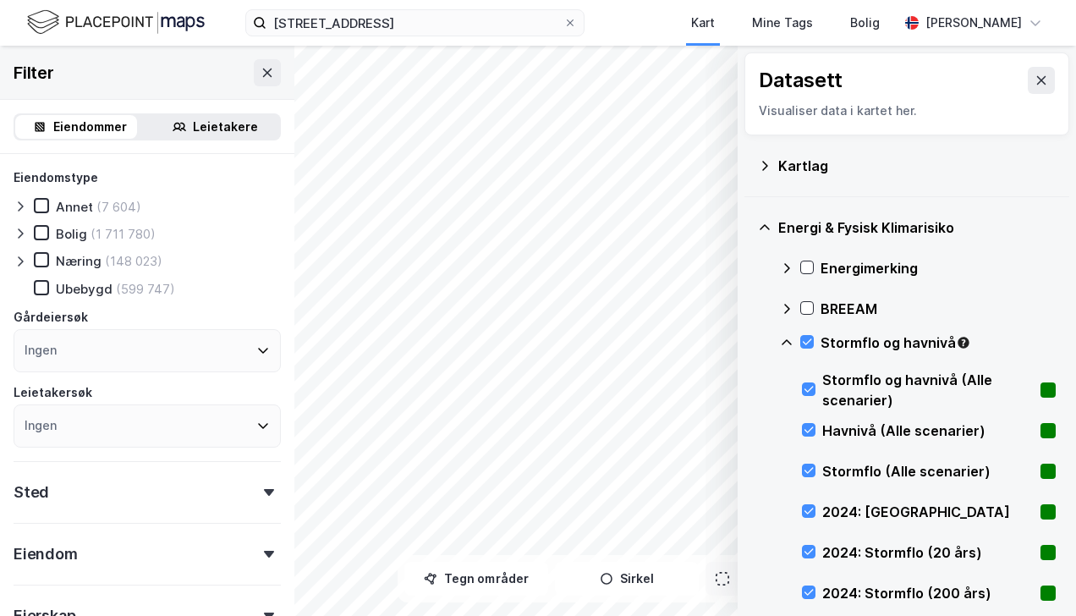
click at [808, 338] on icon at bounding box center [807, 342] width 12 height 12
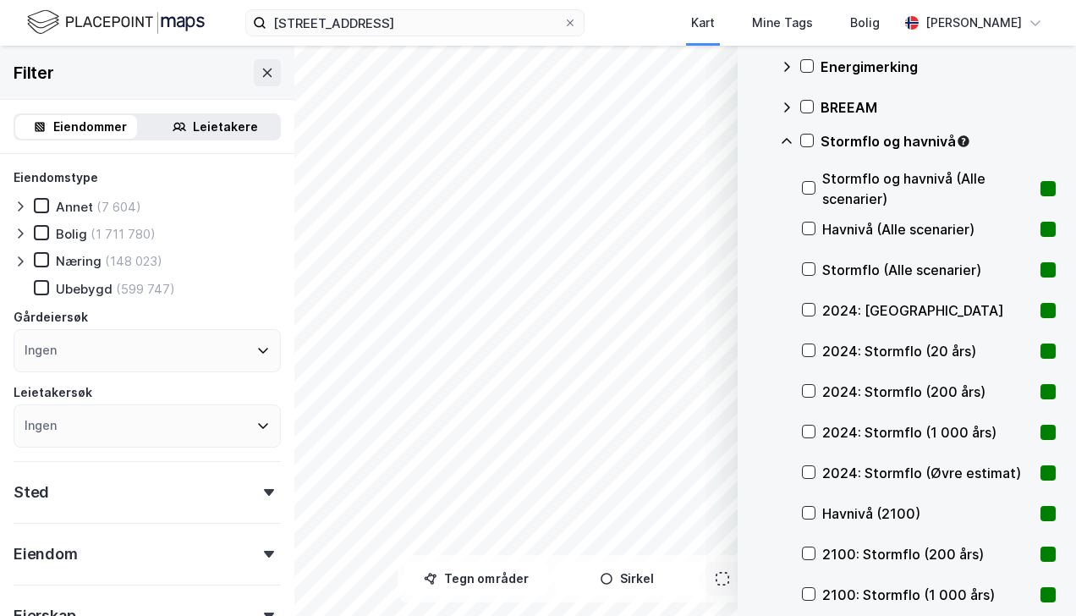
scroll to position [254, 0]
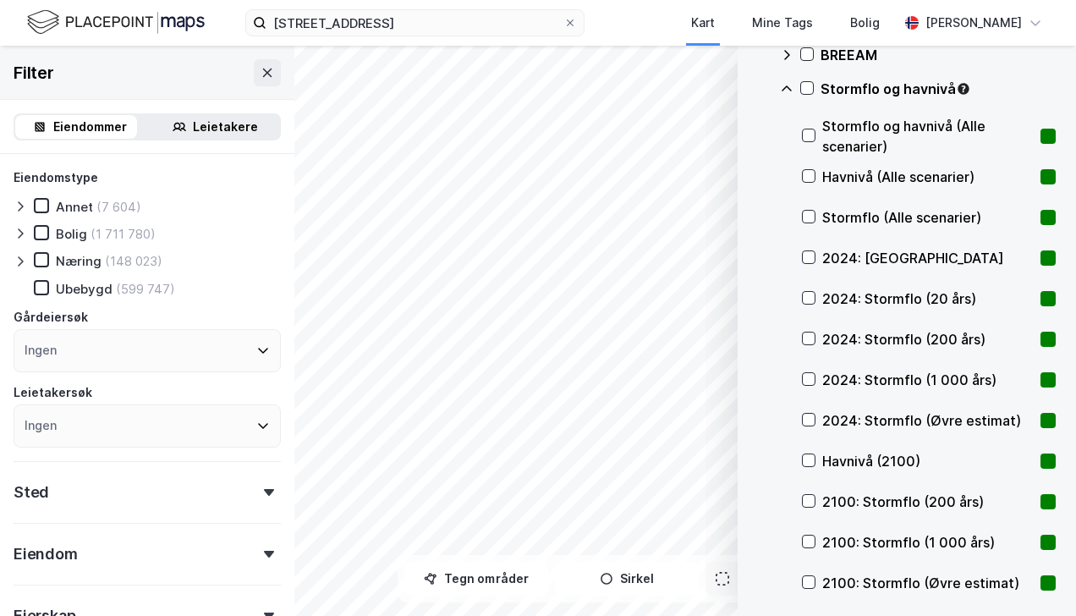
click at [802, 458] on div at bounding box center [809, 460] width 14 height 14
click at [807, 458] on icon at bounding box center [809, 460] width 12 height 12
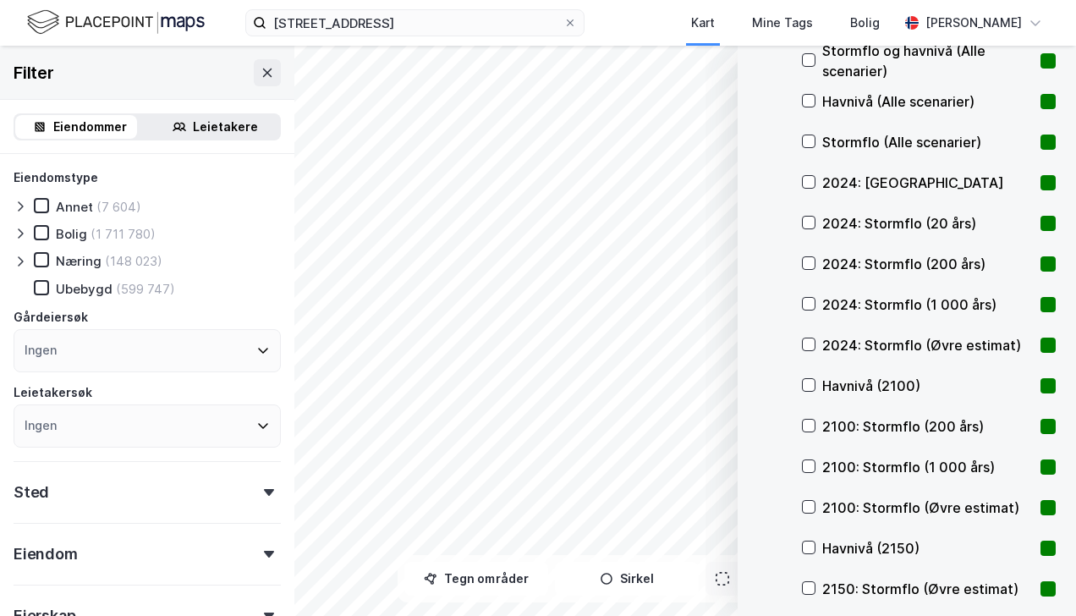
scroll to position [507, 0]
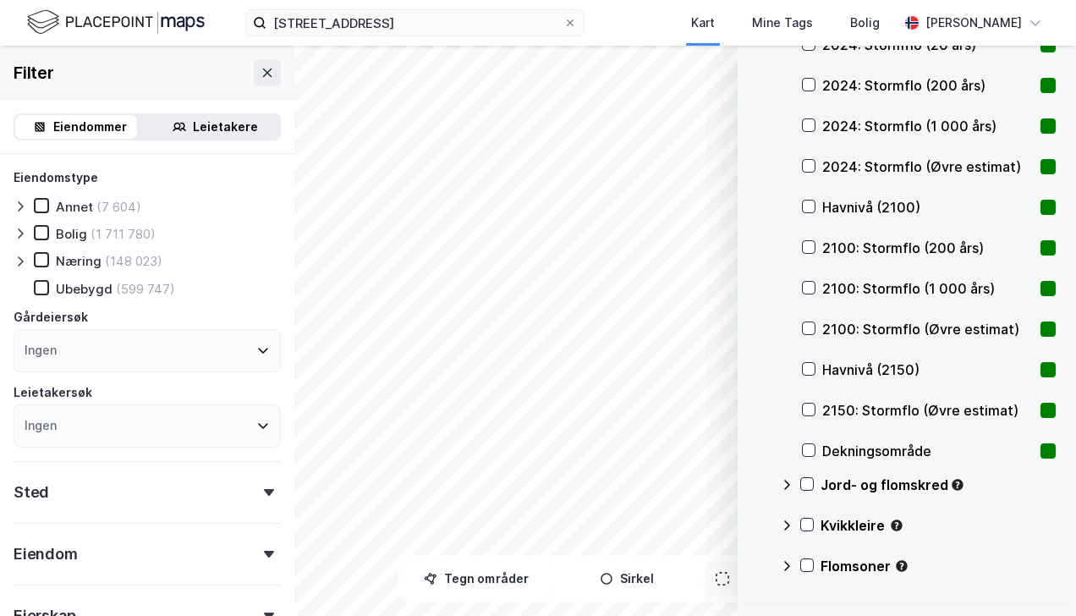
click at [812, 403] on icon at bounding box center [809, 409] width 12 height 12
click at [811, 406] on icon at bounding box center [809, 409] width 12 height 12
click at [809, 368] on icon at bounding box center [808, 369] width 9 height 6
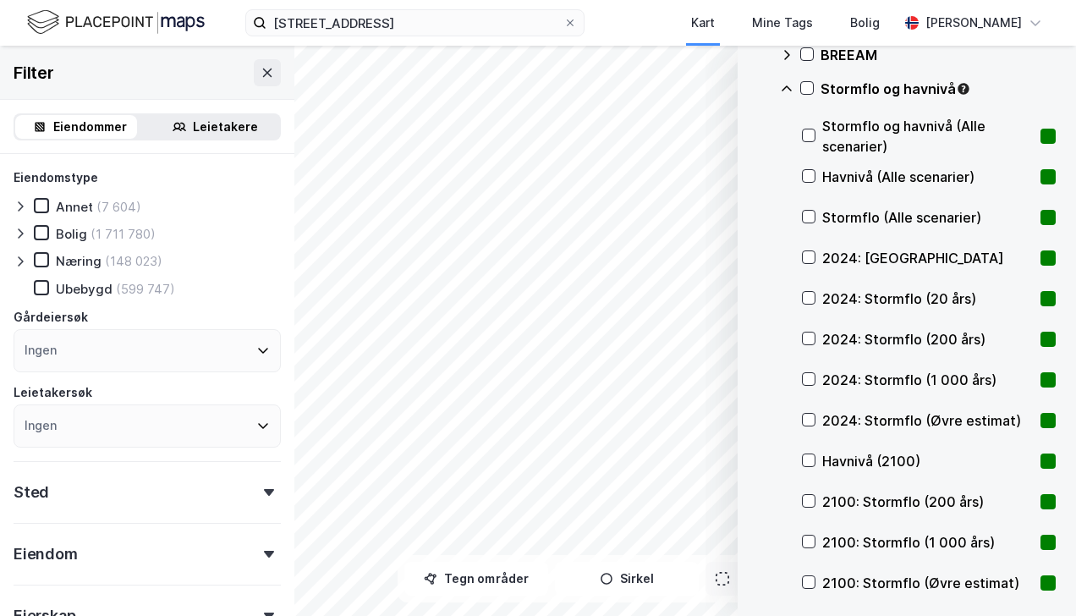
scroll to position [254, 0]
click at [39, 20] on img at bounding box center [116, 23] width 178 height 30
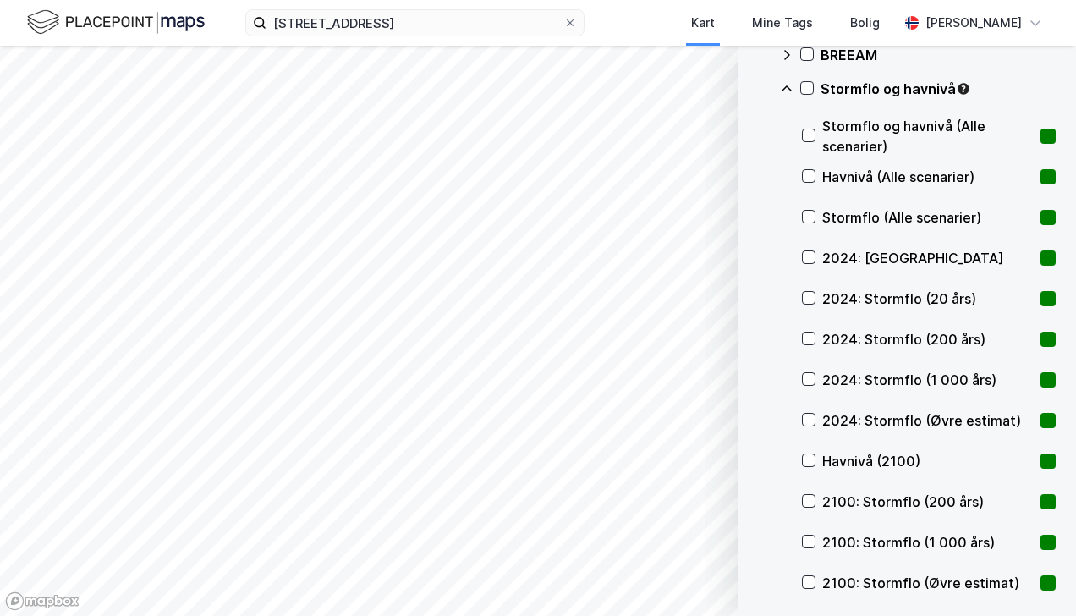
click at [44, 22] on img at bounding box center [116, 23] width 178 height 30
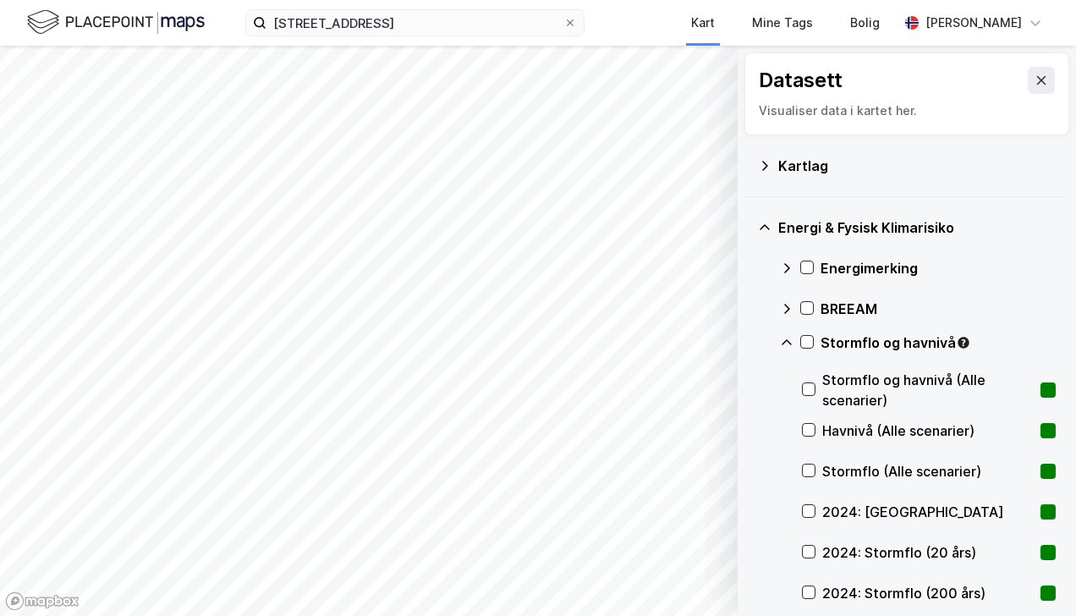
click at [1034, 76] on icon at bounding box center [1041, 81] width 14 height 14
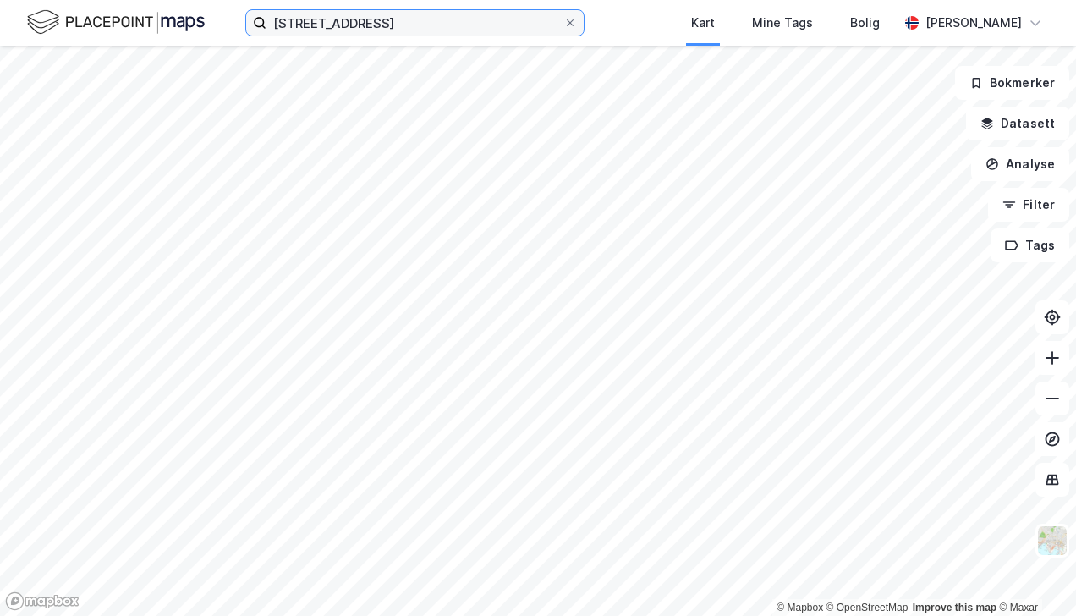
click at [294, 26] on input "strandgata 14, åndal" at bounding box center [414, 22] width 297 height 25
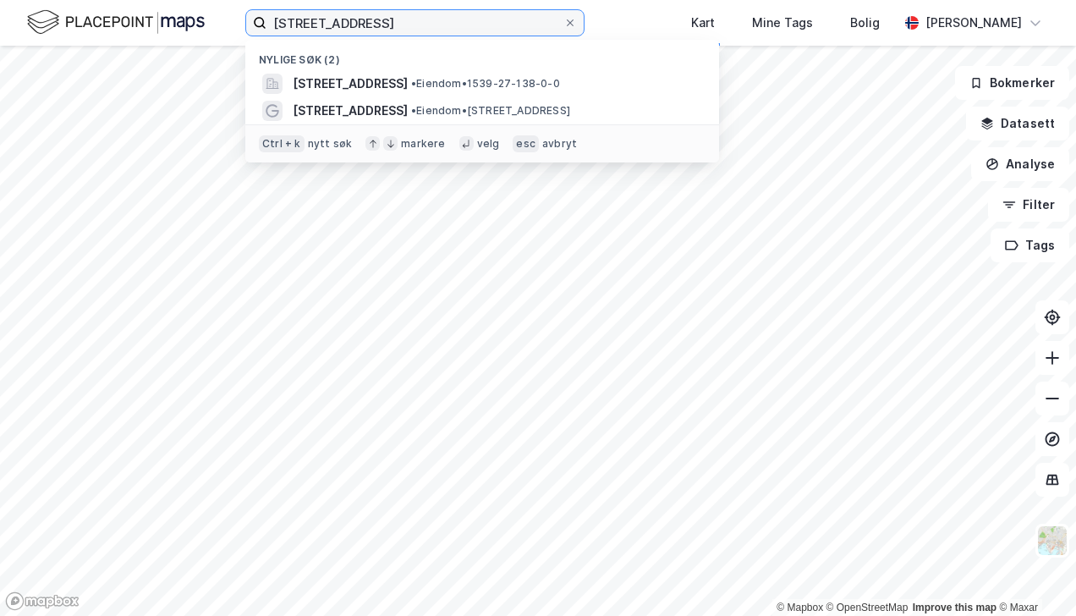
drag, startPoint x: 303, startPoint y: 22, endPoint x: 272, endPoint y: 25, distance: 30.6
click at [304, 22] on input "strandgata 14, åndal" at bounding box center [414, 22] width 297 height 25
click at [106, 28] on img at bounding box center [116, 23] width 178 height 30
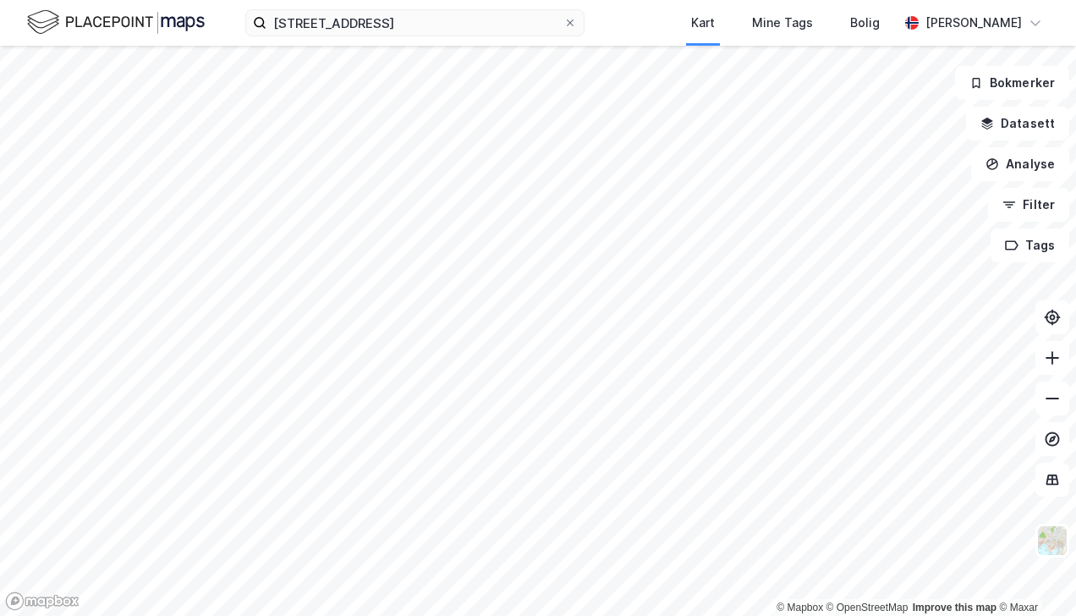
click at [573, 22] on icon at bounding box center [570, 22] width 7 height 7
click at [563, 22] on input "strandgata 14, åndal" at bounding box center [414, 22] width 297 height 25
drag, startPoint x: 152, startPoint y: 25, endPoint x: 144, endPoint y: 17, distance: 11.4
click at [152, 24] on img at bounding box center [116, 23] width 178 height 30
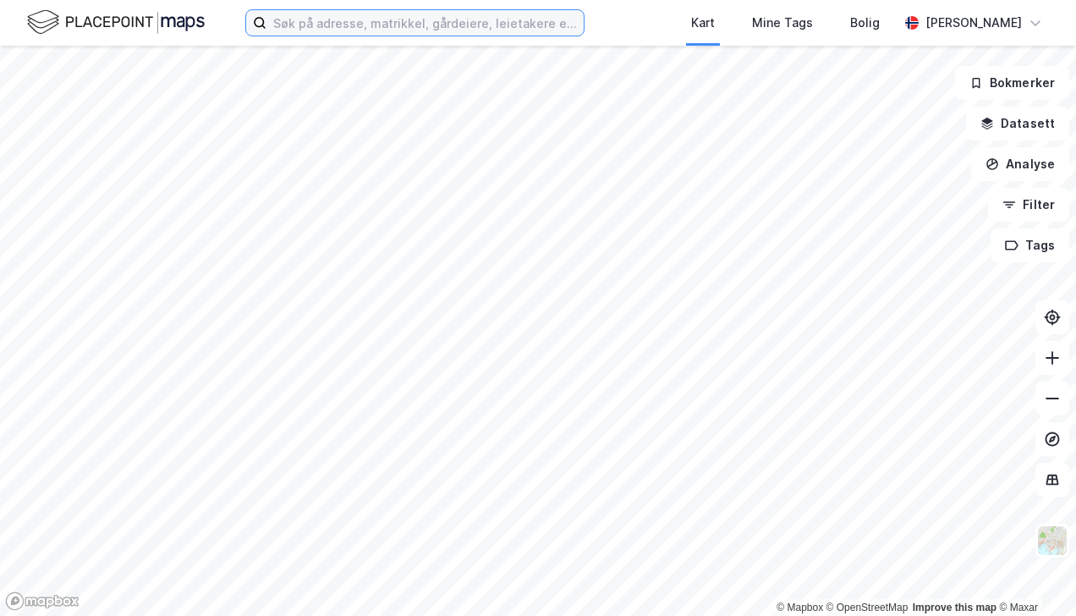
click at [315, 20] on input at bounding box center [424, 22] width 317 height 25
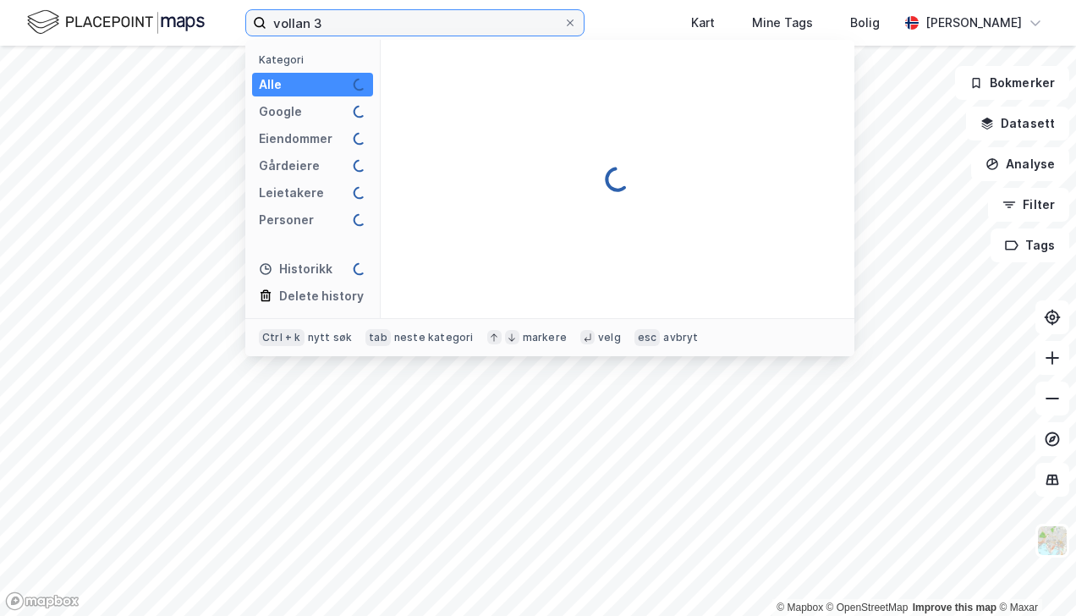
type input "vollan 3"
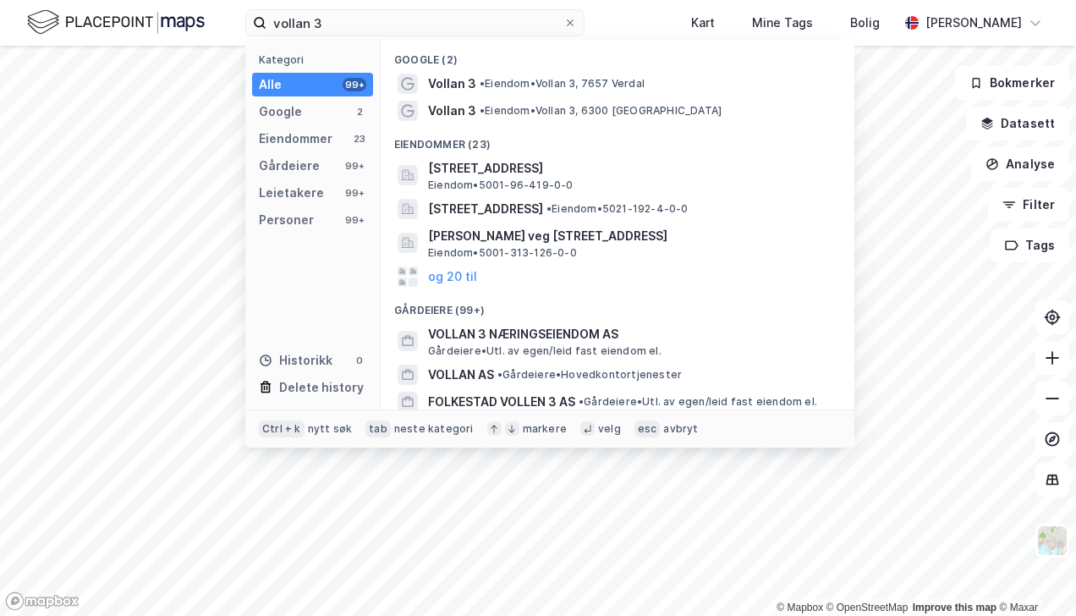
click at [545, 109] on span "• Eiendom • Vollan 3, 6300 Åndalsnes" at bounding box center [601, 111] width 242 height 14
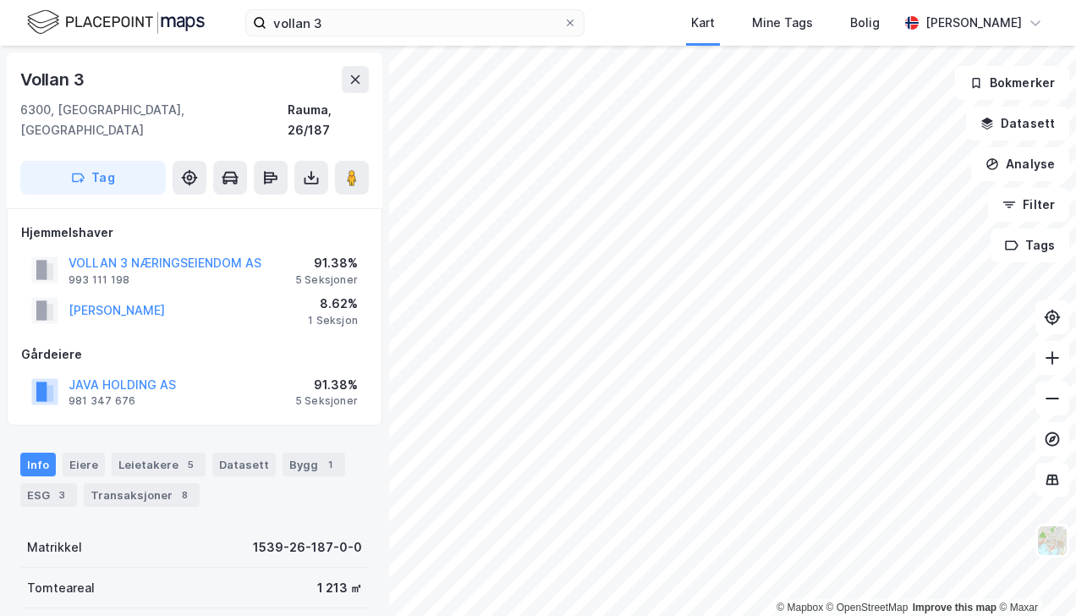
scroll to position [2, 0]
click at [993, 120] on icon "button" at bounding box center [987, 121] width 11 height 7
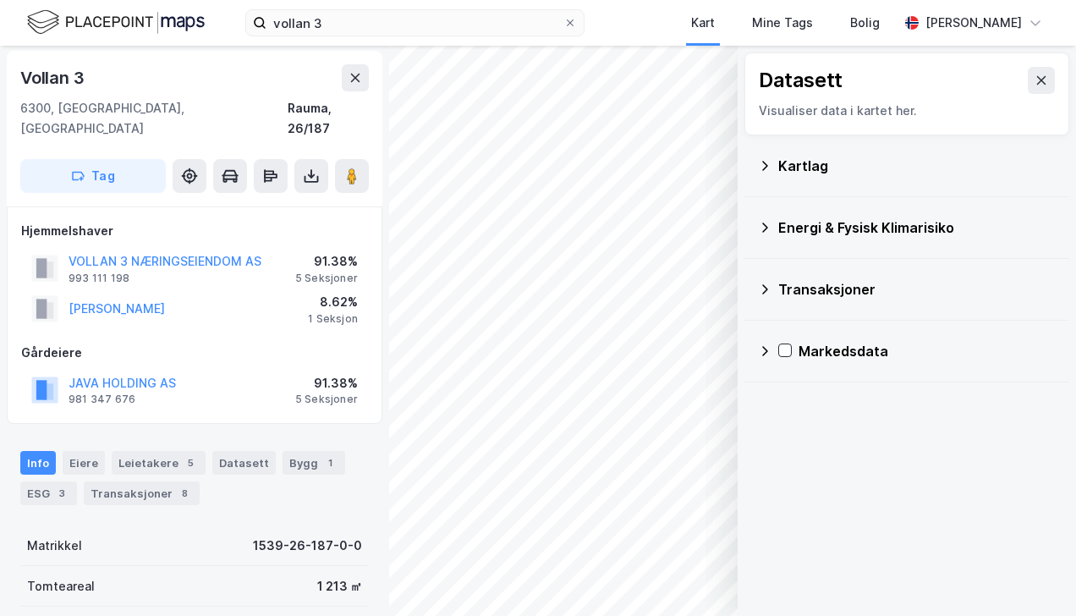
click at [767, 222] on icon at bounding box center [765, 228] width 14 height 14
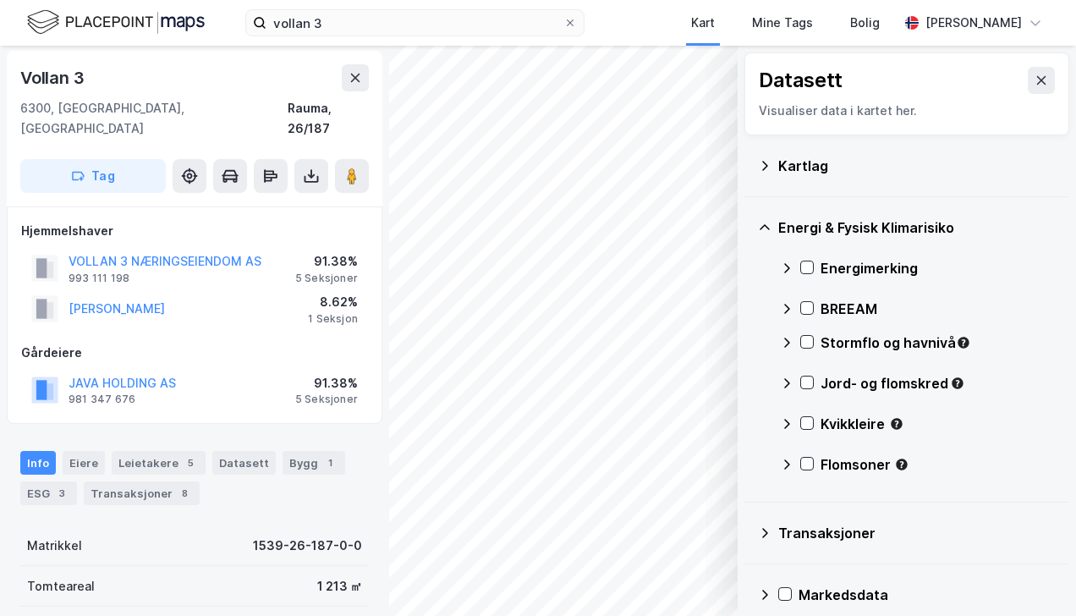
click at [801, 340] on icon at bounding box center [807, 342] width 12 height 12
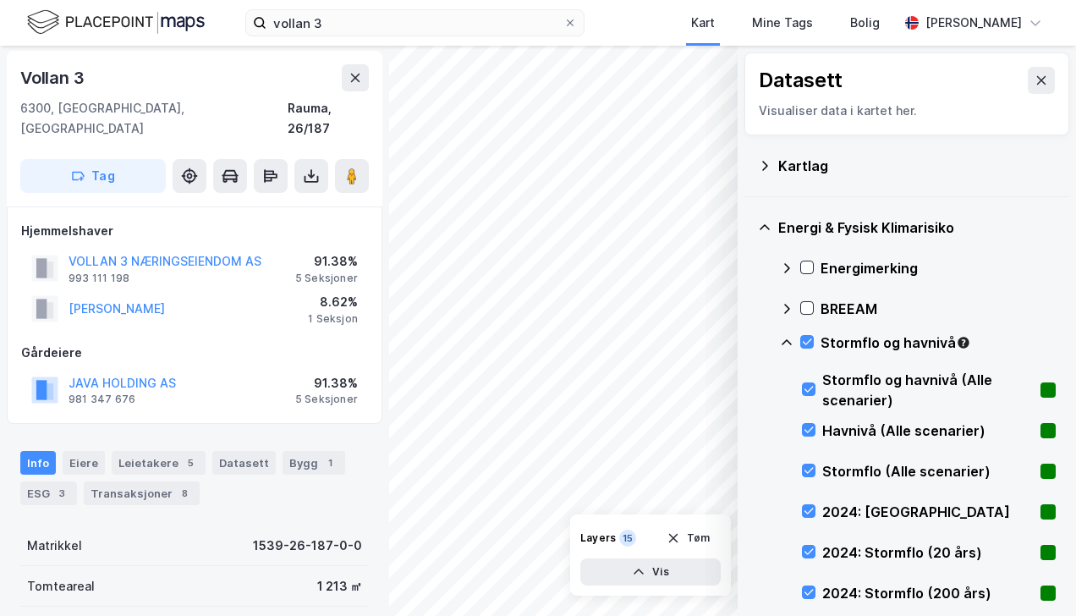
click at [807, 338] on icon at bounding box center [807, 342] width 12 height 12
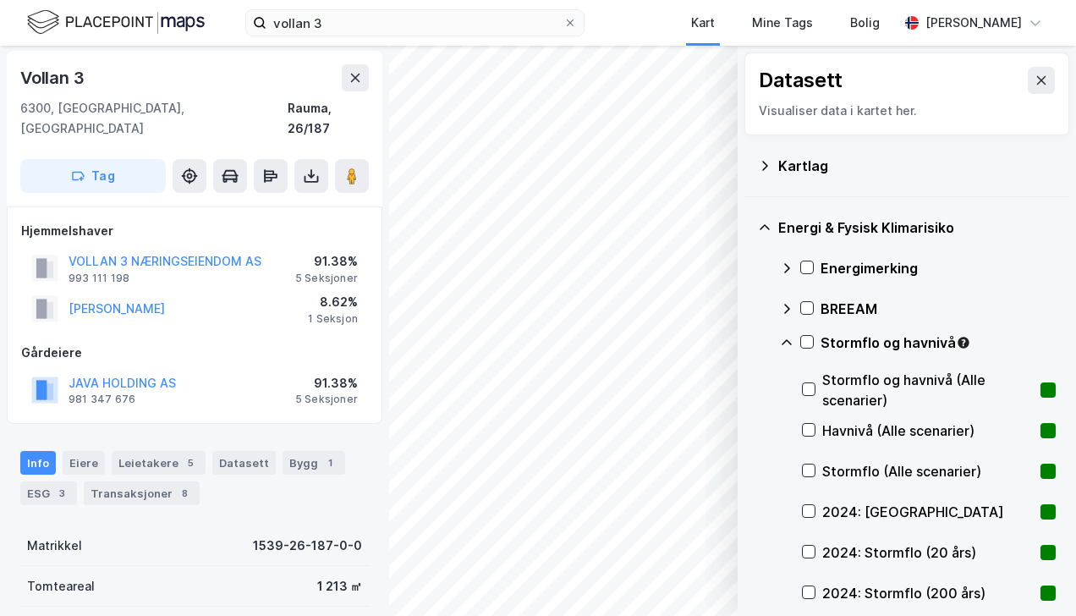
click at [1034, 80] on icon at bounding box center [1041, 81] width 14 height 14
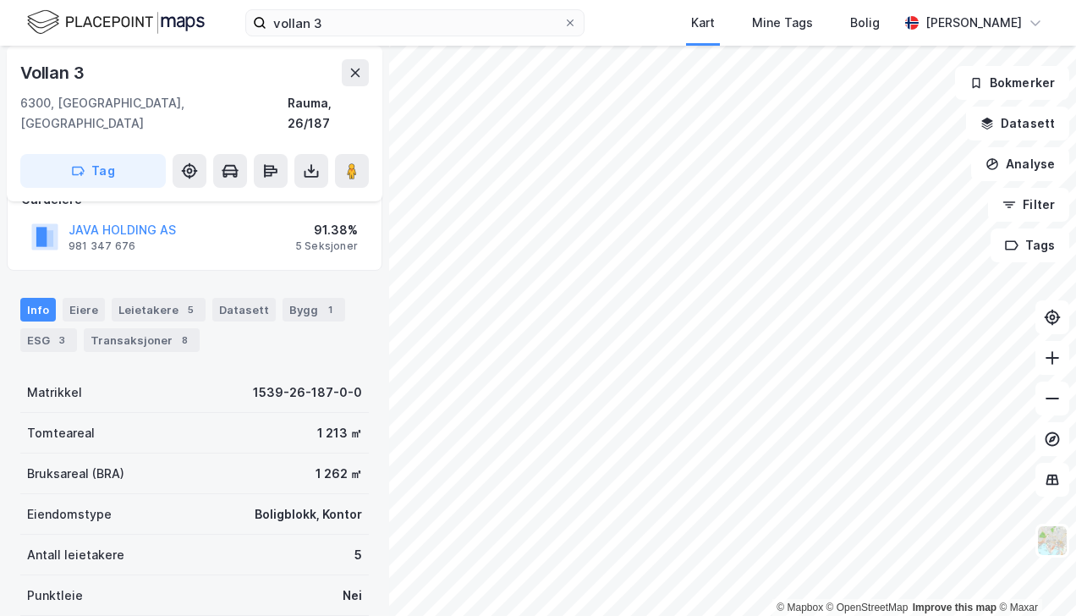
scroll to position [171, 0]
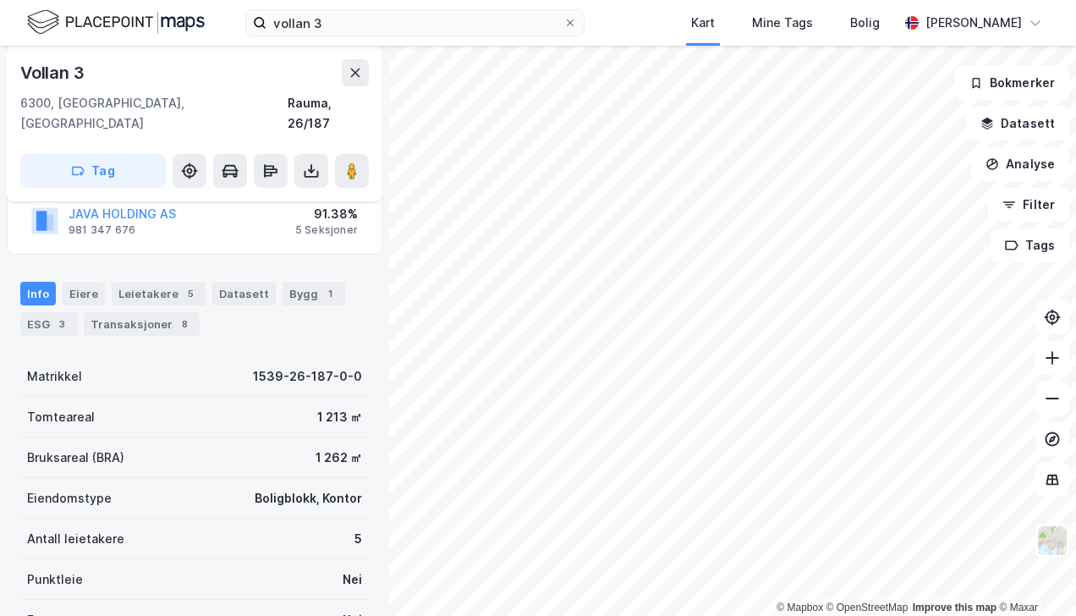
click at [76, 282] on div "Eiere" at bounding box center [84, 294] width 42 height 24
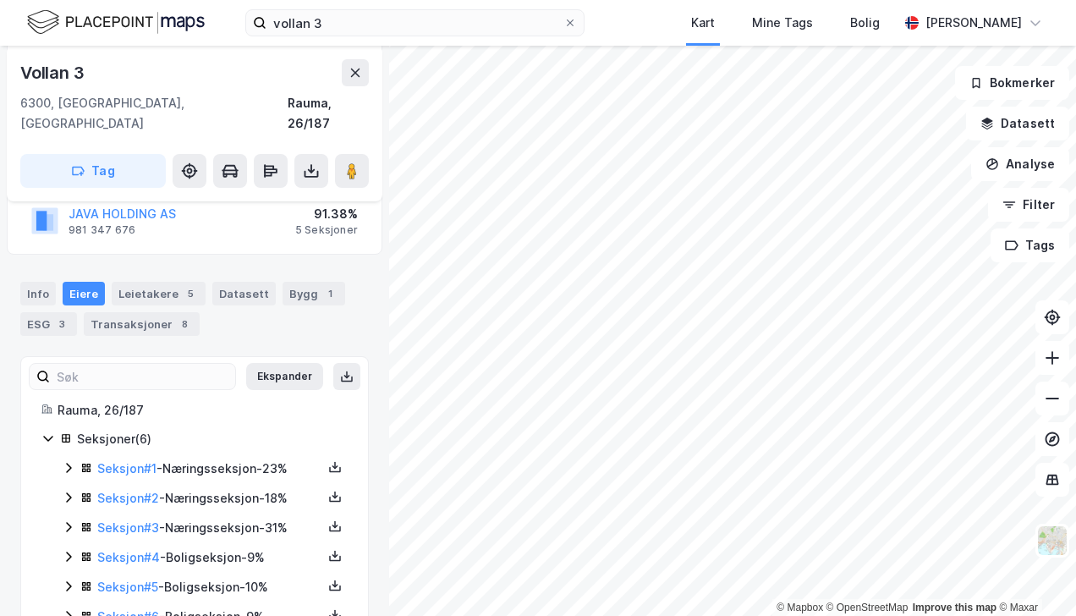
click at [118, 461] on link "Seksjon # 1" at bounding box center [126, 468] width 59 height 14
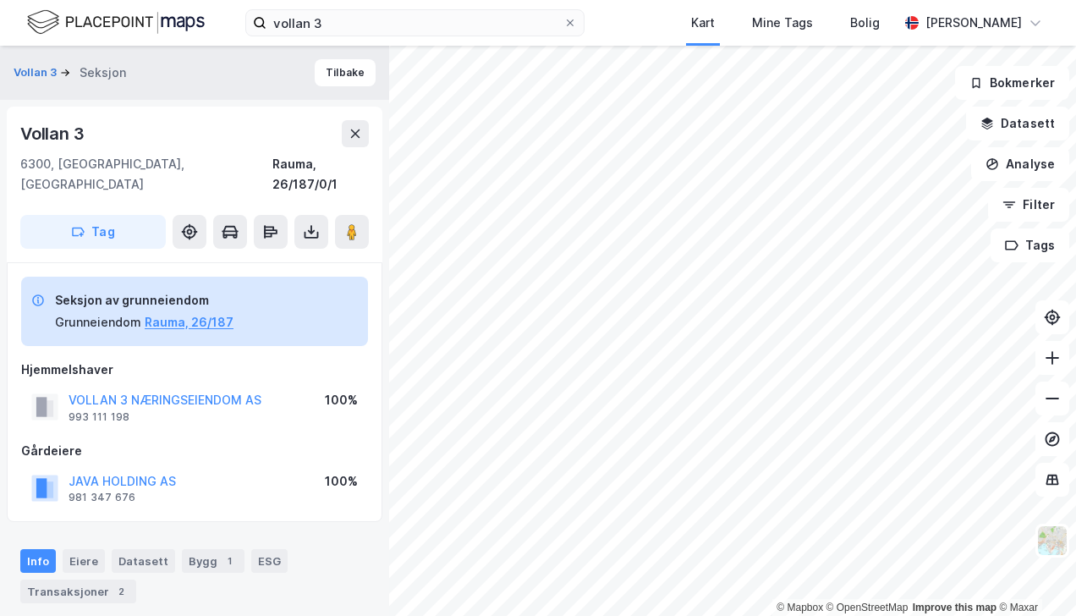
click at [321, 69] on button "Tilbake" at bounding box center [345, 72] width 61 height 27
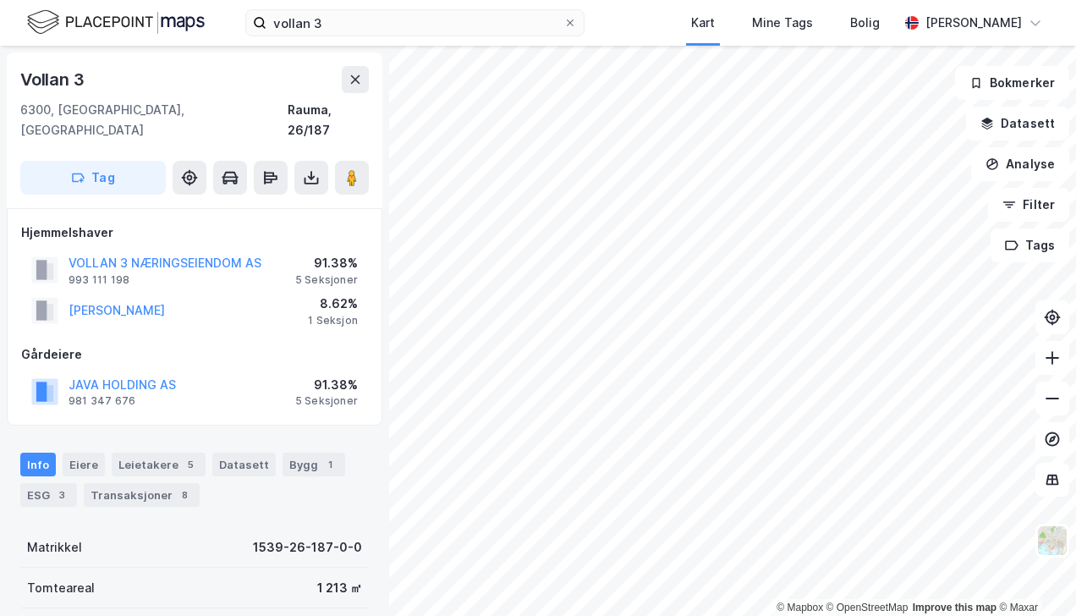
scroll to position [2, 0]
click at [145, 451] on div "Leietakere 5" at bounding box center [159, 463] width 94 height 24
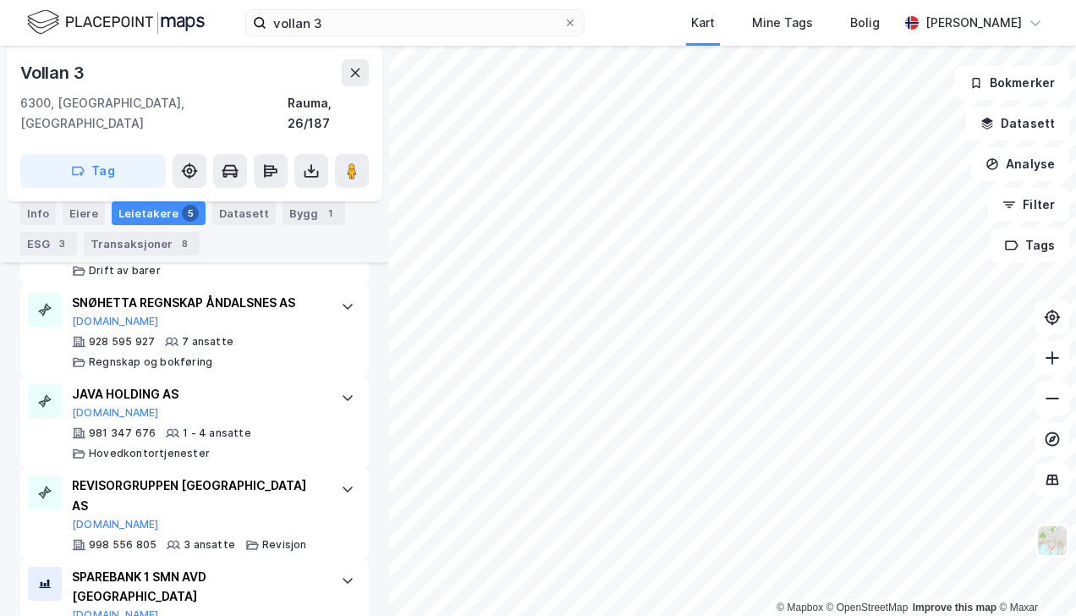
scroll to position [386, 0]
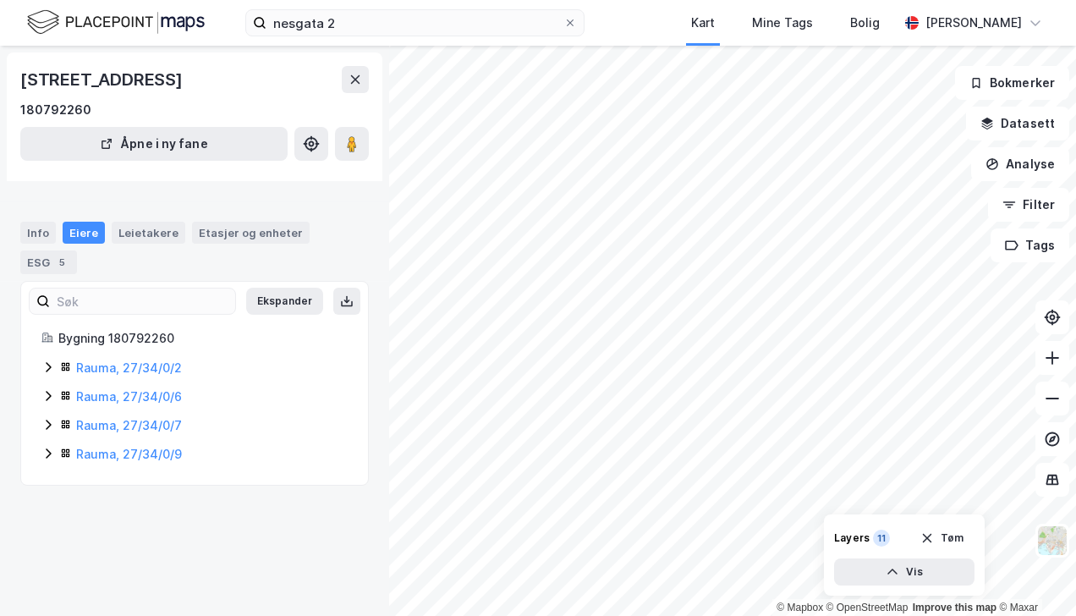
click at [168, 161] on button "Åpne i ny fane" at bounding box center [153, 144] width 267 height 34
click at [136, 161] on button "Åpne i ny fane" at bounding box center [153, 144] width 267 height 34
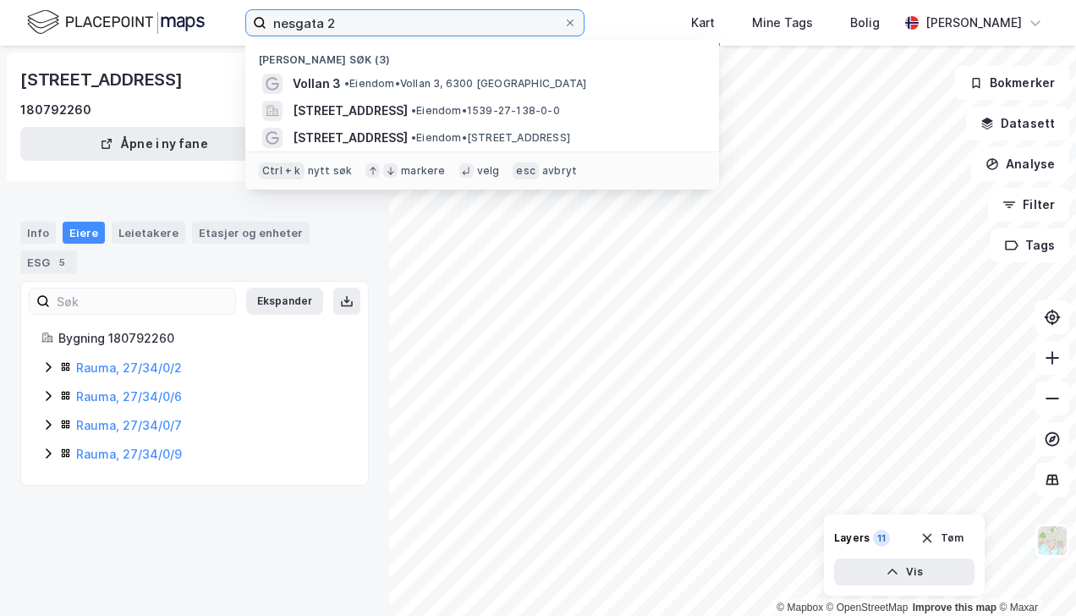
click at [295, 25] on input "nesgata 2" at bounding box center [414, 22] width 297 height 25
drag, startPoint x: 332, startPoint y: 24, endPoint x: 193, endPoint y: 20, distance: 139.6
click at [203, 23] on div "nesgata 2 Nylige søk (3) Vollan 3 • Eiendom • Vollan 3, 6300 Åndalsnes Strandga…" at bounding box center [538, 23] width 1076 height 46
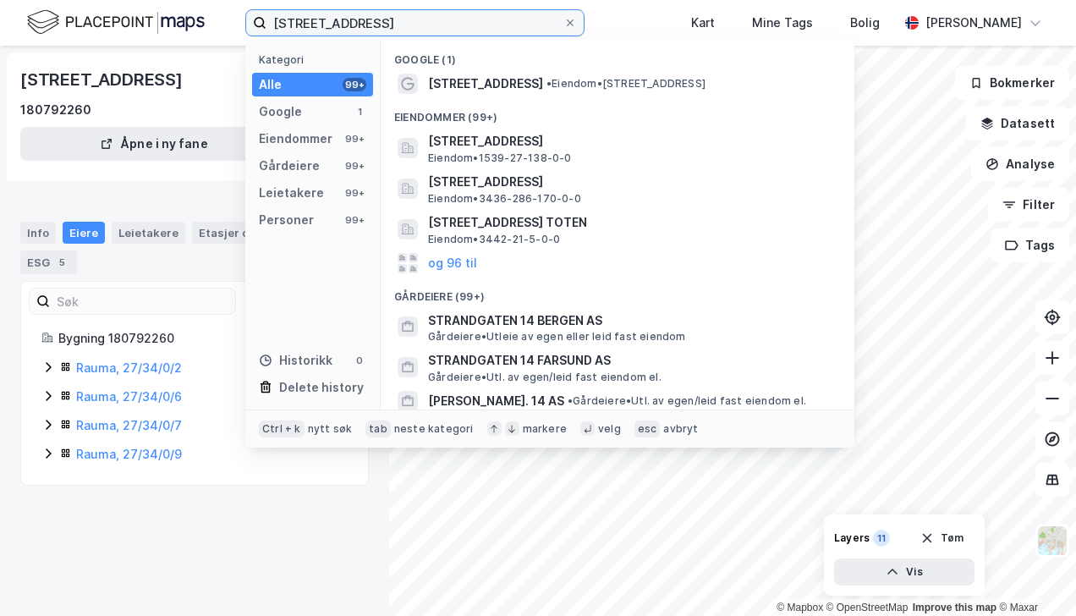
type input "strandgata 14, åndals"
click at [550, 144] on span "Strandgata 14, 6300, ÅNDALSNES, RAUMA" at bounding box center [631, 141] width 406 height 20
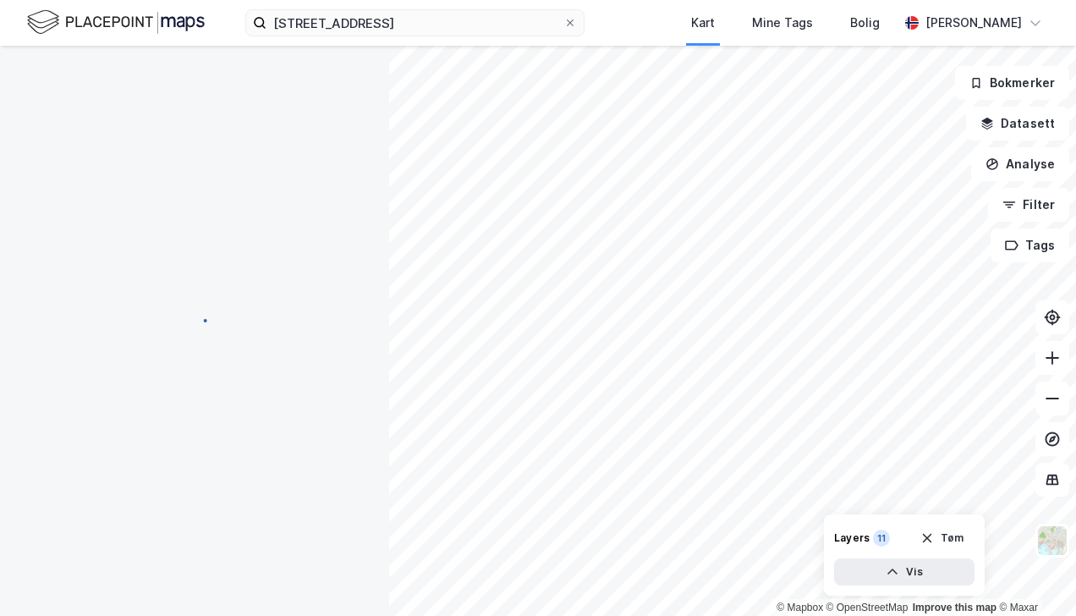
scroll to position [2, 0]
